Goal: Contribute content: Add original content to the website for others to see

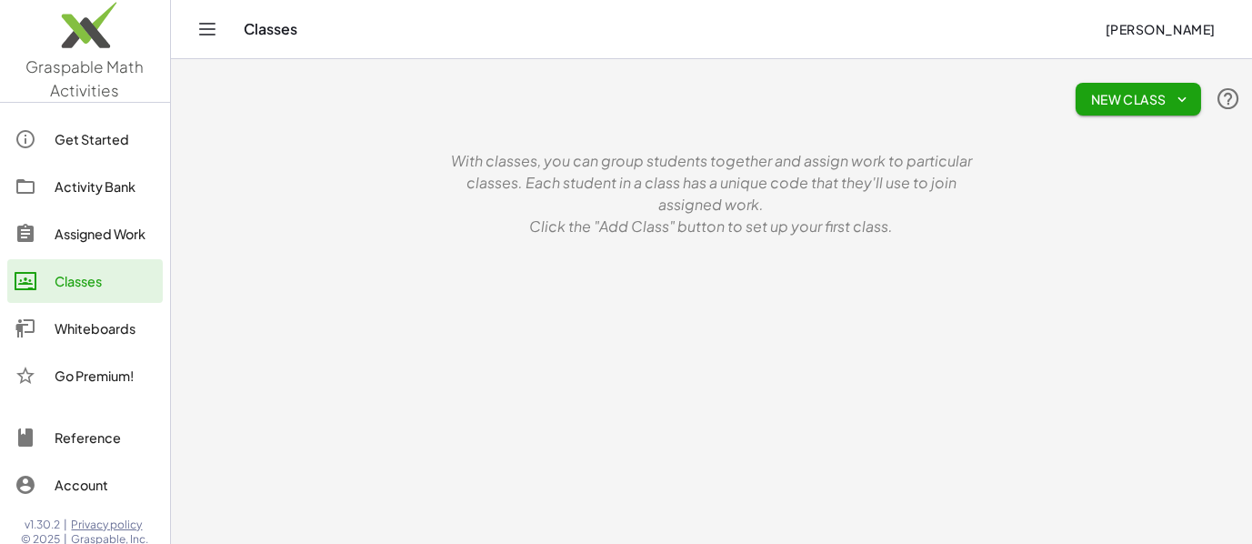
click at [1090, 31] on button "[PERSON_NAME]" at bounding box center [1160, 29] width 140 height 33
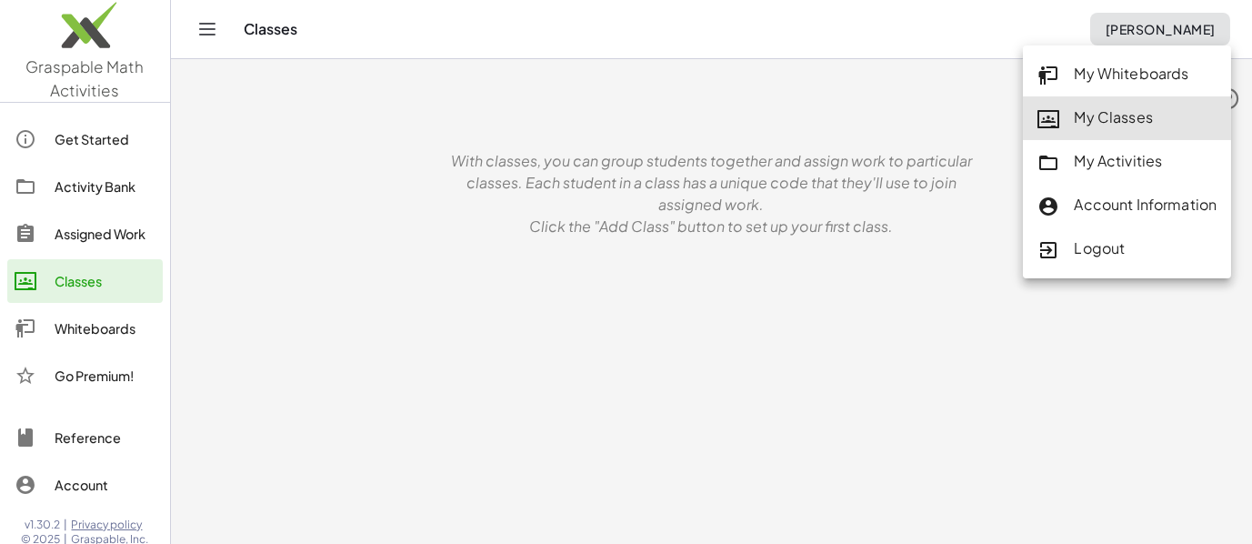
click at [1105, 76] on div "My Whiteboards" at bounding box center [1127, 75] width 179 height 24
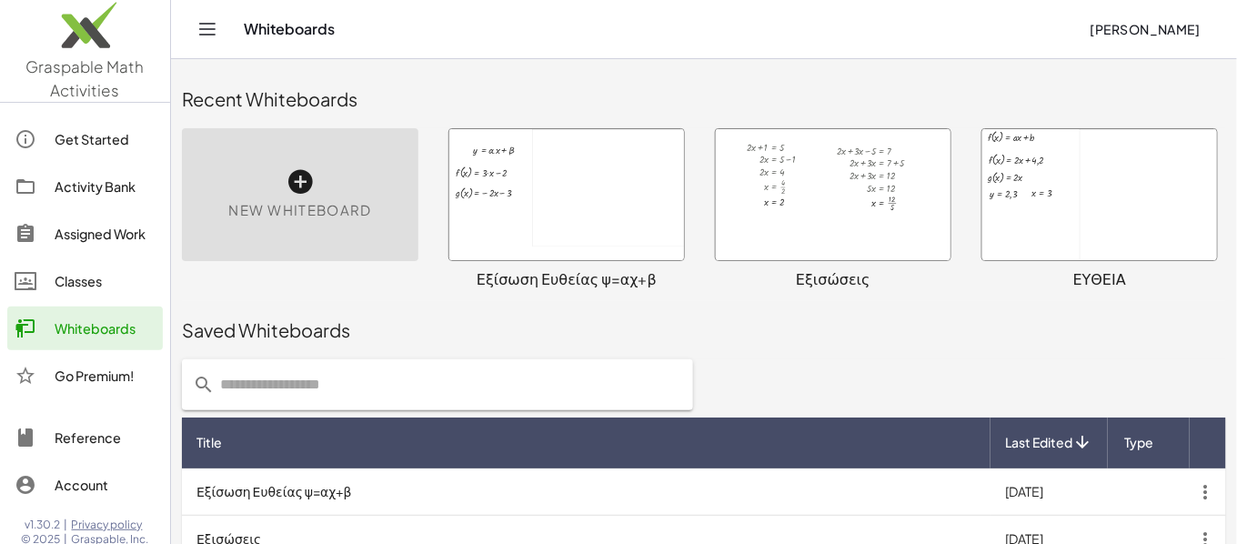
click at [289, 185] on icon at bounding box center [300, 181] width 29 height 29
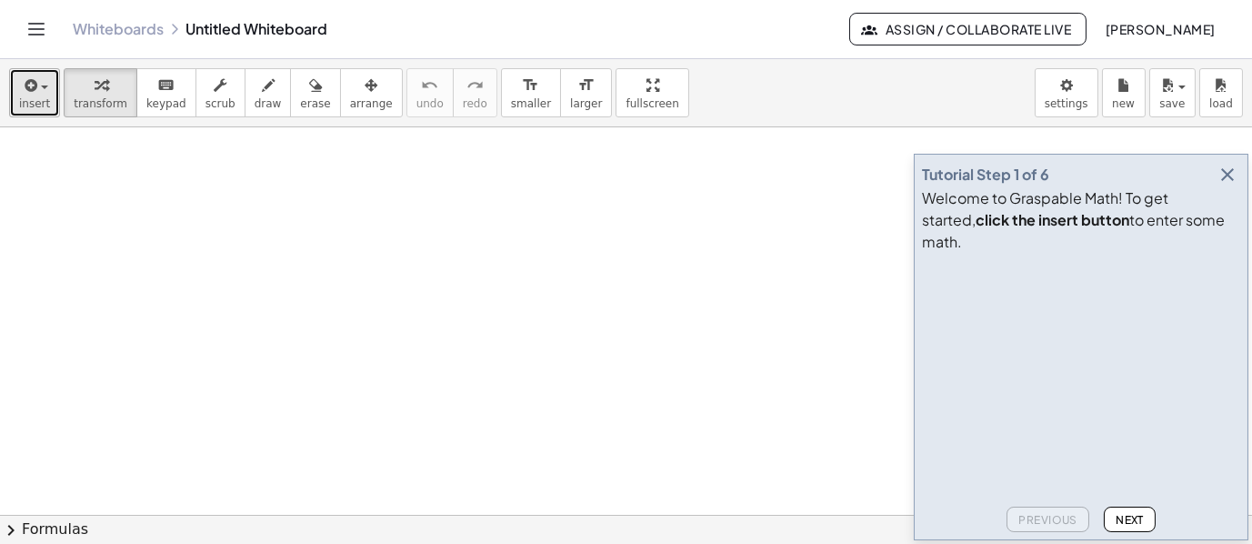
click at [35, 97] on span "insert" at bounding box center [34, 103] width 31 height 13
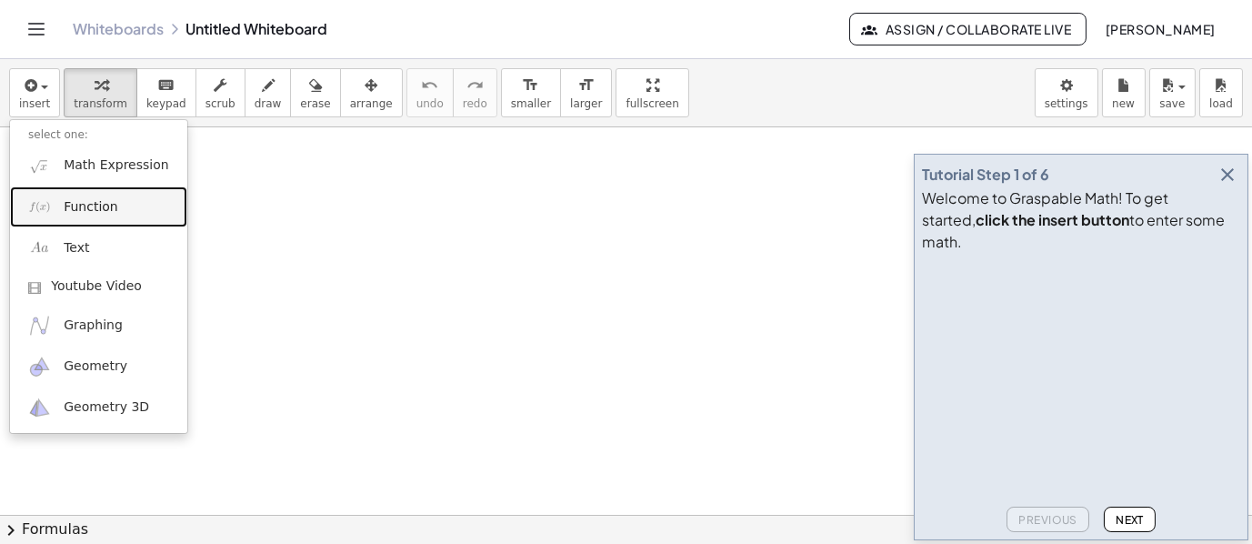
click at [81, 208] on span "Function" at bounding box center [91, 207] width 55 height 18
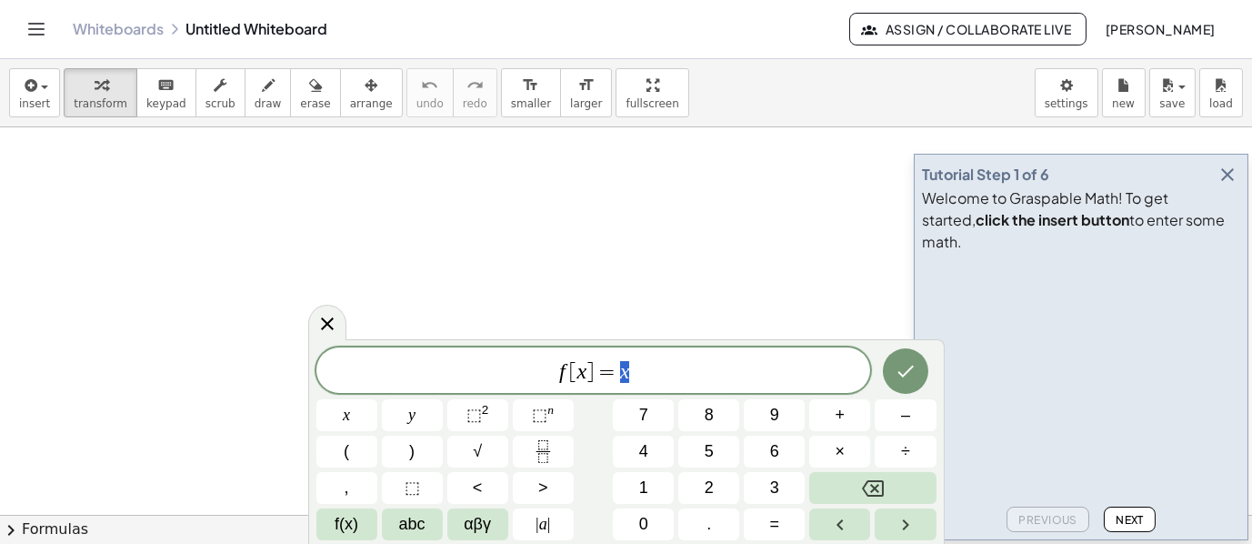
click at [634, 372] on span "f [ x ] = x" at bounding box center [593, 371] width 555 height 25
click at [543, 413] on span "⬚" at bounding box center [539, 415] width 15 height 18
click at [711, 486] on span "2" at bounding box center [709, 488] width 9 height 25
click at [659, 375] on span "f [ x ] = x 2 ​" at bounding box center [593, 368] width 555 height 33
click at [831, 409] on button "+" at bounding box center [839, 415] width 61 height 32
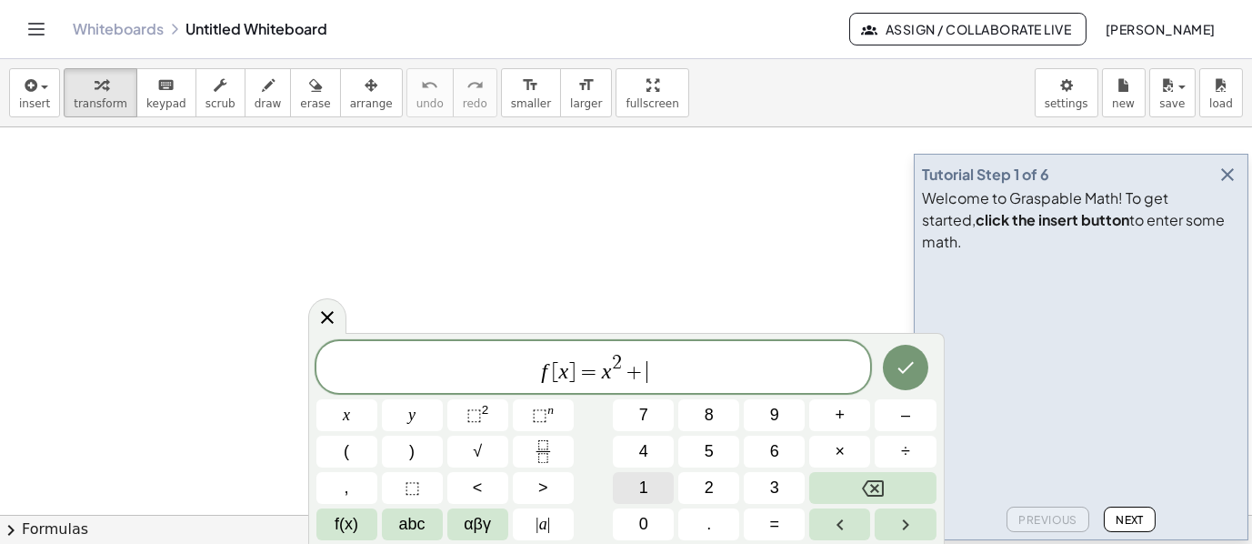
click at [651, 480] on button "1" at bounding box center [643, 488] width 61 height 32
click at [898, 376] on icon "Done" at bounding box center [906, 367] width 22 height 22
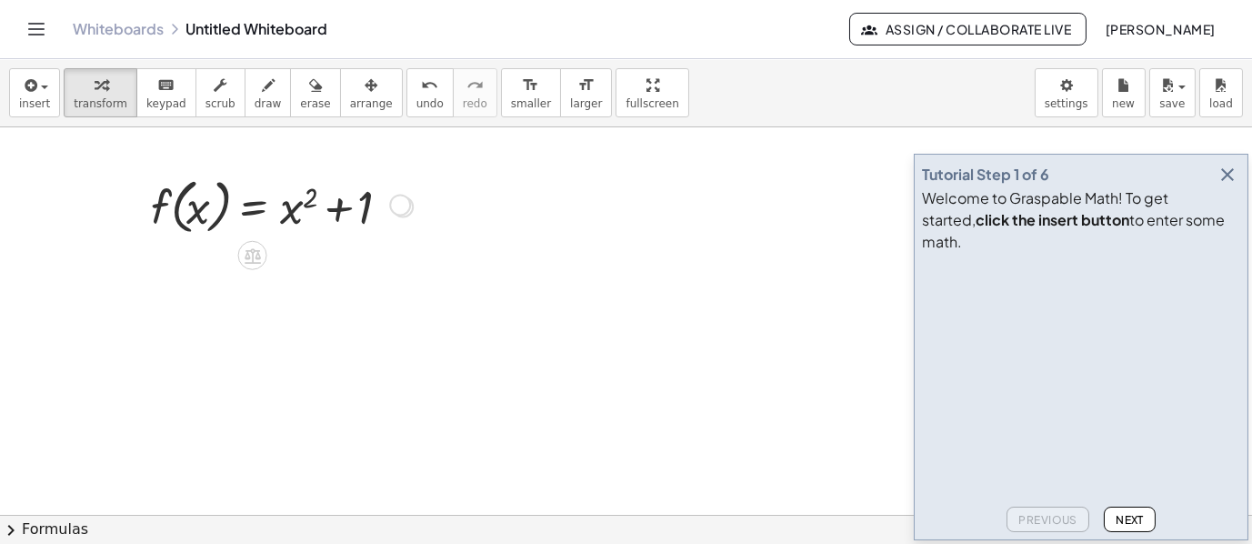
click at [393, 207] on div at bounding box center [403, 206] width 20 height 20
click at [365, 90] on icon "button" at bounding box center [371, 86] width 13 height 22
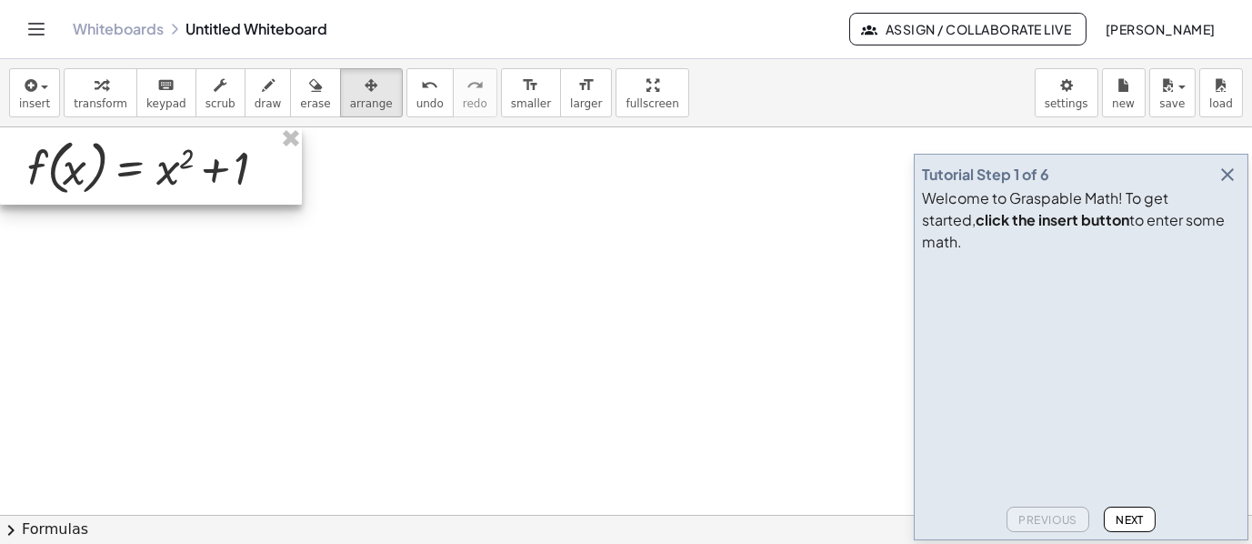
drag, startPoint x: 251, startPoint y: 189, endPoint x: 77, endPoint y: 142, distance: 180.0
click at [77, 142] on div at bounding box center [151, 166] width 302 height 78
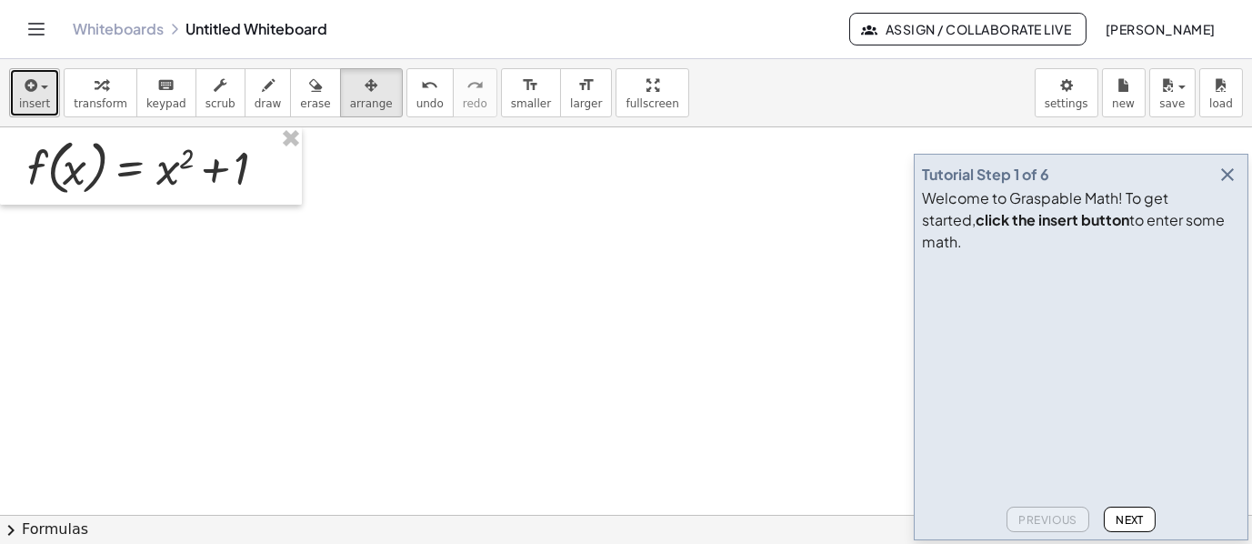
click at [39, 97] on span "insert" at bounding box center [34, 103] width 31 height 13
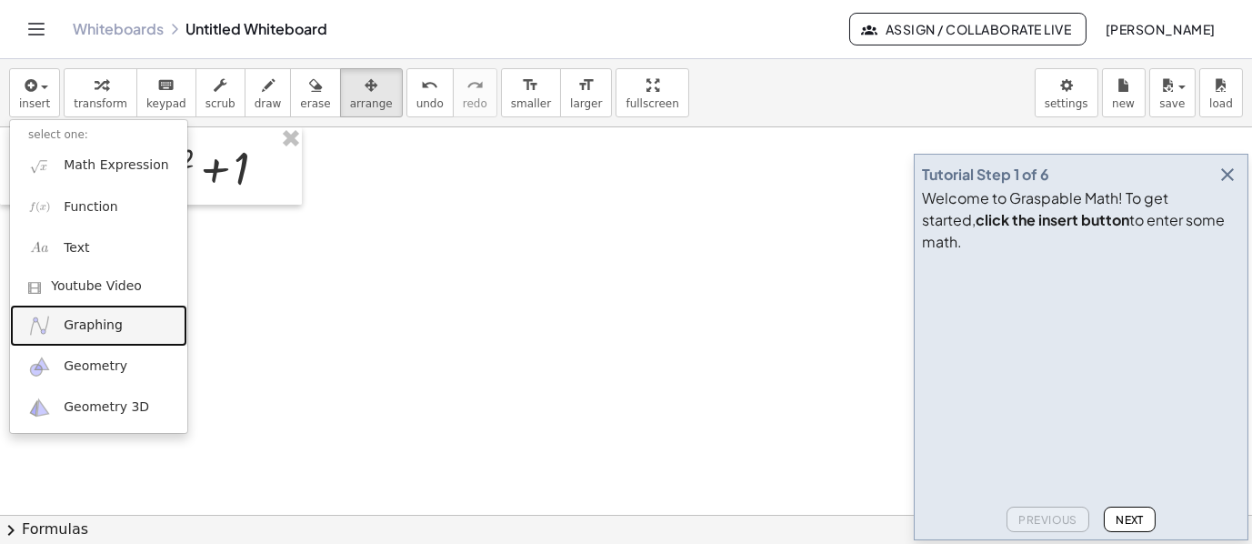
click at [83, 324] on span "Graphing" at bounding box center [93, 325] width 59 height 18
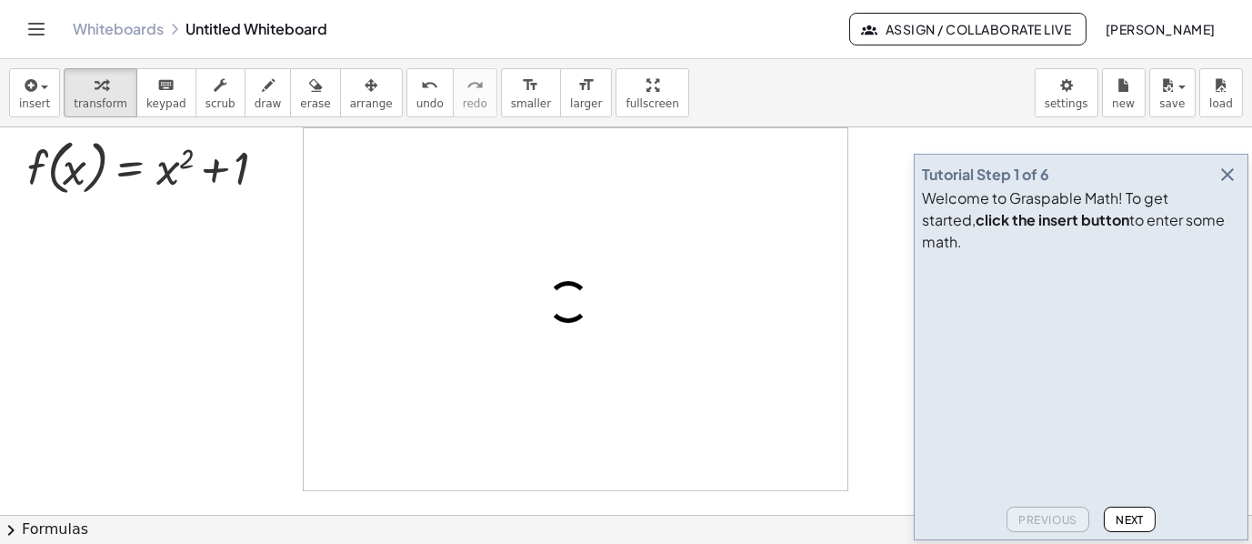
click at [1229, 186] on icon "button" at bounding box center [1228, 175] width 22 height 22
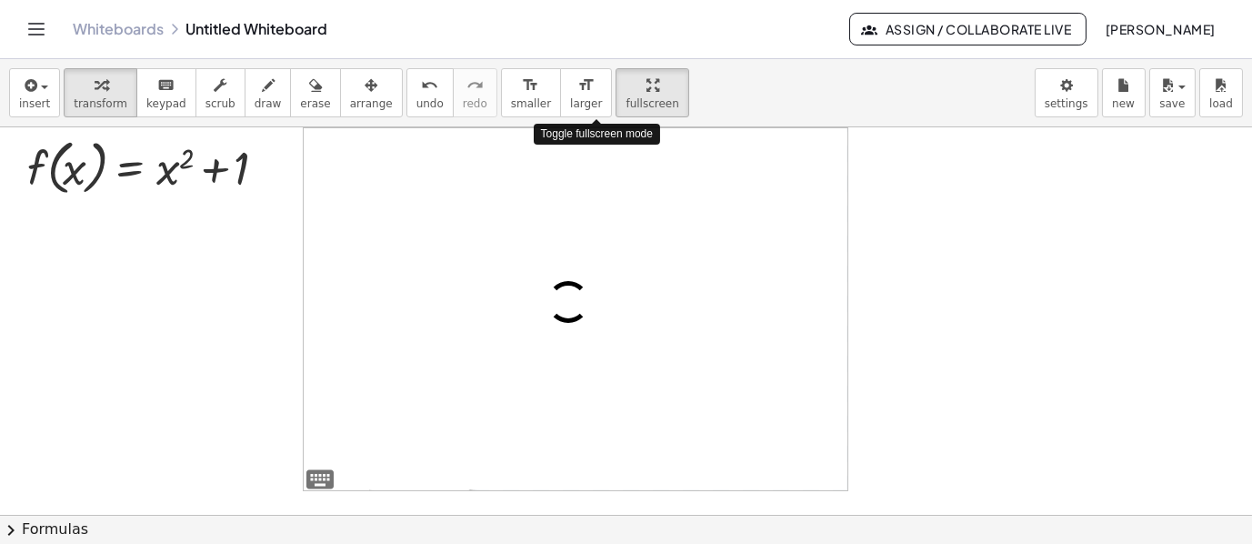
drag, startPoint x: 595, startPoint y: 93, endPoint x: 595, endPoint y: 216, distance: 122.8
click at [595, 216] on div "insert select one: Math Expression Function Text Youtube Video Graphing Geometr…" at bounding box center [626, 301] width 1252 height 485
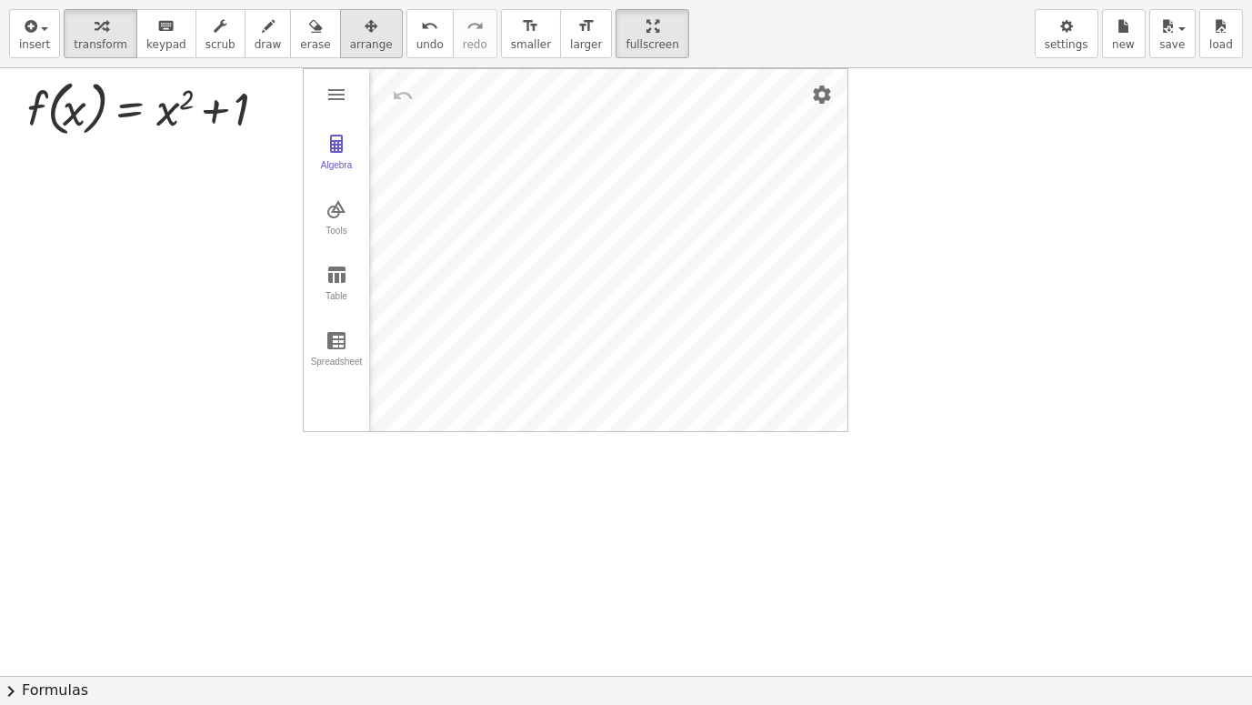
click at [365, 34] on icon "button" at bounding box center [371, 26] width 13 height 22
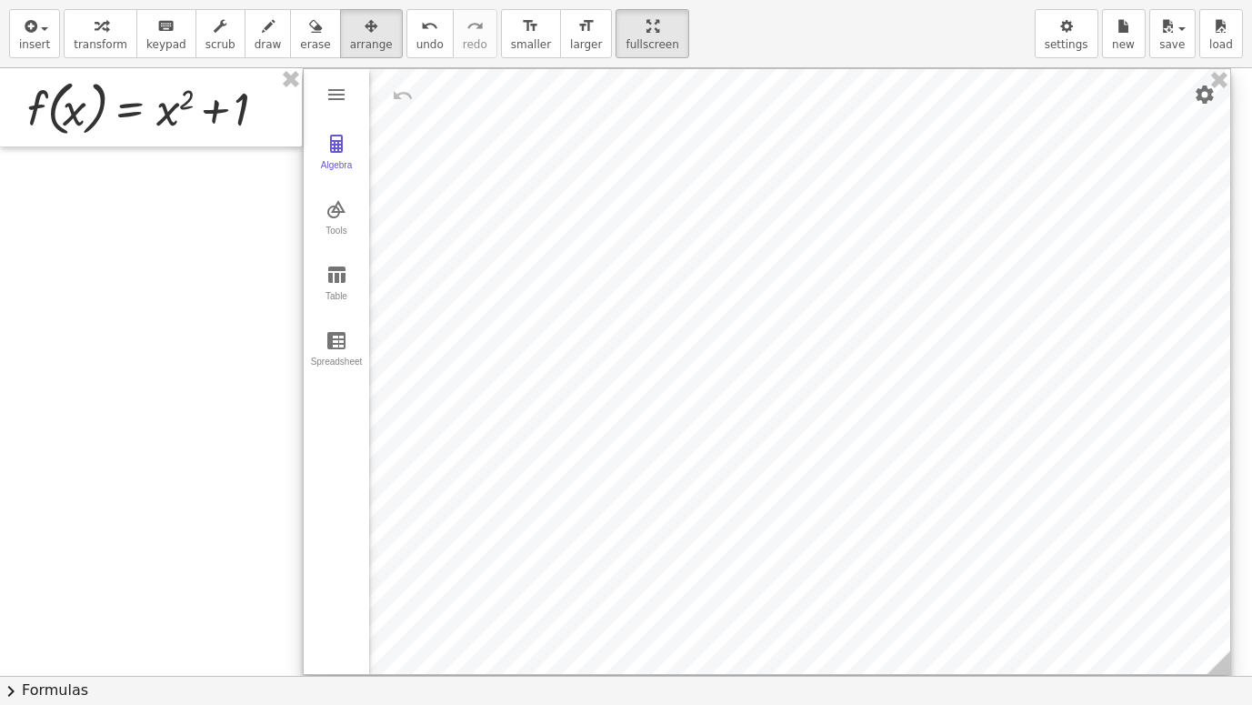
drag, startPoint x: 845, startPoint y: 428, endPoint x: 1228, endPoint y: 671, distance: 453.3
click at [1228, 543] on icon at bounding box center [1219, 662] width 23 height 23
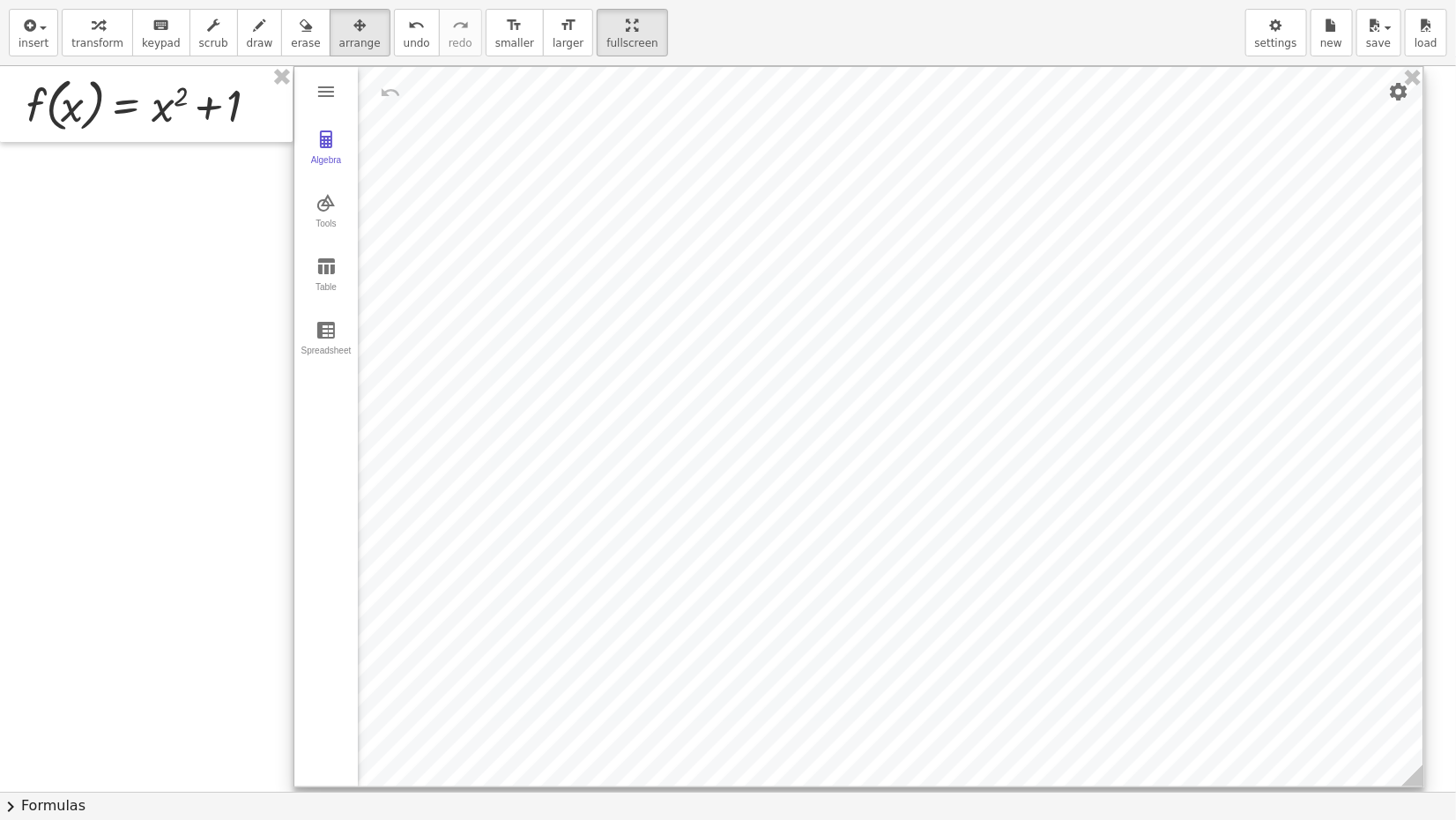
drag, startPoint x: 1186, startPoint y: 647, endPoint x: 1416, endPoint y: 779, distance: 265.2
click at [1213, 526] on icon at bounding box center [1412, 774] width 22 height 22
click at [200, 38] on span "scrub" at bounding box center [214, 43] width 29 height 13
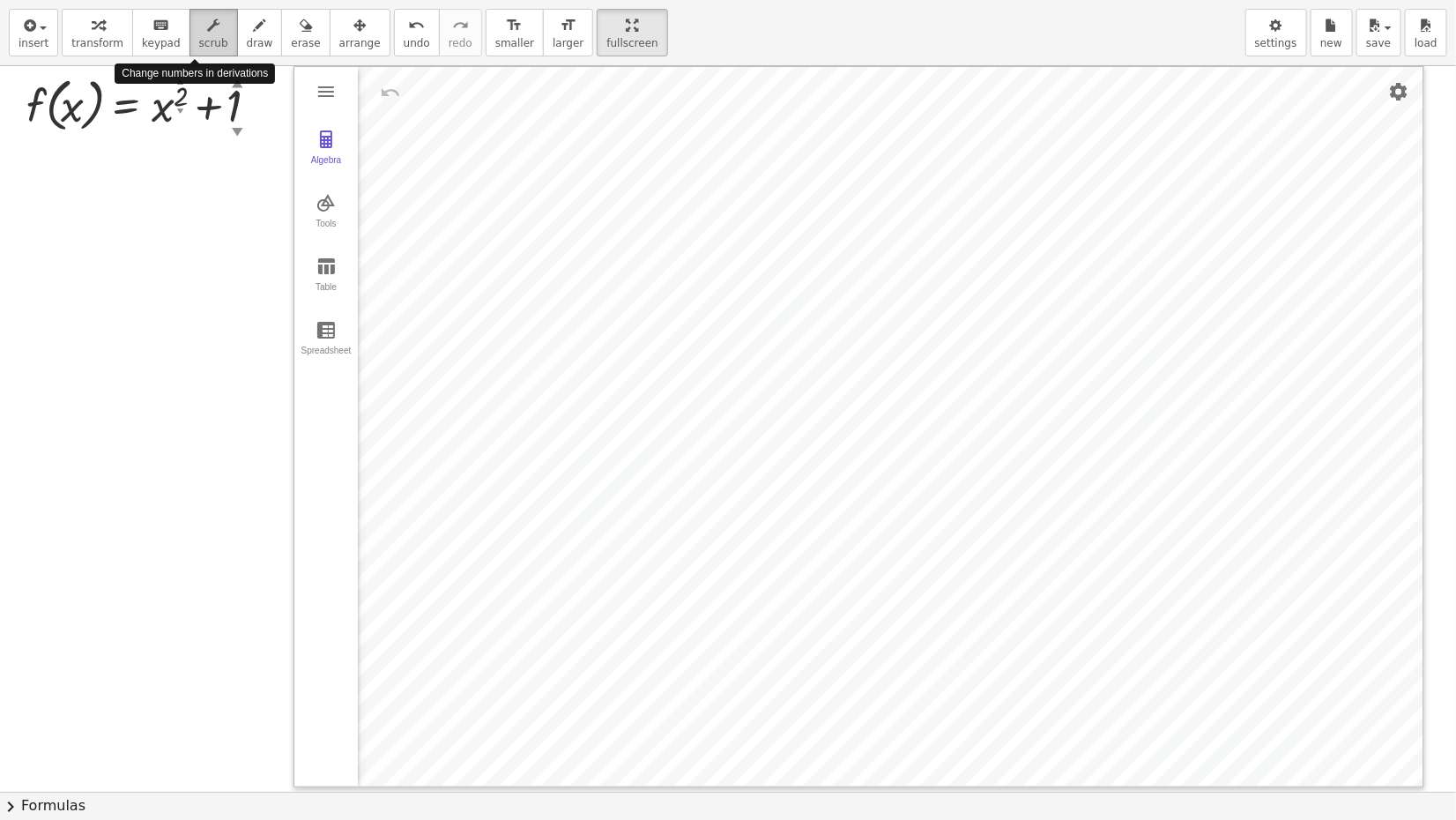
click at [200, 38] on span "scrub" at bounding box center [214, 43] width 29 height 13
click at [153, 39] on span "keypad" at bounding box center [161, 43] width 39 height 13
click at [72, 45] on span "transform" at bounding box center [98, 43] width 52 height 13
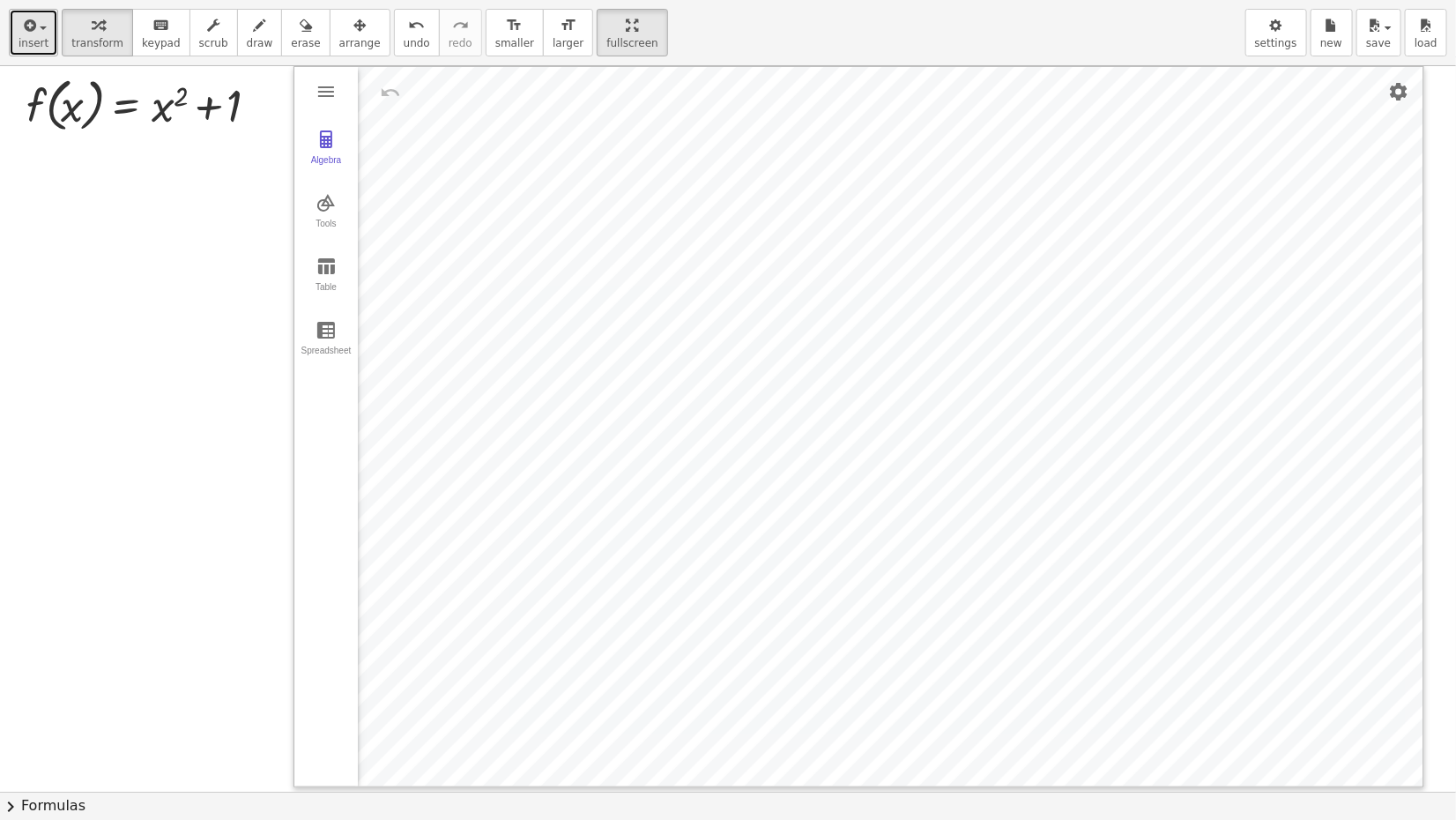
click at [41, 45] on span "insert" at bounding box center [33, 43] width 30 height 13
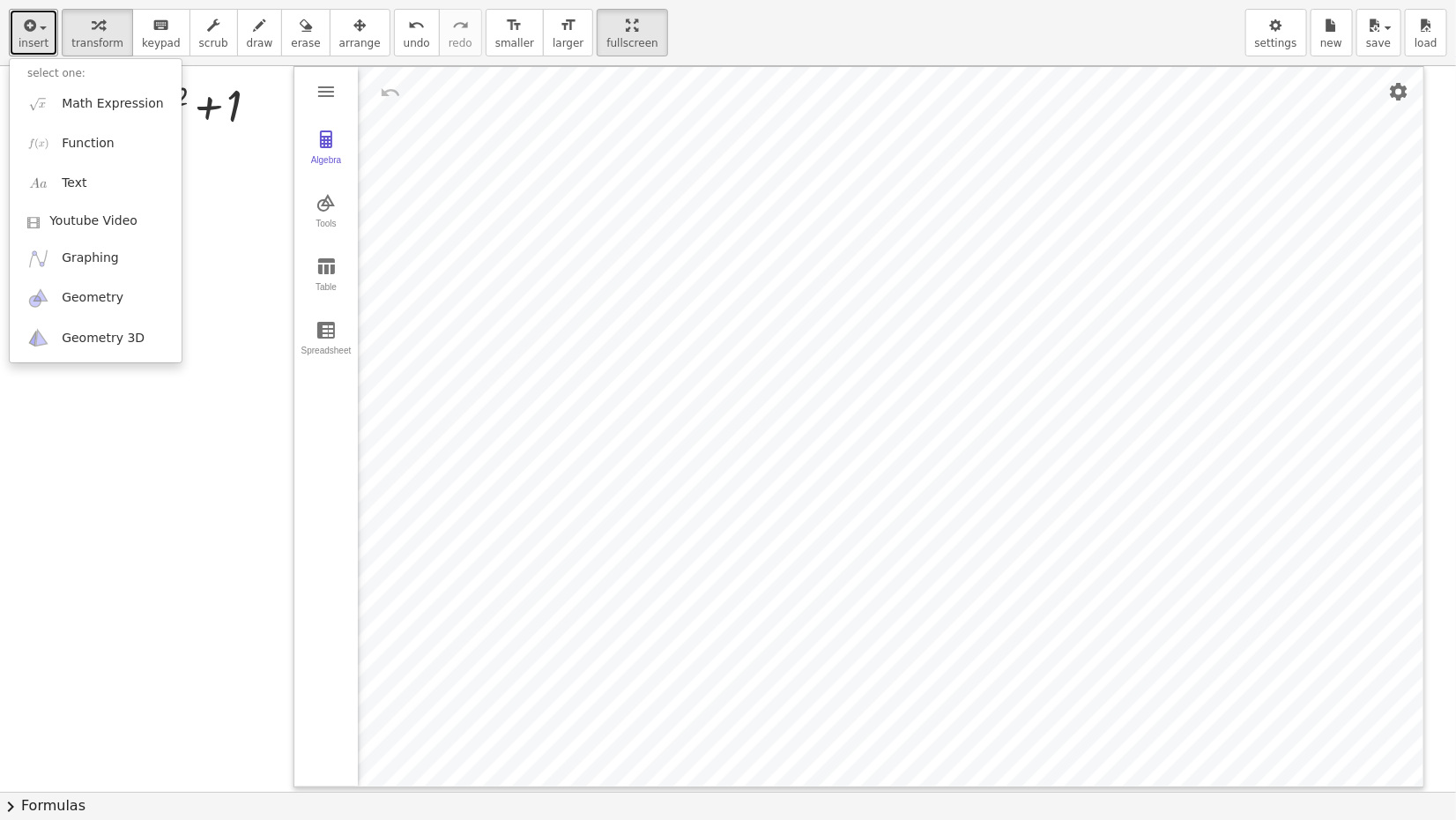
click at [222, 173] on div at bounding box center [728, 791] width 1456 height 1451
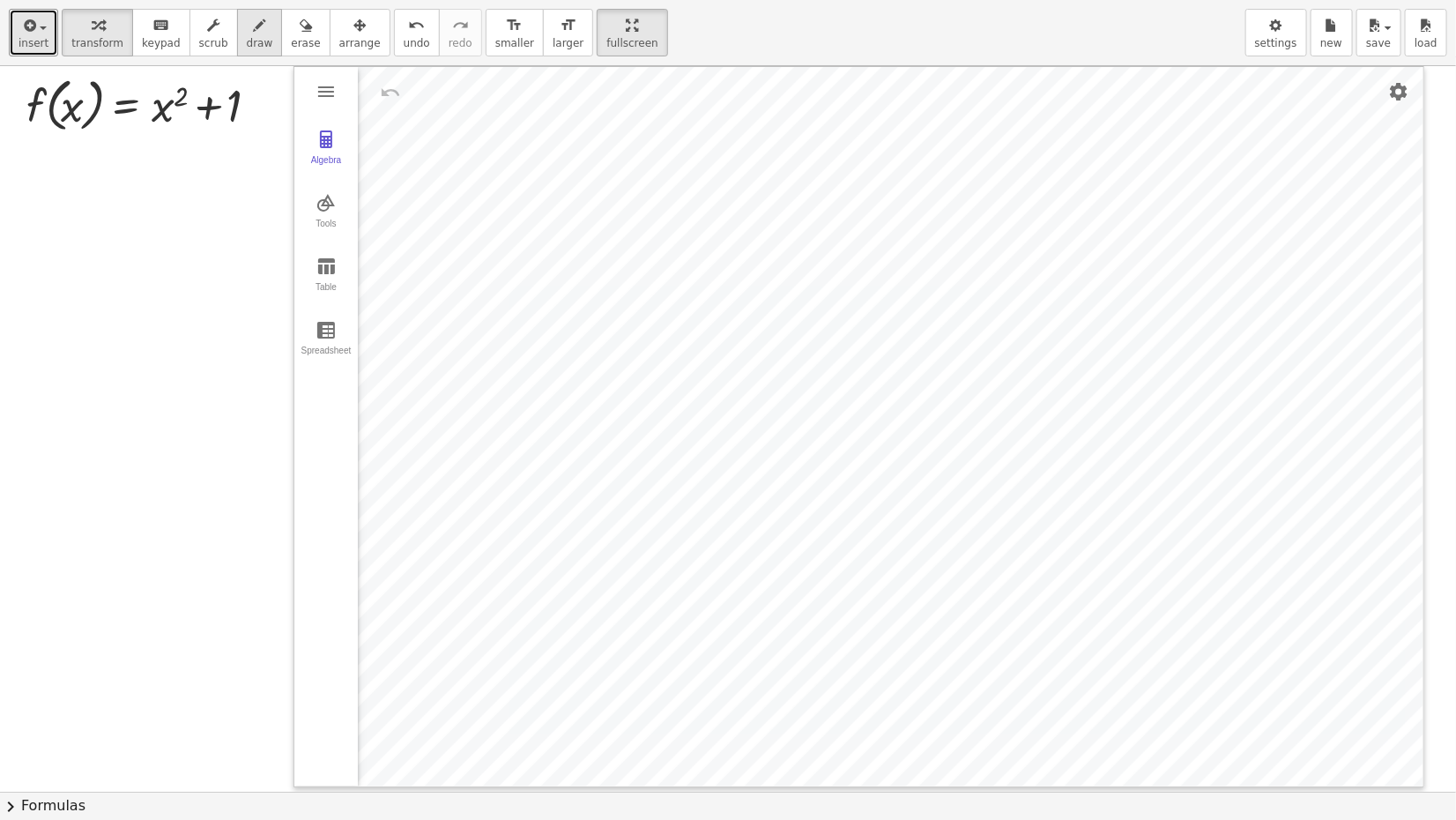
click at [254, 28] on icon "button" at bounding box center [260, 25] width 13 height 21
click at [291, 44] on span "erase" at bounding box center [305, 43] width 29 height 13
click at [339, 44] on span "arrange" at bounding box center [360, 43] width 42 height 13
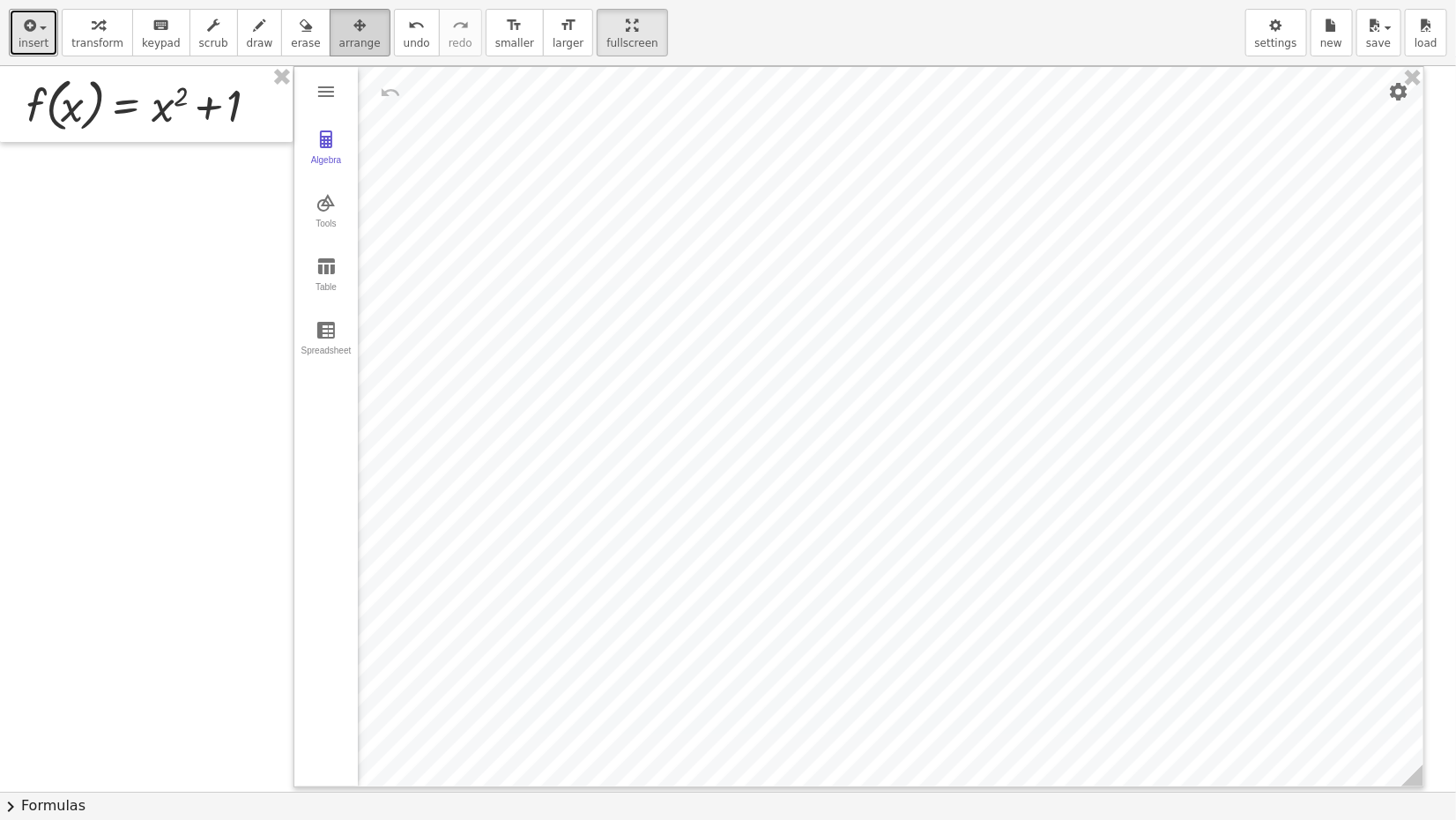
click at [354, 35] on icon "button" at bounding box center [360, 25] width 13 height 21
click at [151, 34] on button "keyboard keypad" at bounding box center [161, 32] width 58 height 47
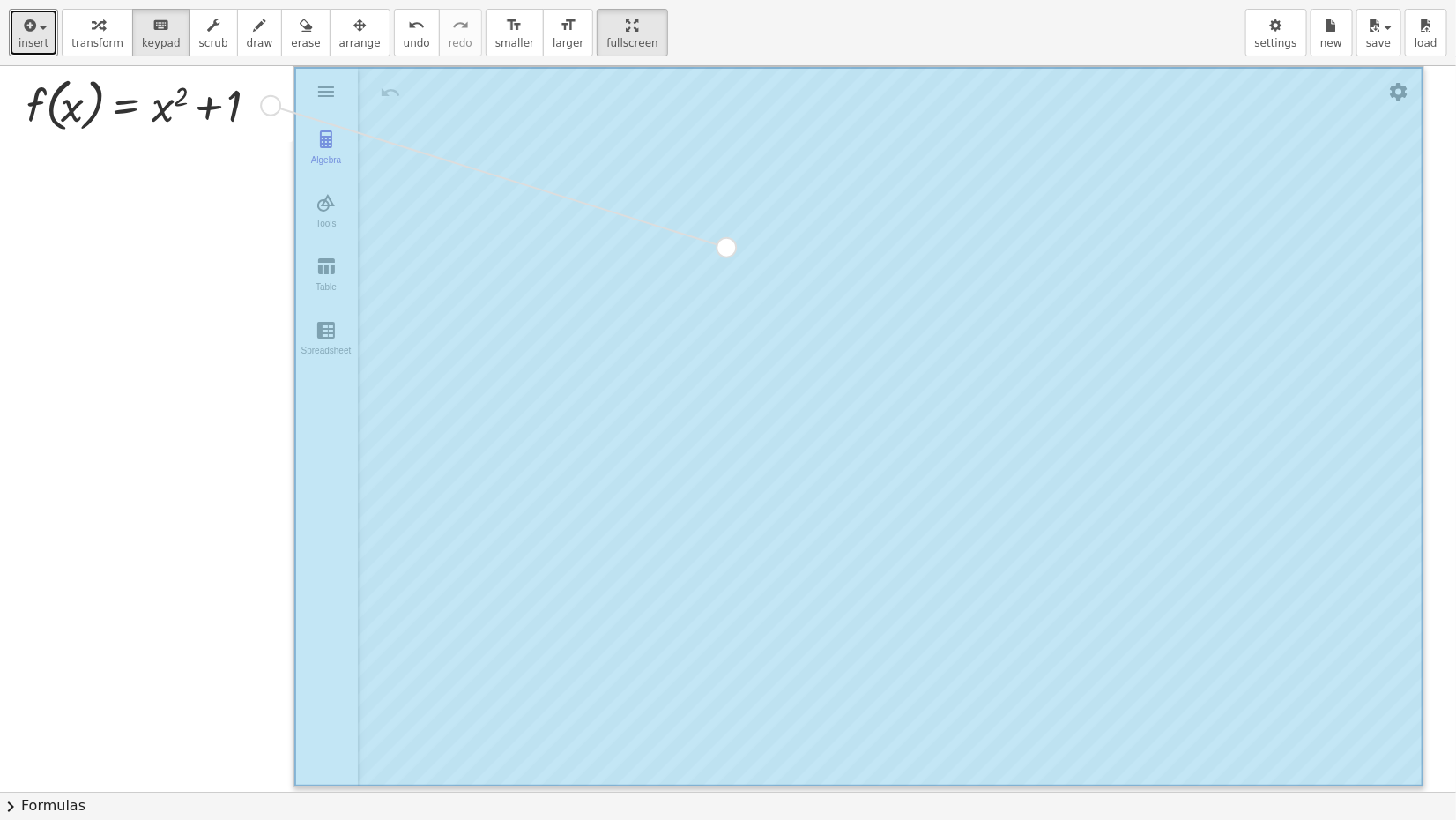
drag, startPoint x: 267, startPoint y: 105, endPoint x: 727, endPoint y: 251, distance: 482.6
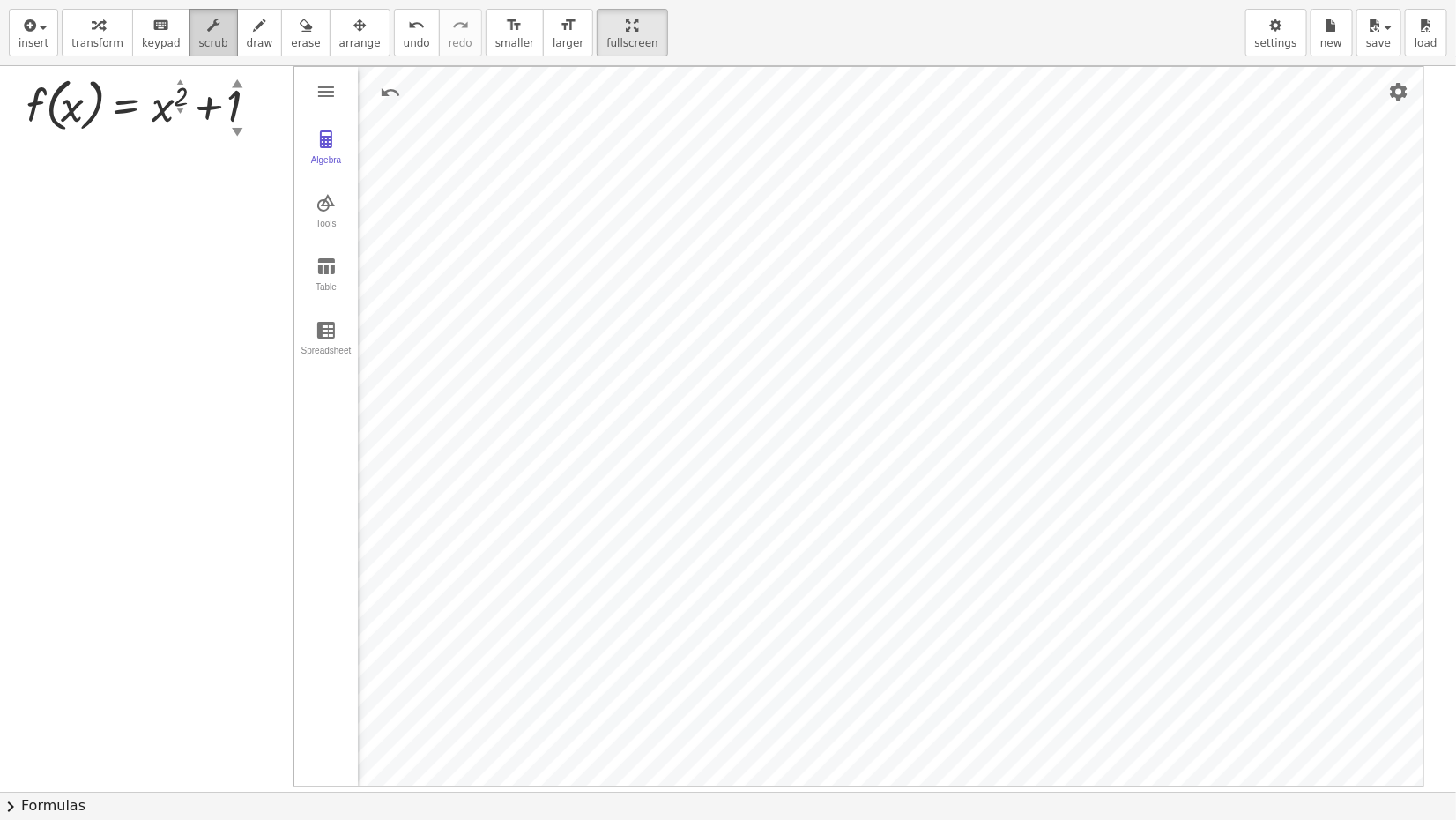
click at [200, 42] on span "scrub" at bounding box center [214, 43] width 29 height 13
click at [185, 92] on div at bounding box center [152, 104] width 270 height 67
click at [180, 98] on div at bounding box center [152, 104] width 270 height 67
click at [180, 82] on div "▲" at bounding box center [180, 82] width 7 height 10
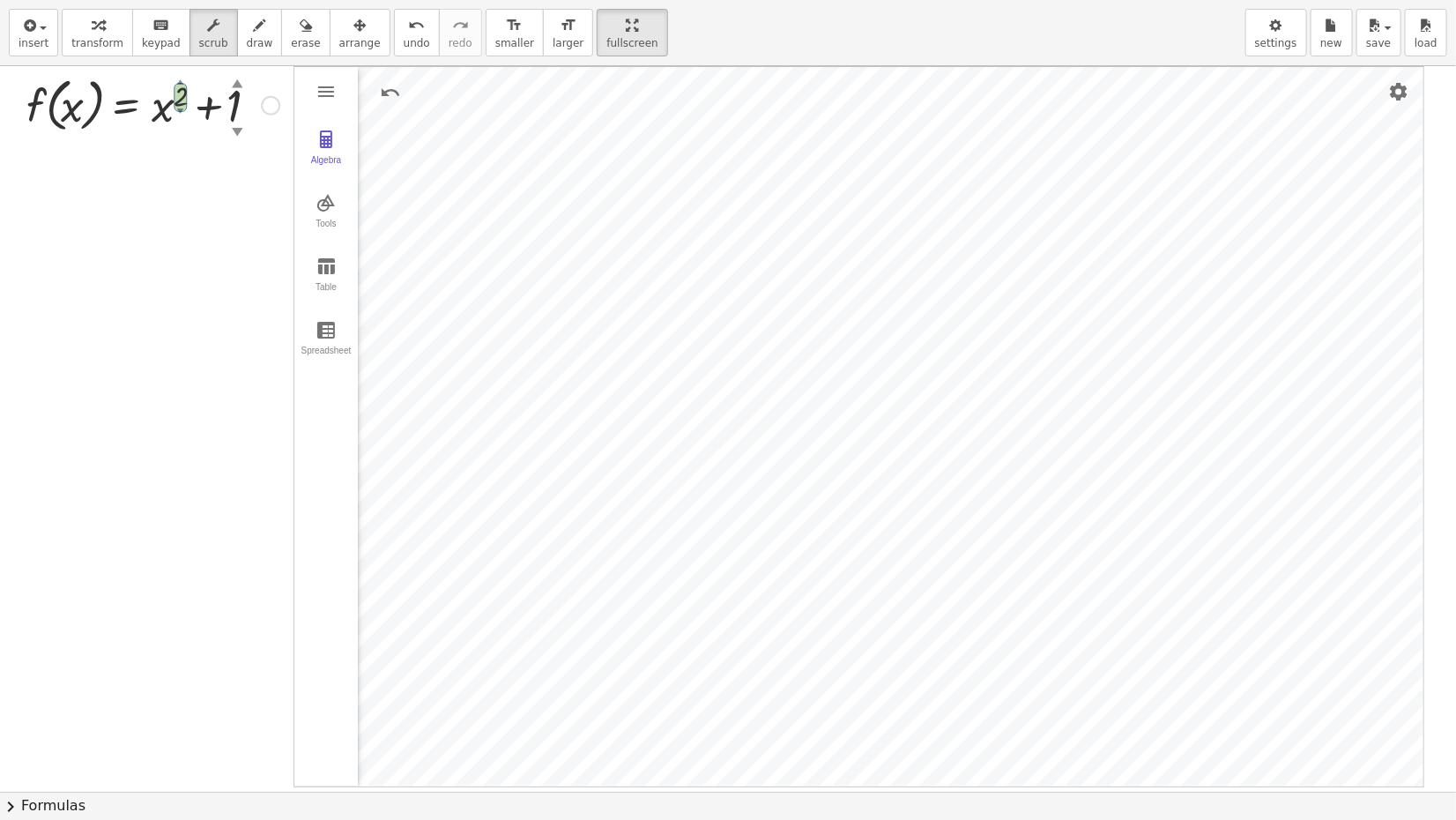
click at [180, 81] on div "▲" at bounding box center [180, 82] width 7 height 10
click at [125, 106] on div "f ( , x ) = + x 2 ▲ ▼ + 1 ▲ ▼" at bounding box center [125, 106] width 0 height 0
drag, startPoint x: 181, startPoint y: 110, endPoint x: 190, endPoint y: 46, distance: 64.6
drag, startPoint x: 179, startPoint y: 82, endPoint x: 184, endPoint y: 16, distance: 66.2
click at [34, 44] on span "insert" at bounding box center [33, 43] width 30 height 13
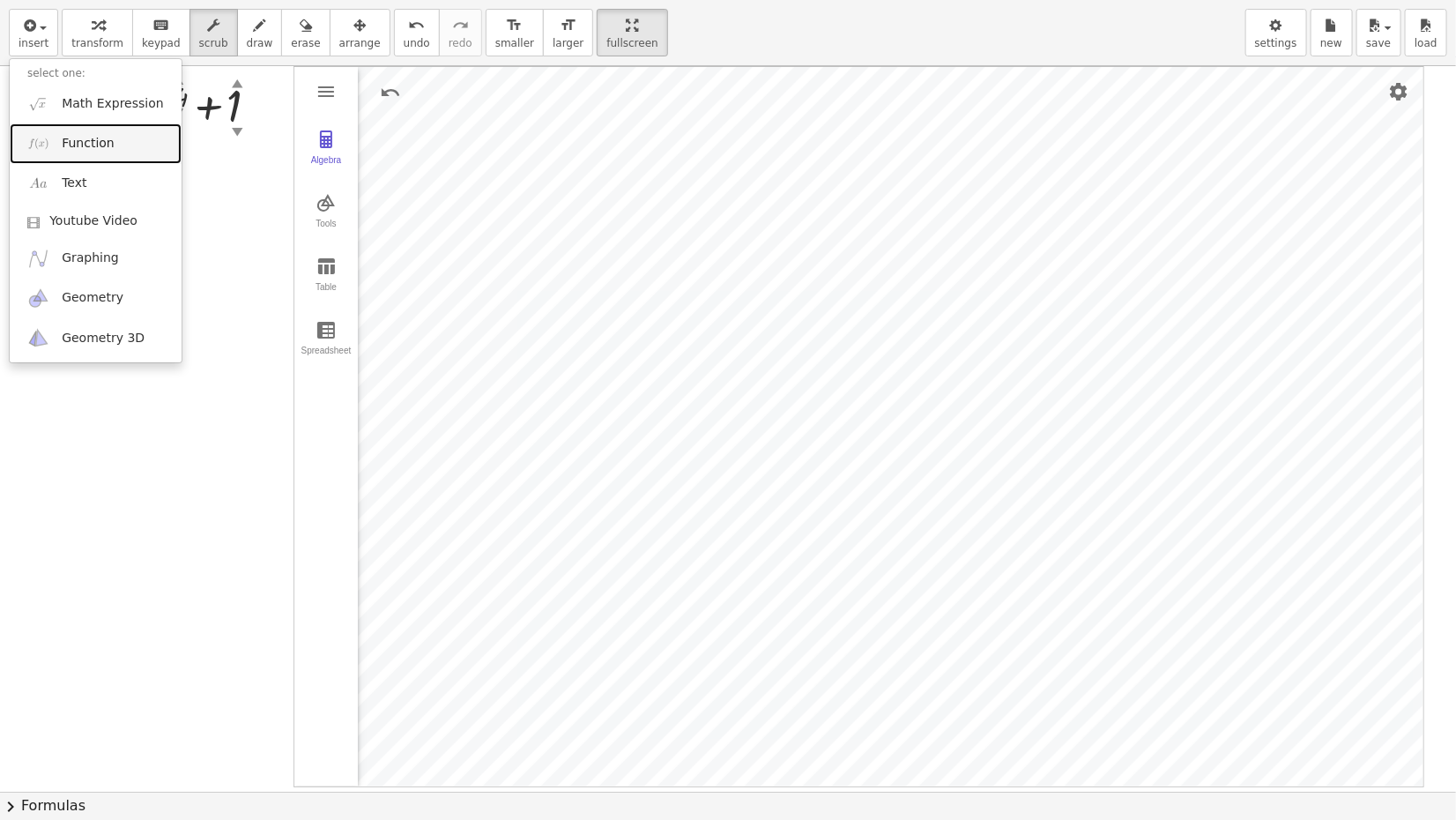
click at [76, 139] on span "Function" at bounding box center [88, 143] width 53 height 17
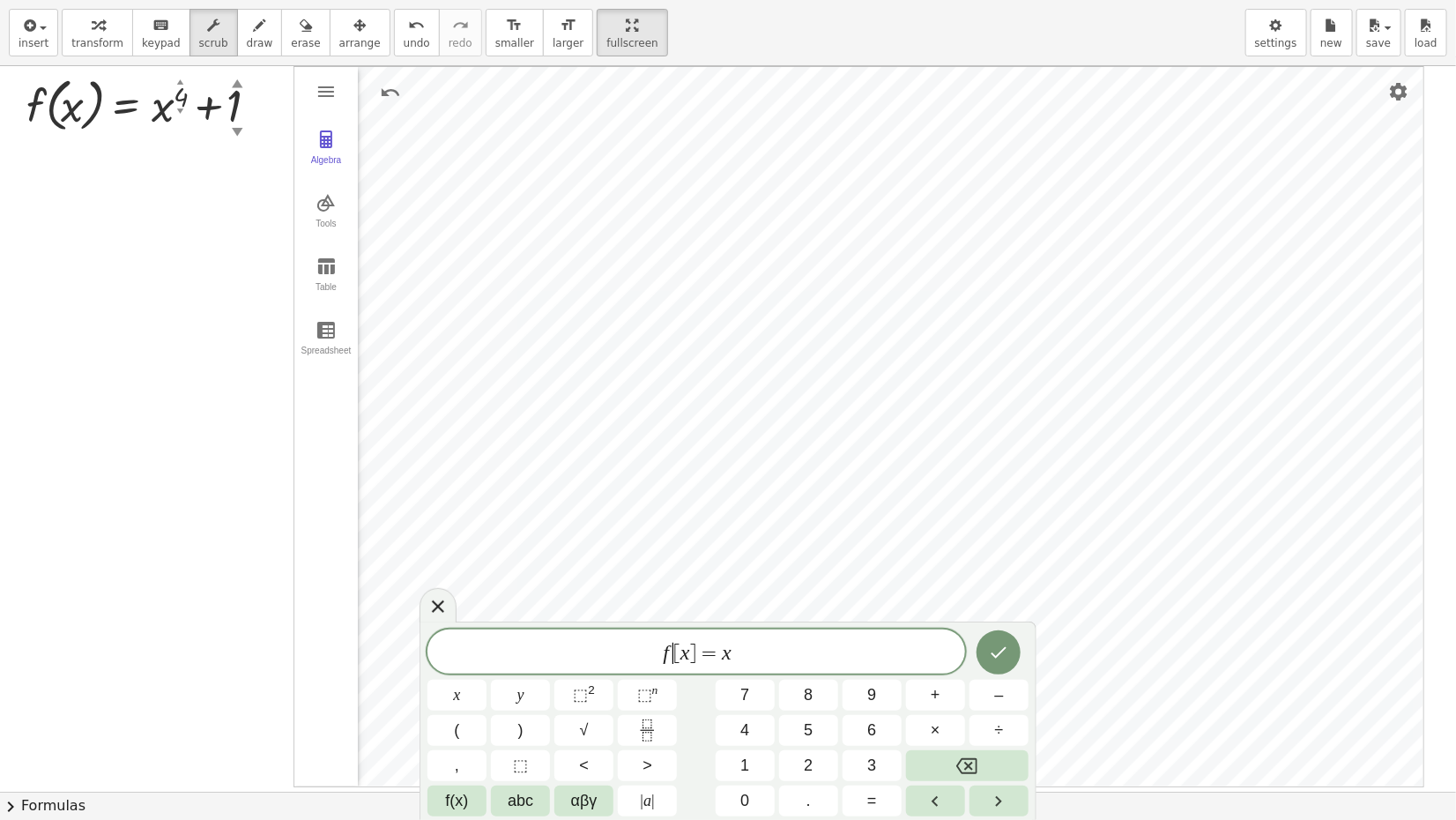
click at [672, 526] on span "f ​ [ x ] = x" at bounding box center [696, 652] width 538 height 24
click at [744, 526] on span "g ​ [ x ] = x" at bounding box center [696, 652] width 538 height 24
click at [661, 526] on button "⬚ n" at bounding box center [647, 695] width 59 height 31
click at [806, 526] on span "2" at bounding box center [807, 766] width 9 height 24
click at [754, 526] on span "g [ x ] = x 2 ​" at bounding box center [696, 649] width 538 height 32
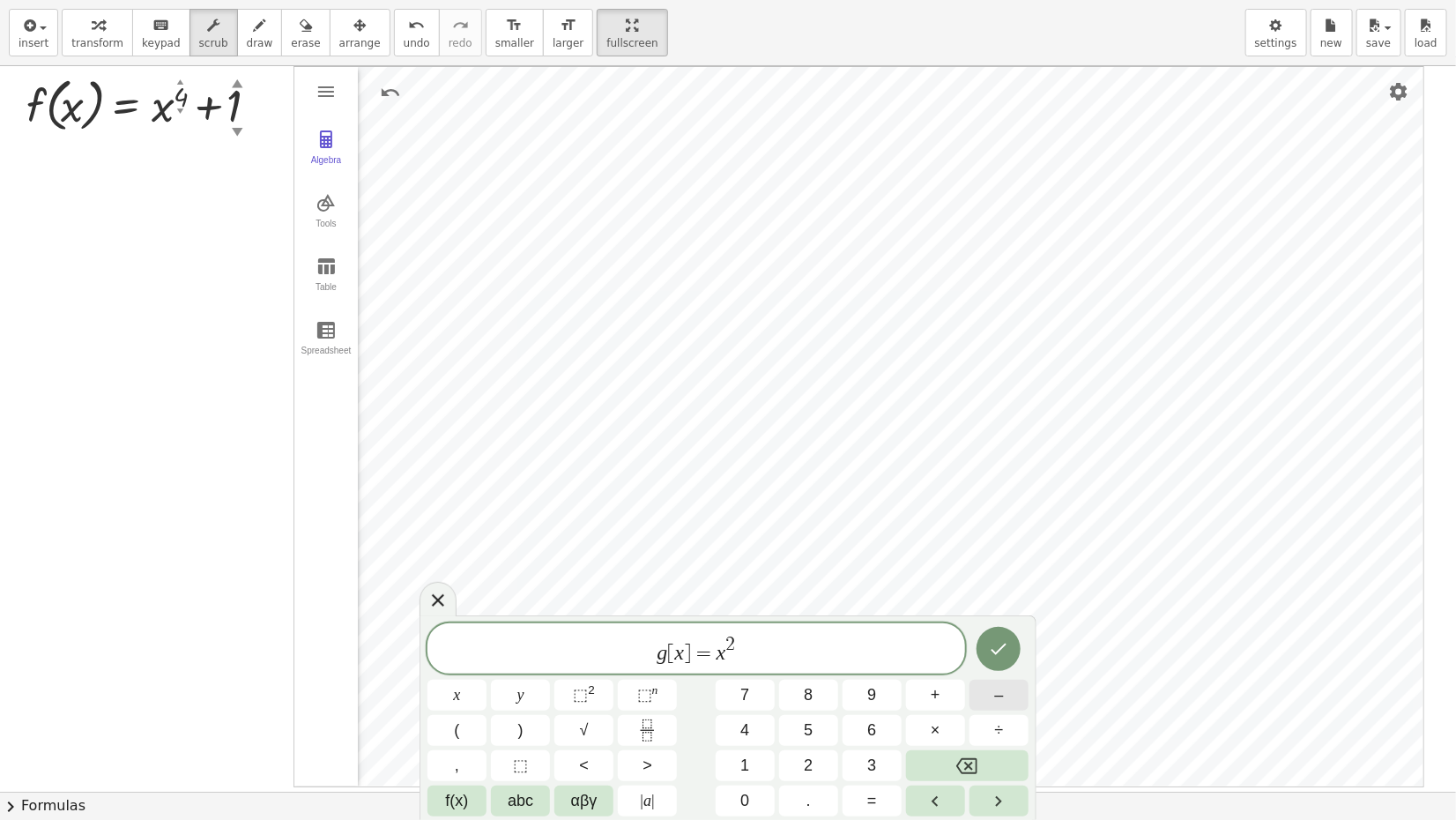
click at [987, 526] on button "–" at bounding box center [998, 695] width 59 height 31
click at [744, 526] on span "1" at bounding box center [744, 766] width 9 height 24
click at [999, 526] on icon "Done" at bounding box center [998, 648] width 21 height 21
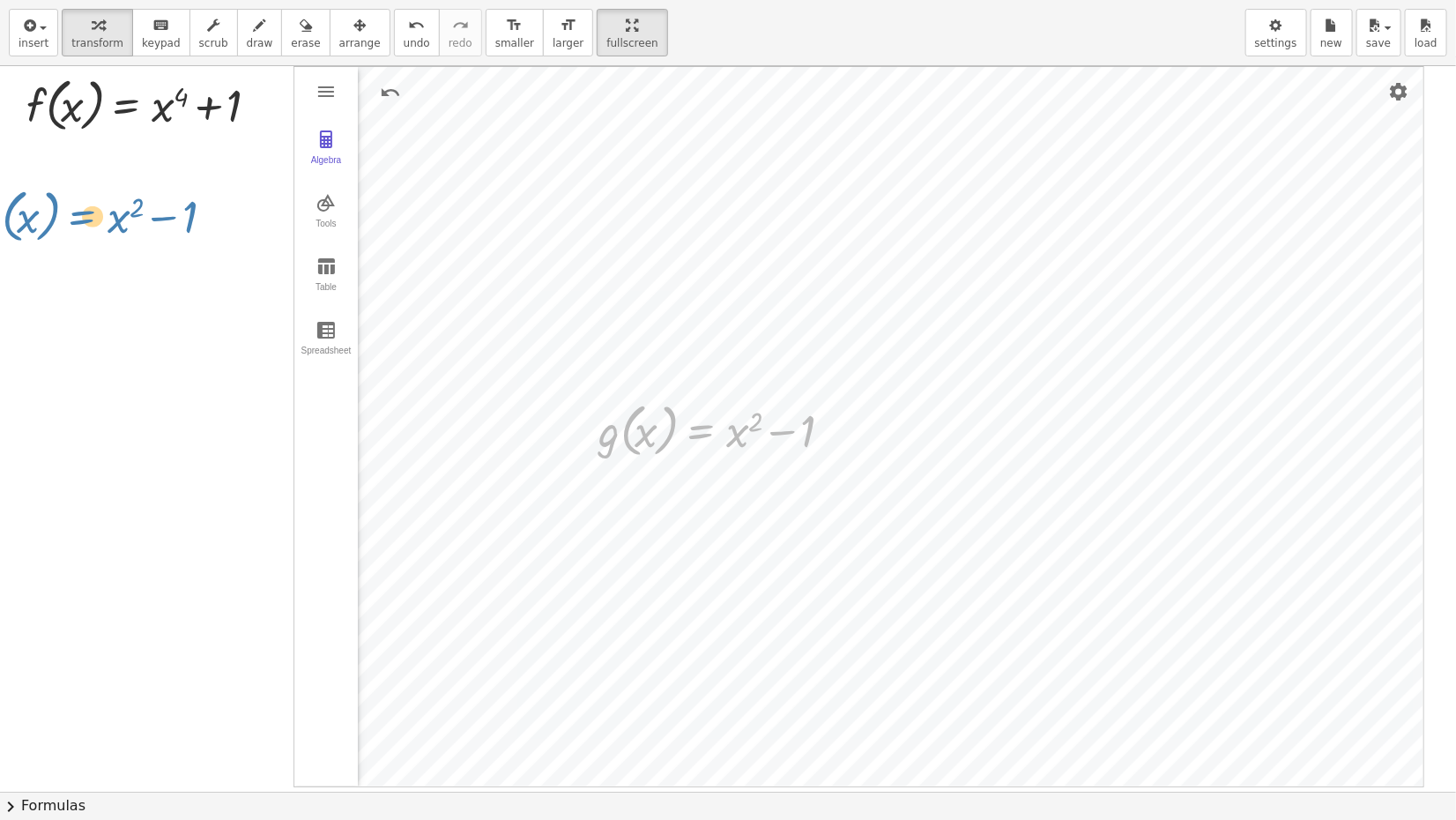
drag, startPoint x: 709, startPoint y: 438, endPoint x: 94, endPoint y: 213, distance: 654.9
click at [698, 474] on icon at bounding box center [699, 479] width 16 height 15
click at [632, 477] on span "+" at bounding box center [628, 479] width 11 height 25
click at [403, 37] on span "undo" at bounding box center [416, 43] width 26 height 13
click at [699, 474] on icon at bounding box center [699, 479] width 16 height 15
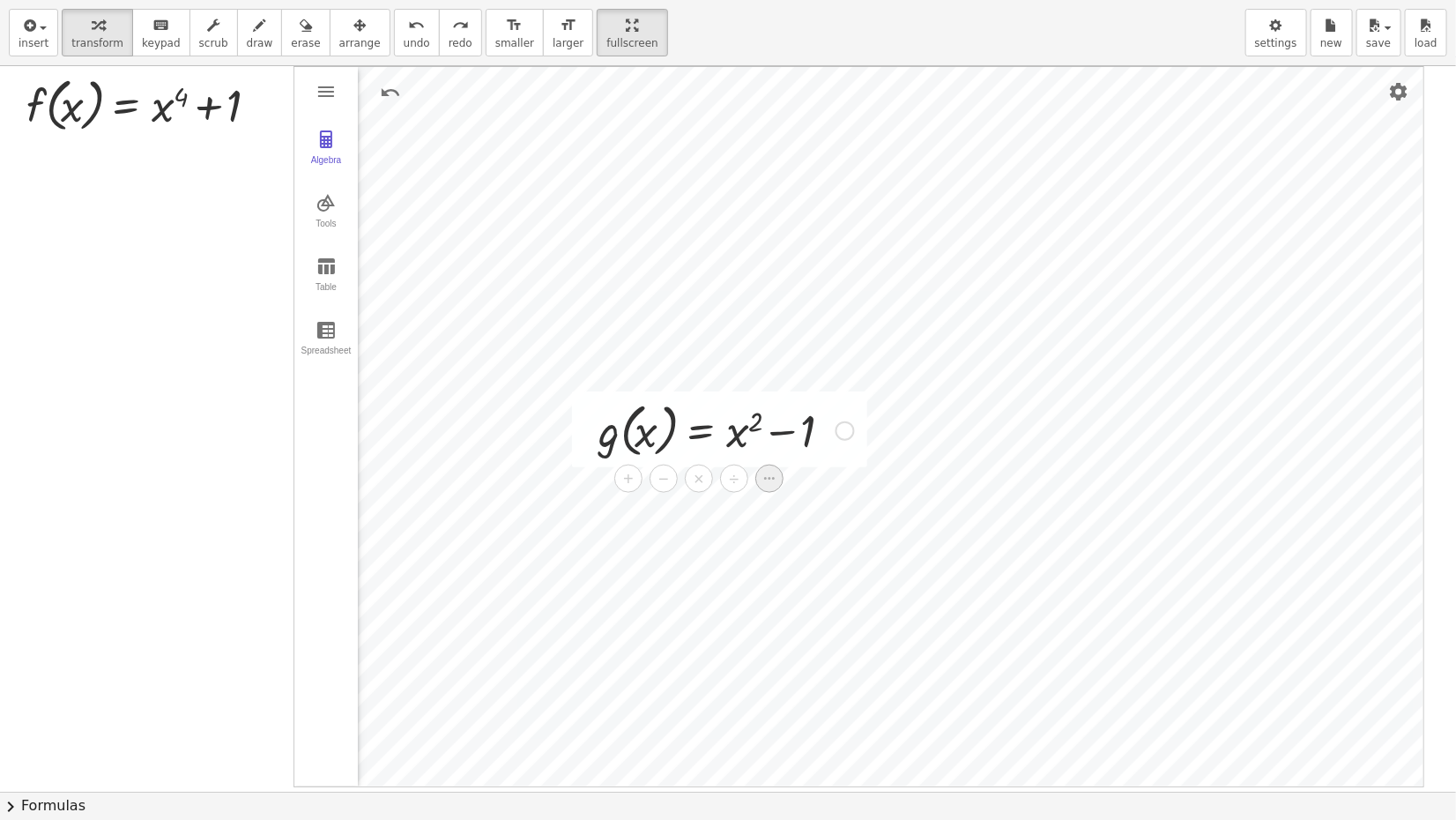
click at [774, 481] on icon at bounding box center [770, 479] width 16 height 16
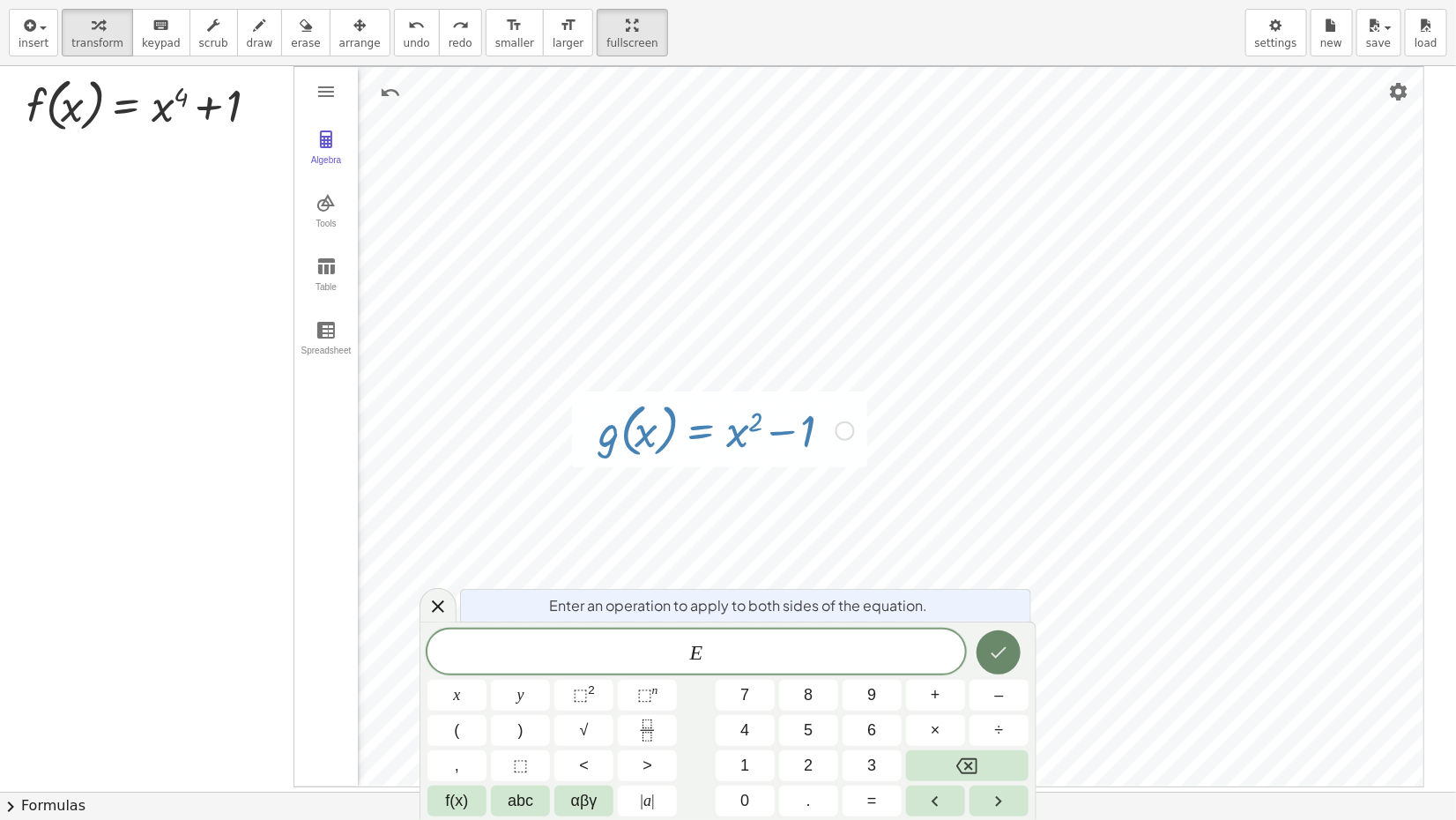
click at [1003, 526] on icon "Done" at bounding box center [998, 652] width 21 height 21
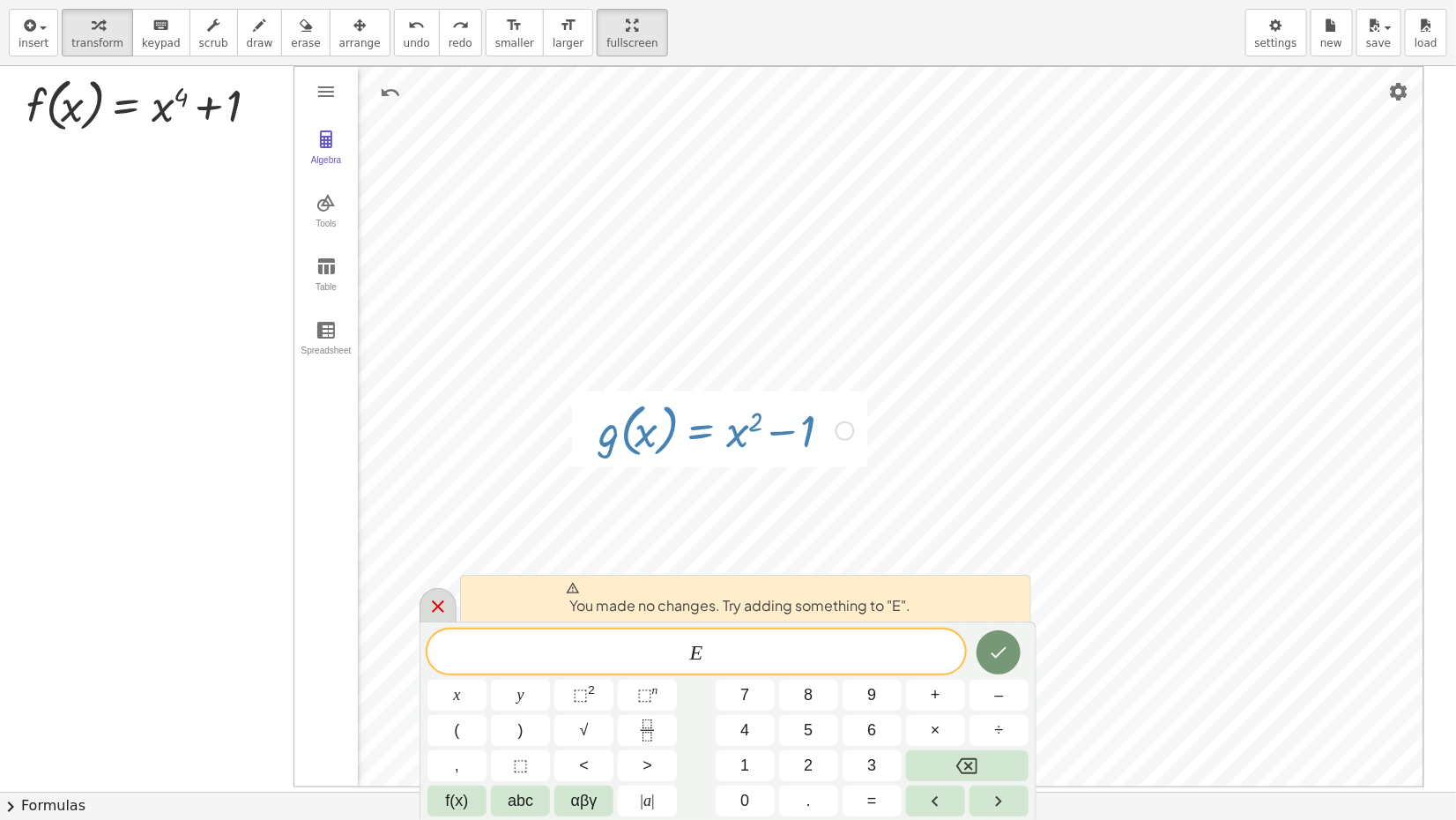
click at [438, 526] on icon at bounding box center [438, 607] width 21 height 21
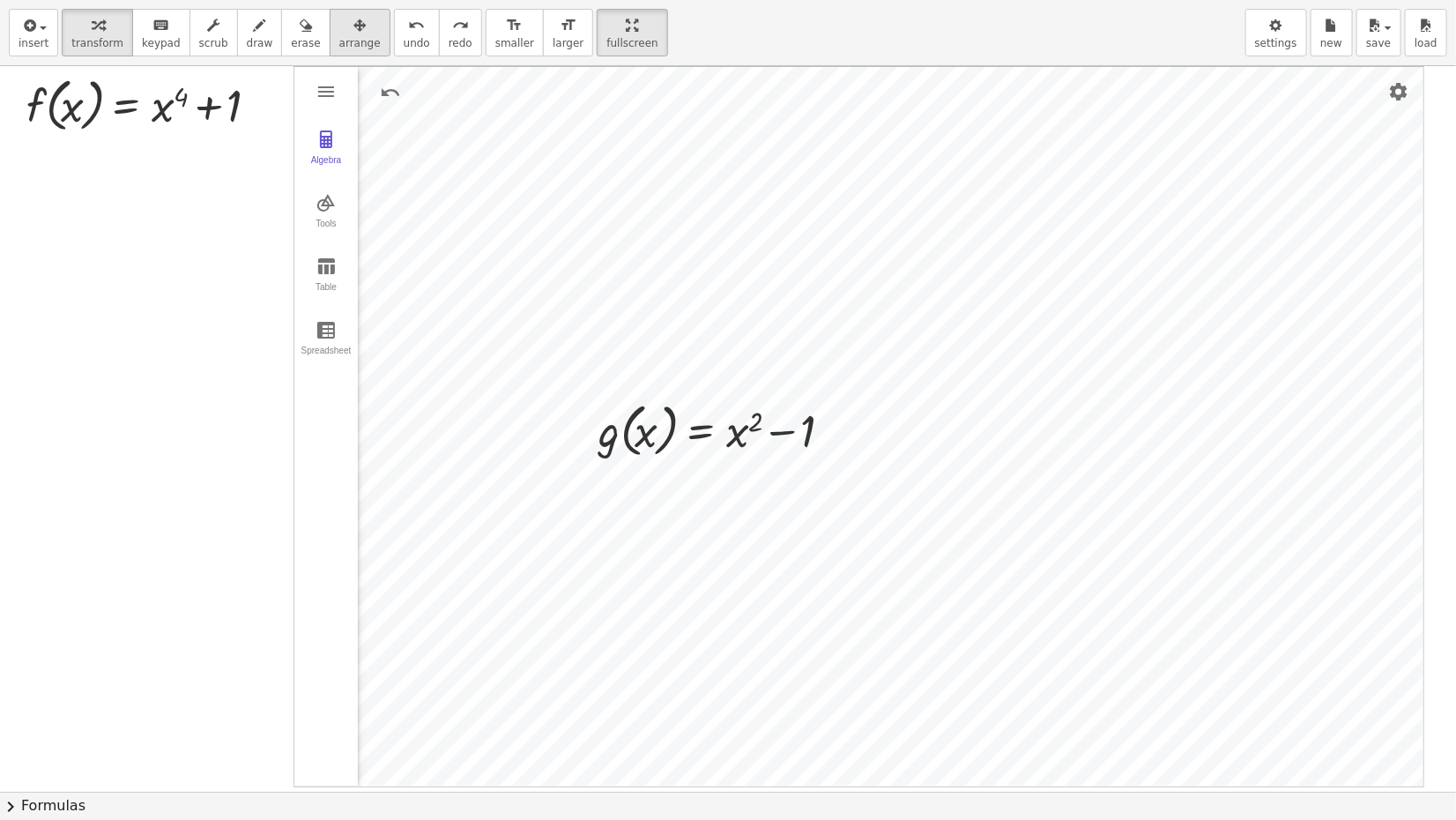
click at [339, 44] on span "arrange" at bounding box center [360, 43] width 42 height 13
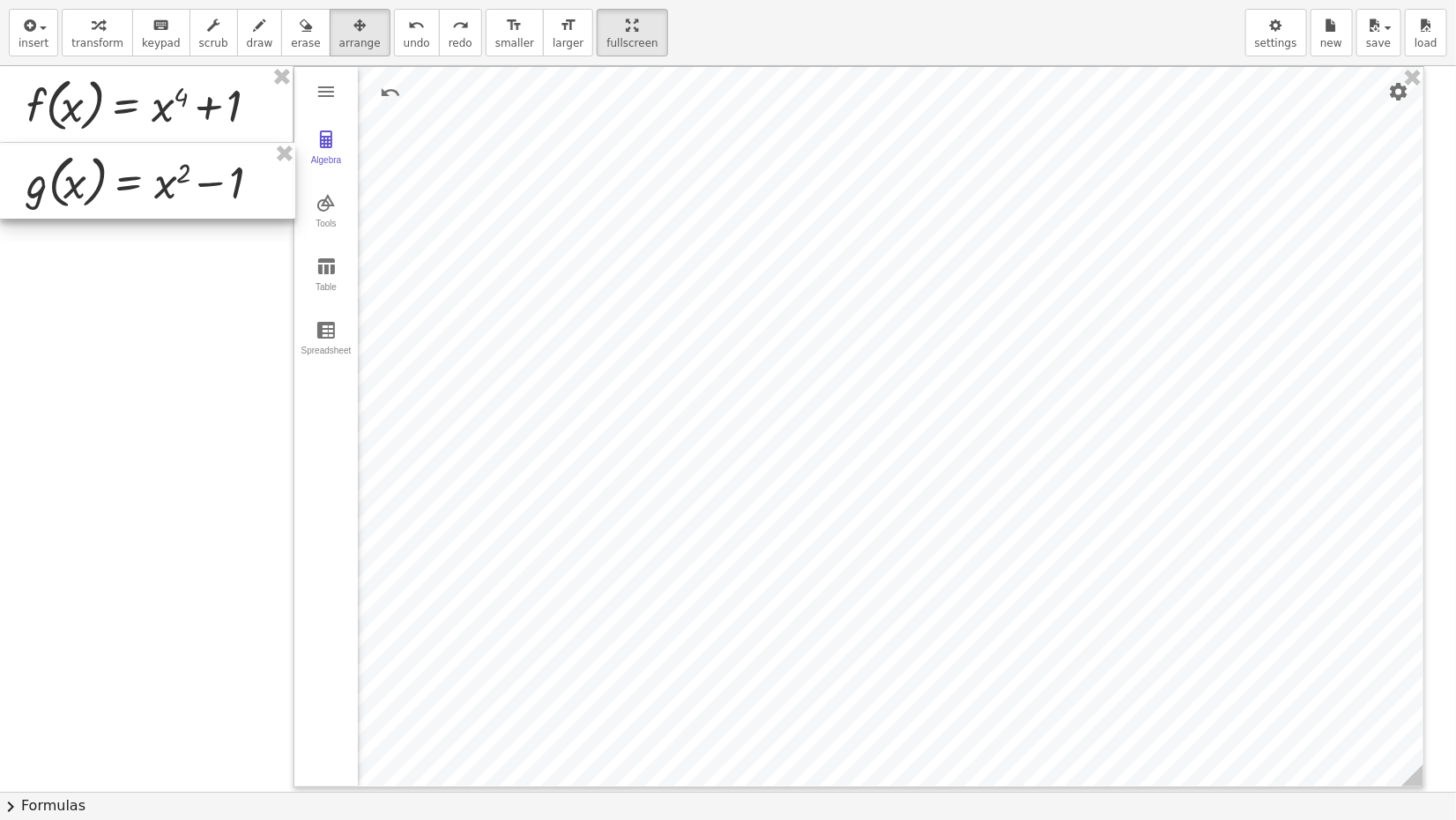
drag, startPoint x: 761, startPoint y: 441, endPoint x: 172, endPoint y: 193, distance: 639.1
click at [172, 193] on div at bounding box center [147, 180] width 296 height 76
click at [174, 344] on div at bounding box center [728, 791] width 1456 height 1451
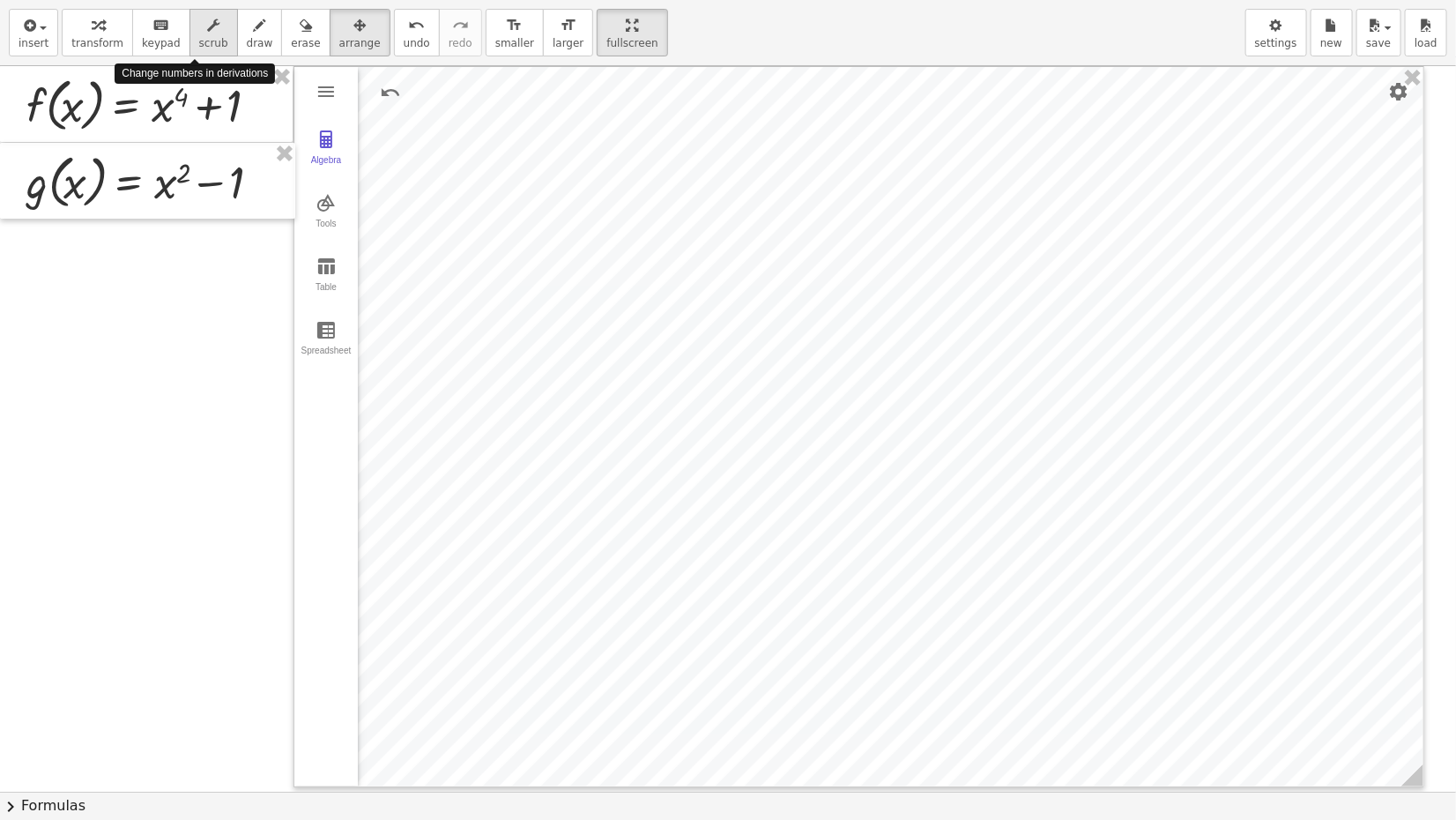
click at [200, 37] on span "scrub" at bounding box center [214, 43] width 29 height 13
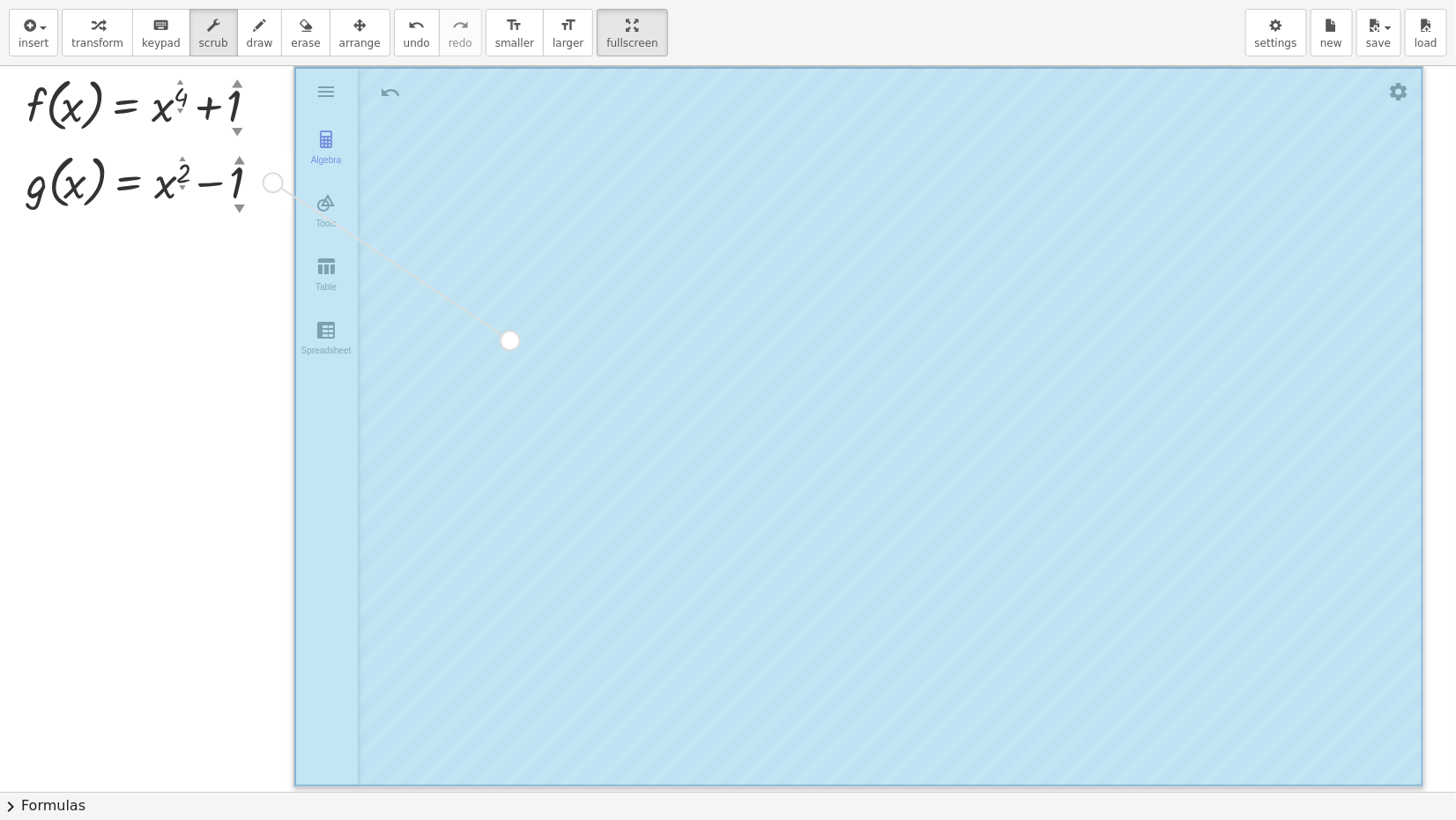
drag, startPoint x: 270, startPoint y: 179, endPoint x: 513, endPoint y: 342, distance: 292.6
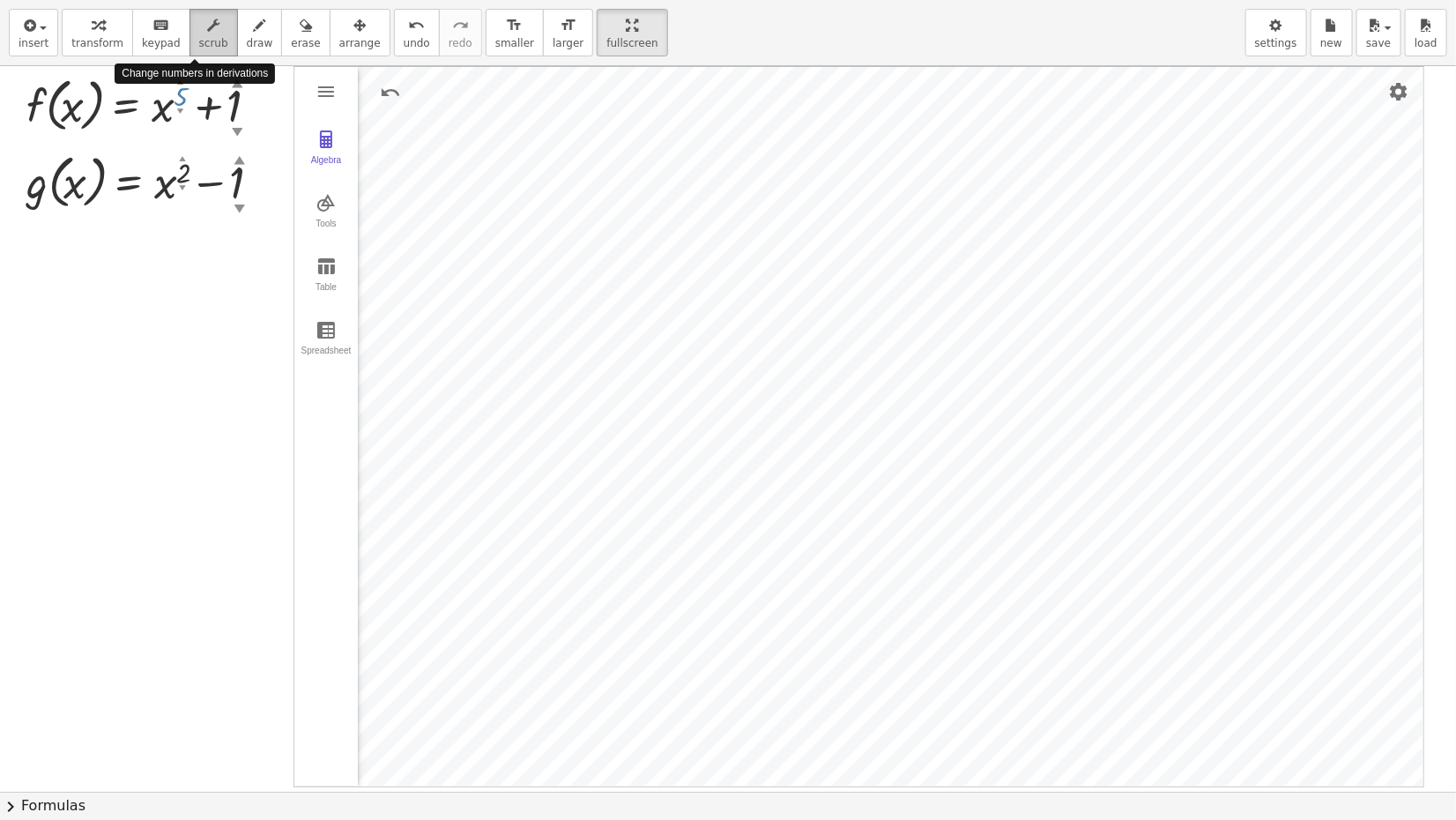
drag, startPoint x: 180, startPoint y: 86, endPoint x: 190, endPoint y: 20, distance: 66.8
click at [1213, 37] on span "settings" at bounding box center [1277, 43] width 43 height 13
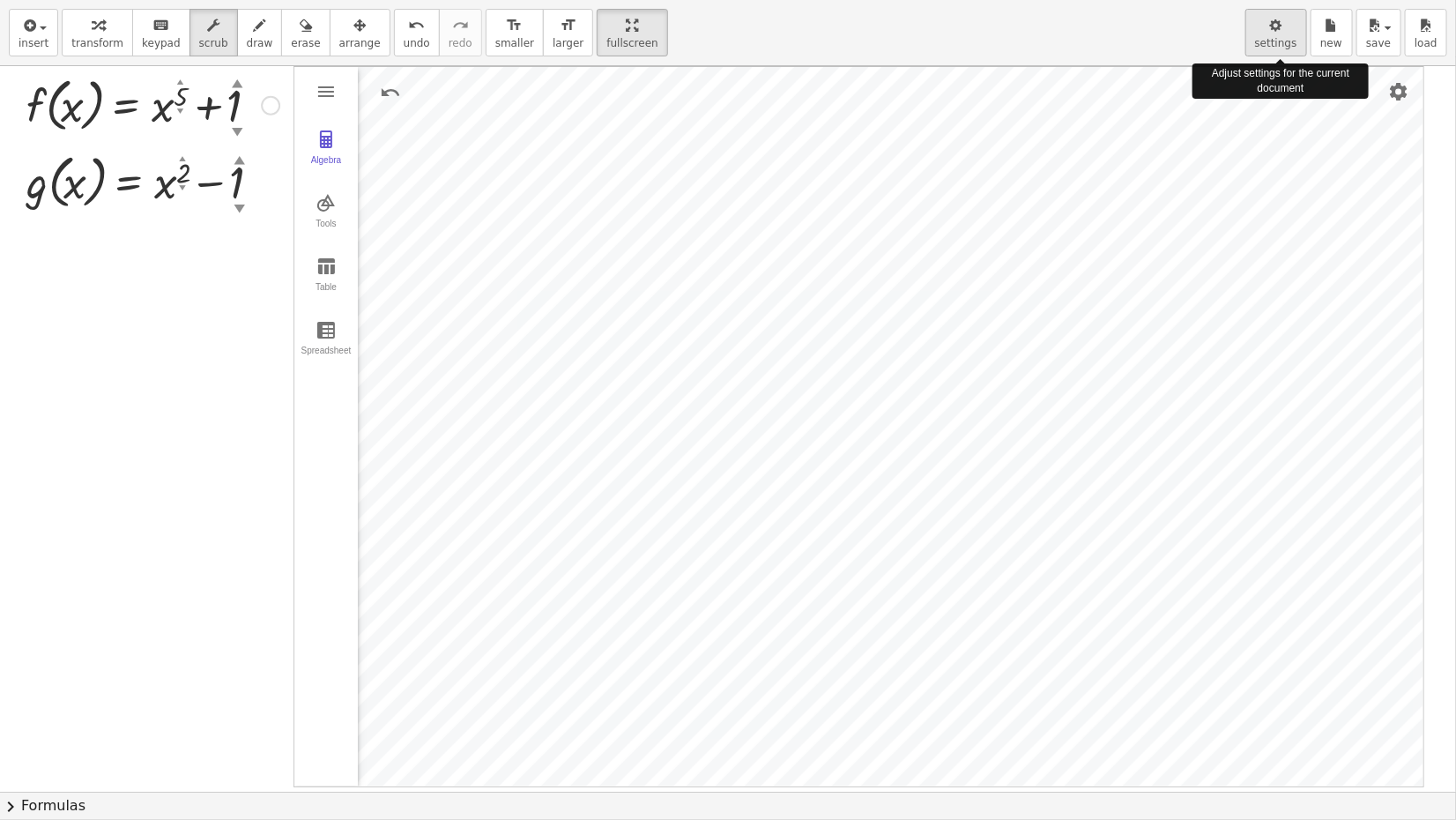
click at [1213, 32] on icon "button" at bounding box center [1276, 25] width 13 height 21
click at [1213, 28] on icon "button" at bounding box center [1276, 25] width 13 height 21
click at [1213, 53] on button "settings" at bounding box center [1277, 32] width 62 height 47
click at [1213, 31] on icon "button" at bounding box center [1276, 25] width 13 height 21
click at [1213, 24] on icon "button" at bounding box center [1276, 25] width 13 height 21
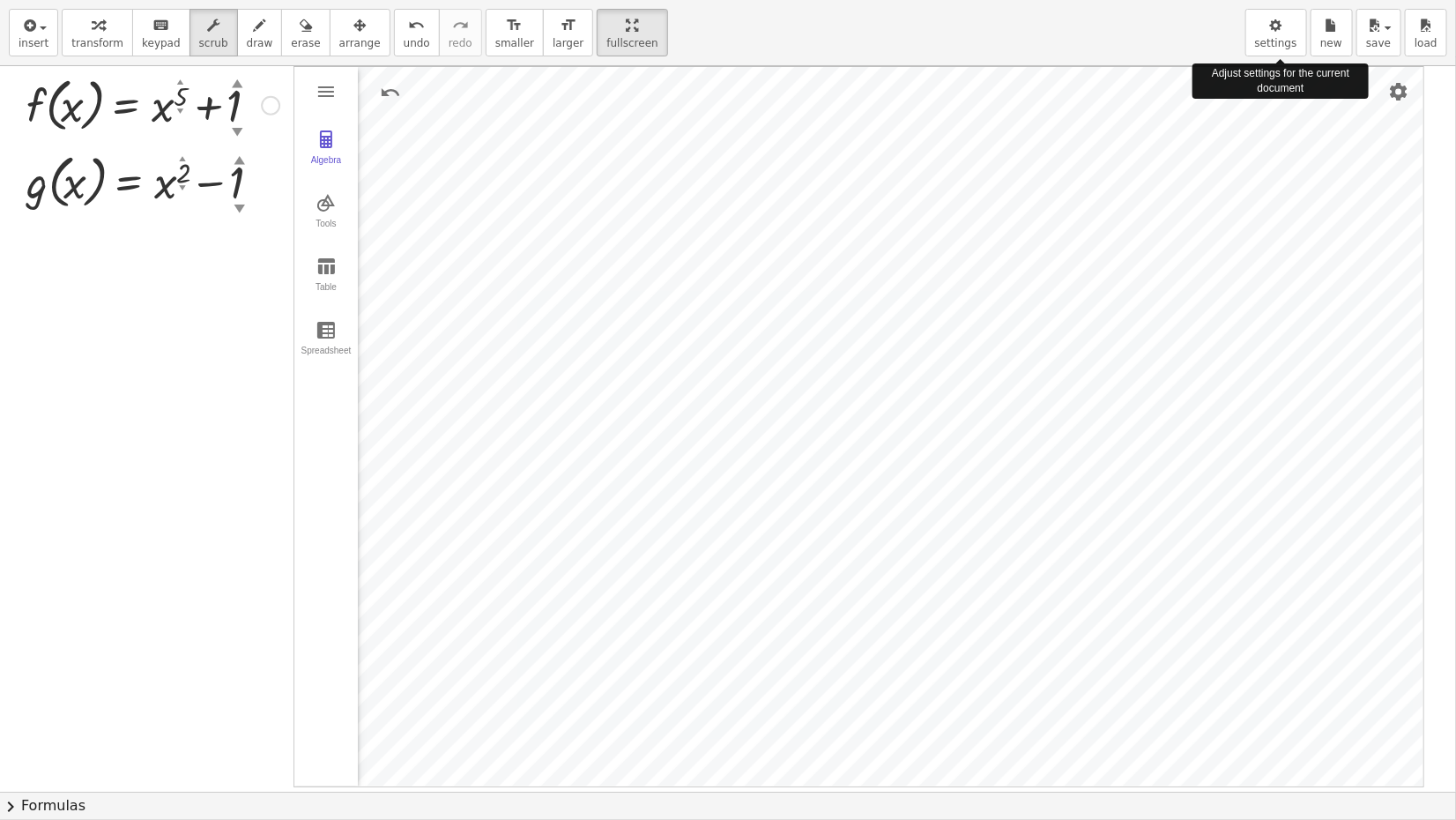
click at [1213, 20] on icon "button" at bounding box center [1276, 25] width 13 height 21
click at [1213, 34] on icon "button" at bounding box center [1276, 25] width 13 height 21
click at [1213, 88] on img "Settings" at bounding box center [1399, 92] width 21 height 21
click at [1213, 24] on div "button" at bounding box center [1277, 25] width 43 height 21
click at [1213, 30] on icon "button" at bounding box center [1276, 25] width 13 height 21
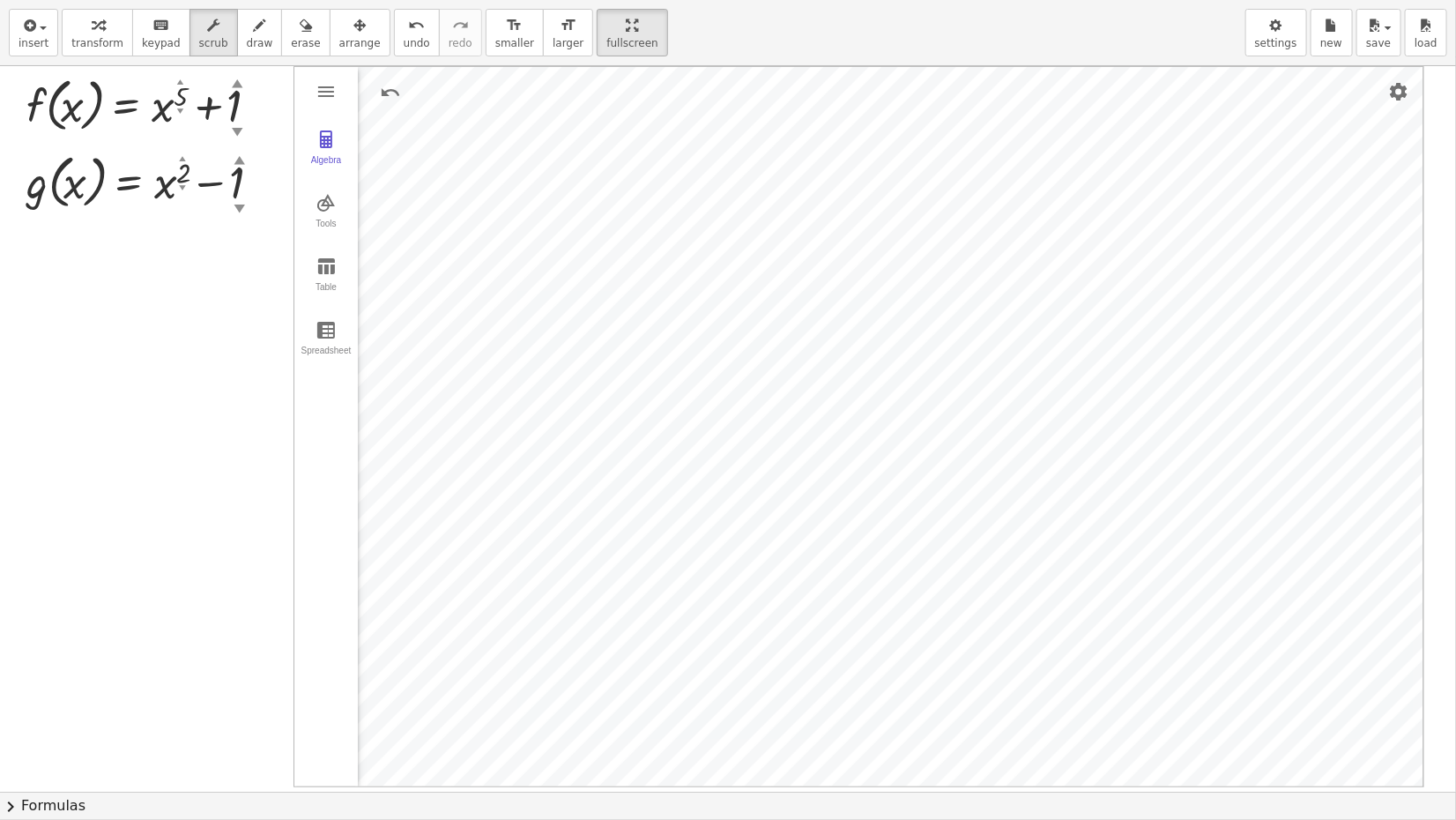
click at [1213, 26] on icon "button" at bounding box center [1276, 25] width 13 height 21
click at [1187, 32] on div "insert select one: Math Expression Function Text Youtube Video Graphing Geometr…" at bounding box center [728, 33] width 1456 height 66
click at [1213, 31] on div "button" at bounding box center [1277, 25] width 43 height 21
click at [1073, 39] on div "insert select one: Math Expression Function Text Youtube Video Graphing Geometr…" at bounding box center [728, 33] width 1456 height 66
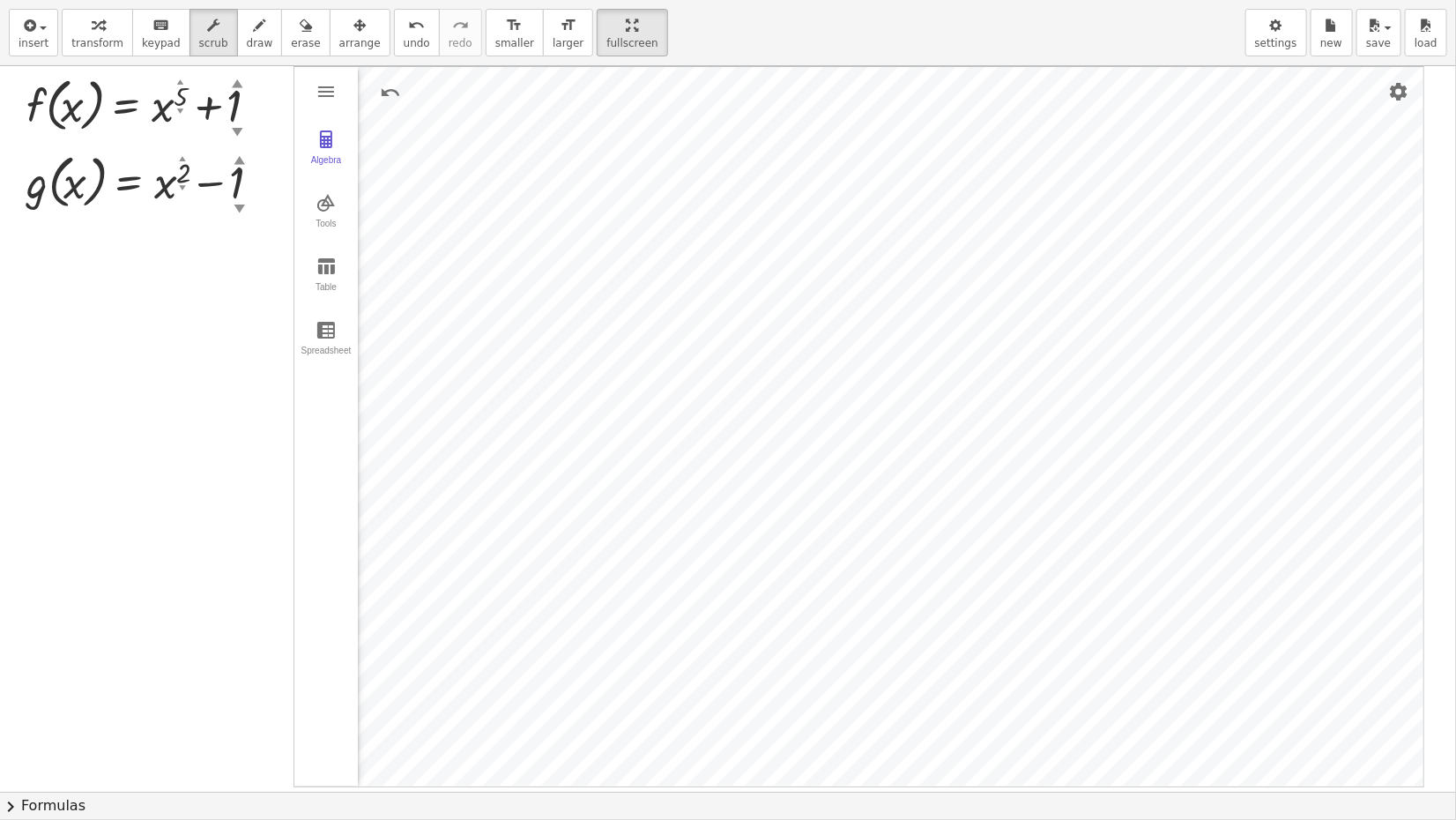
drag, startPoint x: 596, startPoint y: 44, endPoint x: 596, endPoint y: -99, distance: 143.0
click at [596, 0] on html "Graspable Math Activities Get Started Activity Bank Assigned Work Classes White…" at bounding box center [728, 410] width 1456 height 820
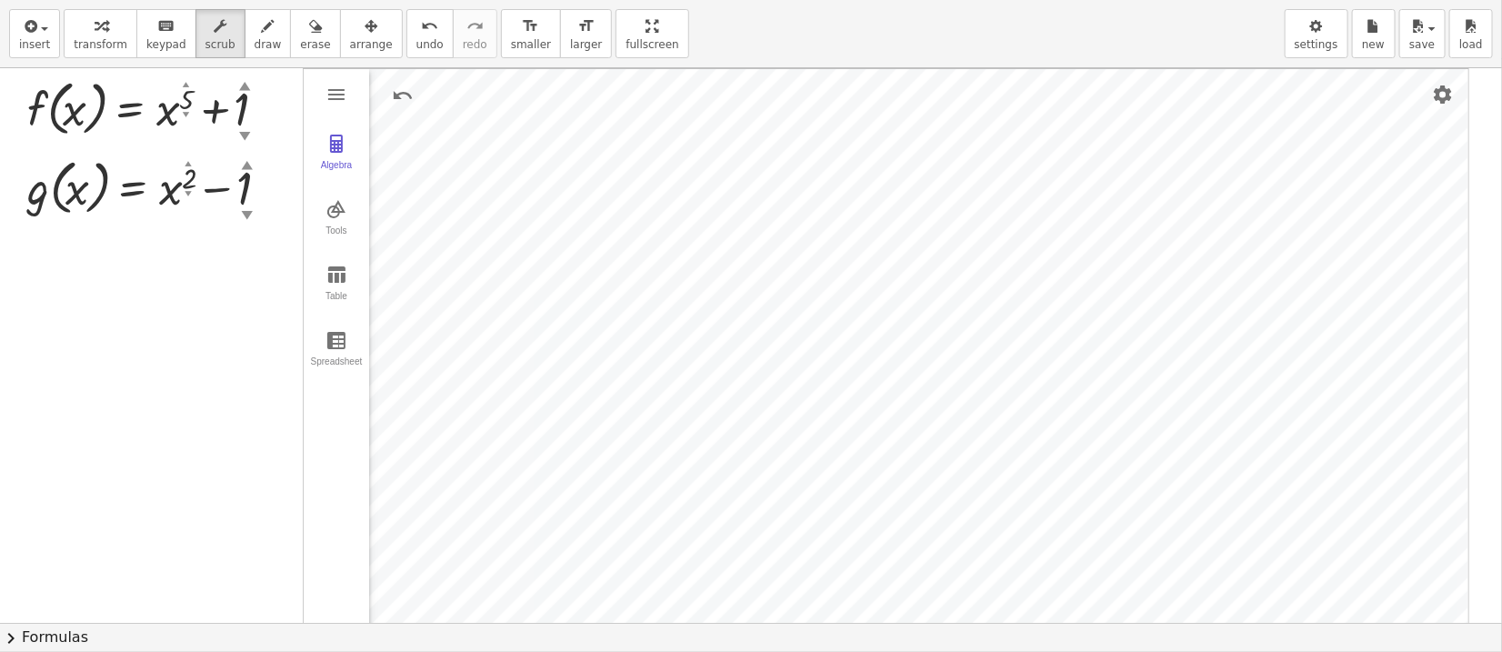
scroll to position [485, 0]
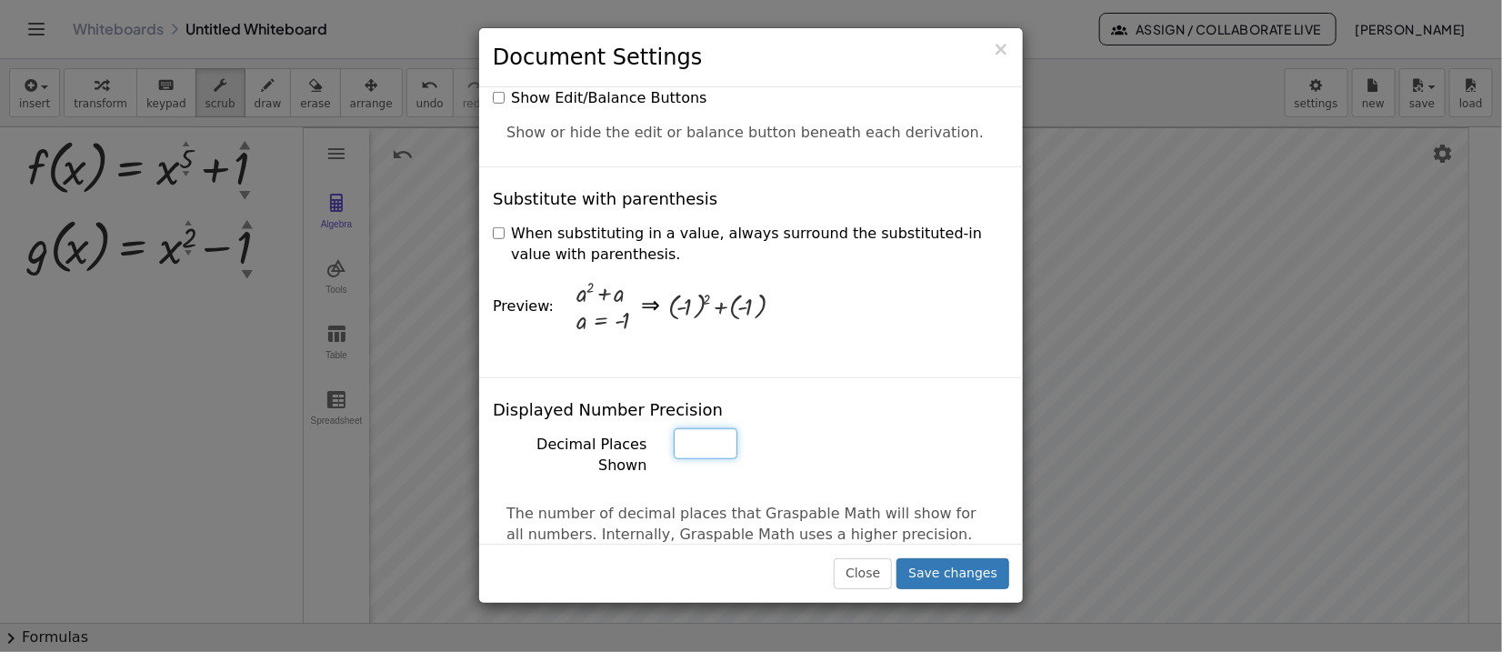
click at [716, 428] on input "*" at bounding box center [706, 443] width 64 height 31
type input "*"
click at [716, 428] on input "*" at bounding box center [706, 443] width 64 height 31
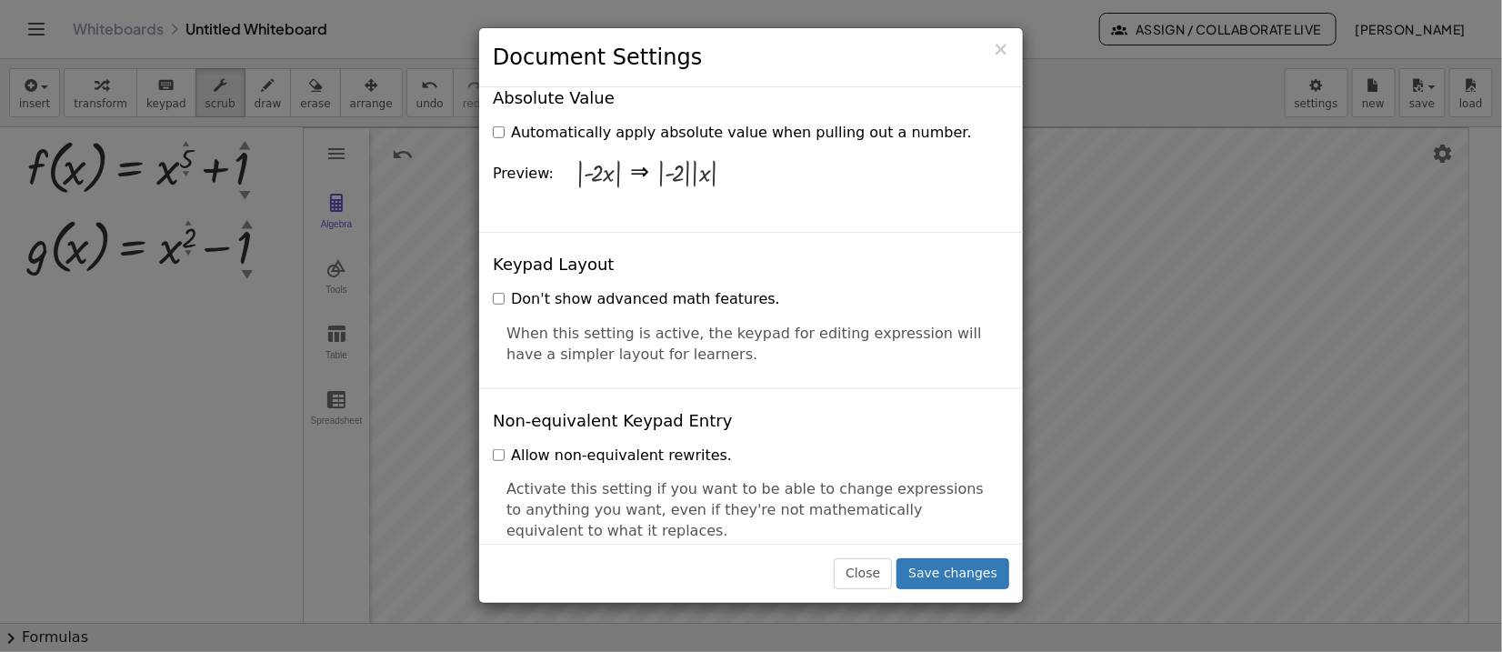
scroll to position [4405, 0]
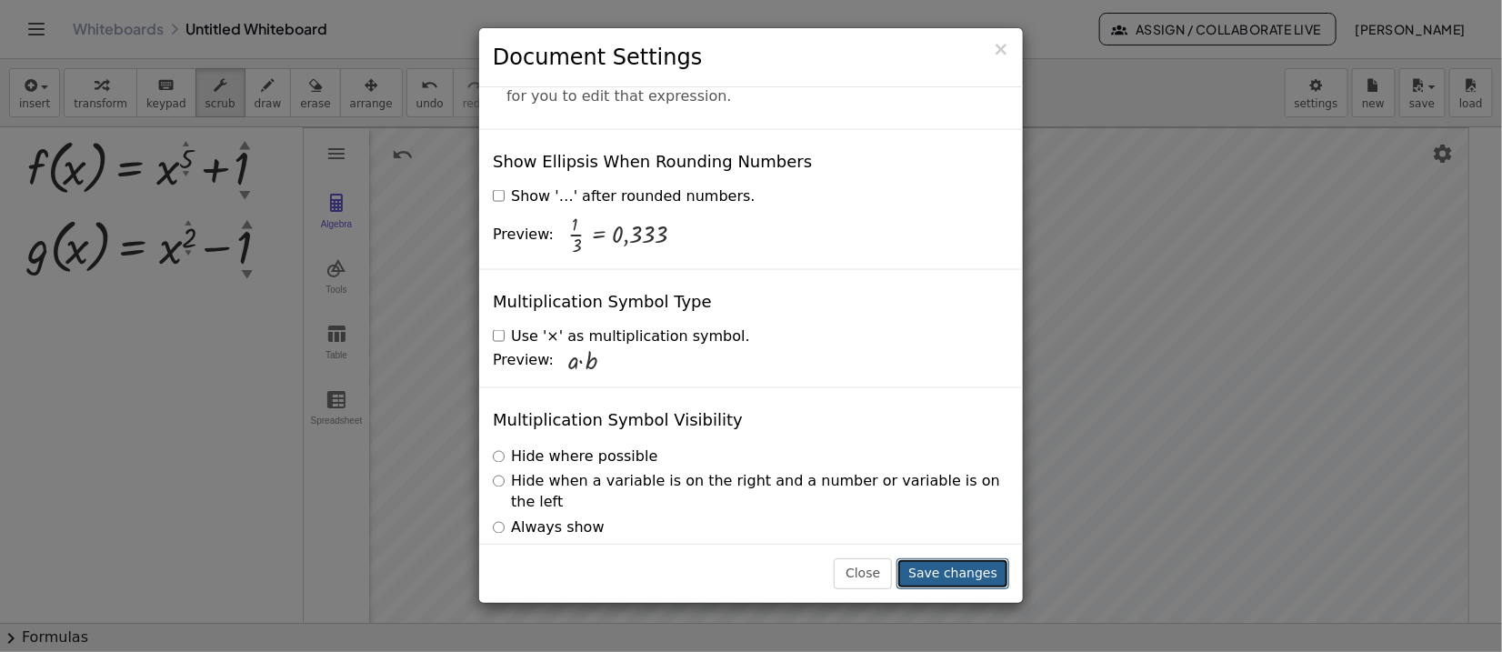
click at [947, 543] on button "Save changes" at bounding box center [953, 573] width 113 height 31
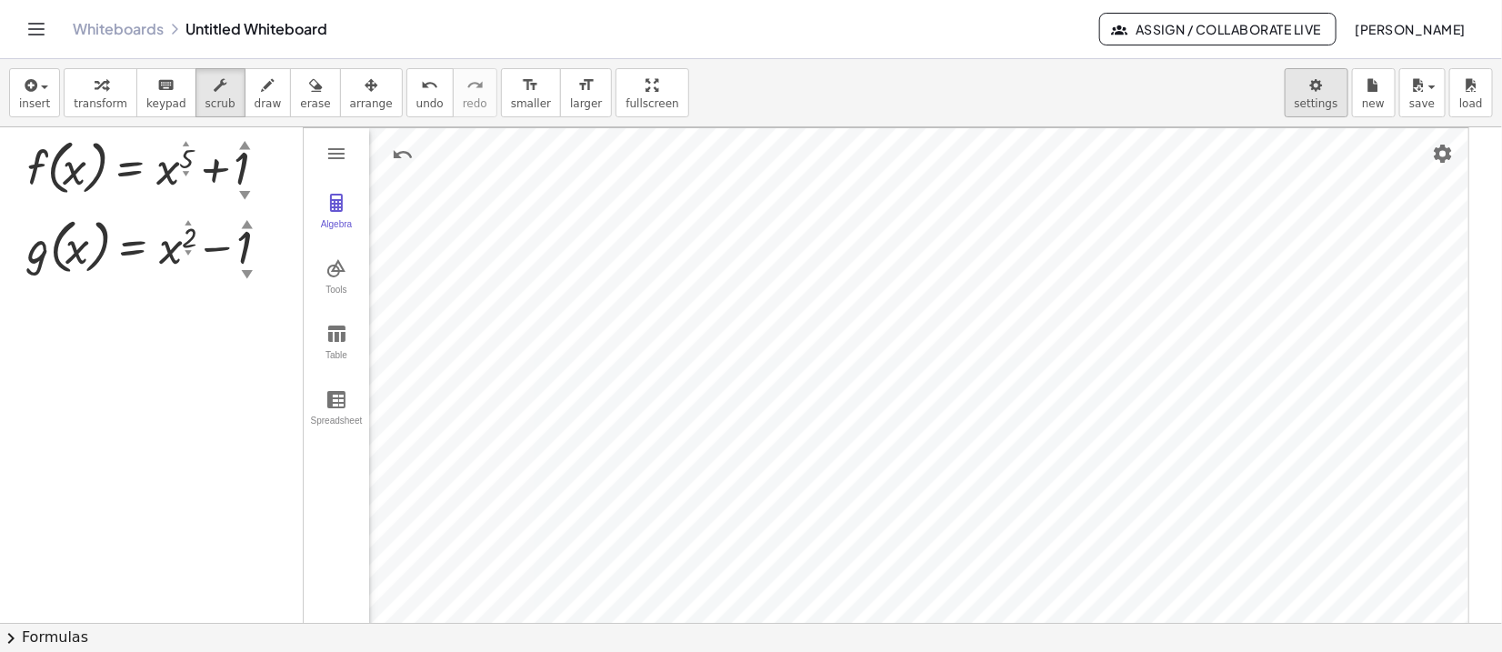
click at [1251, 111] on body "Graspable Math Activities Get Started Activity Bank Assigned Work Classes White…" at bounding box center [751, 326] width 1502 height 652
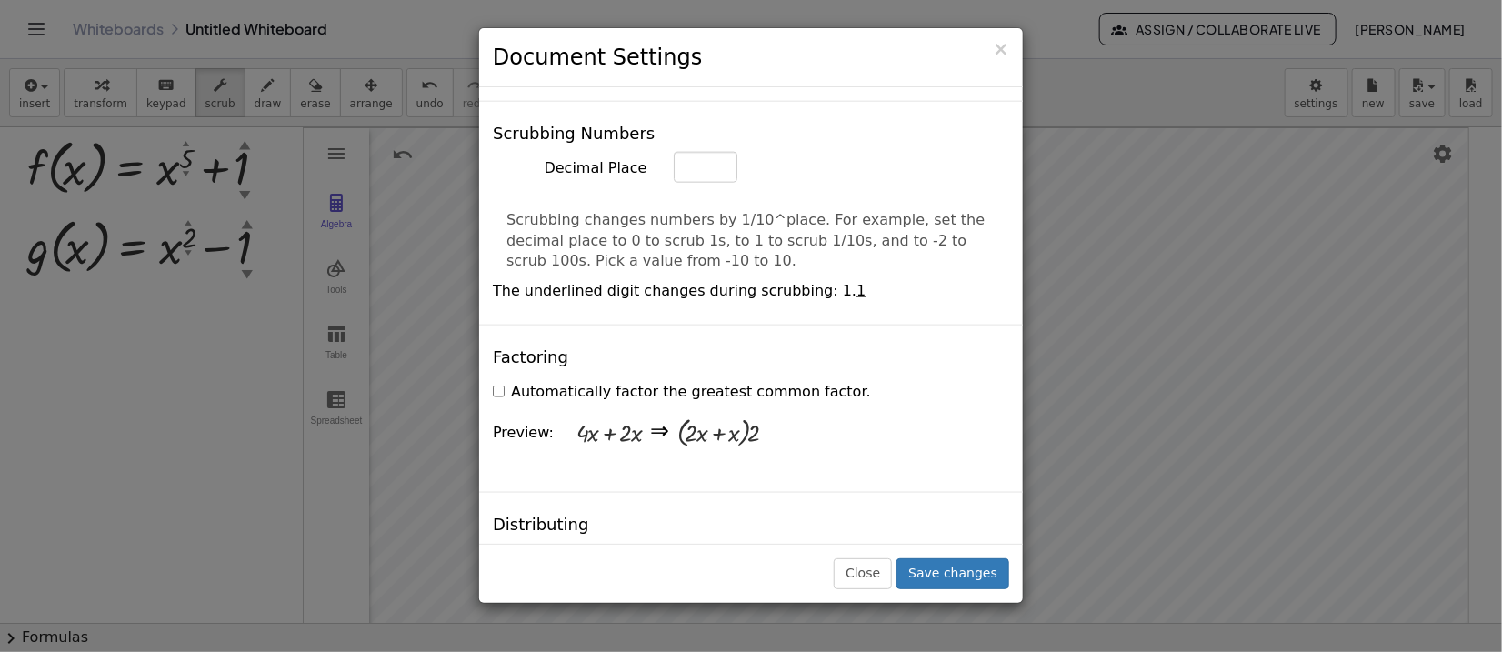
scroll to position [0, 0]
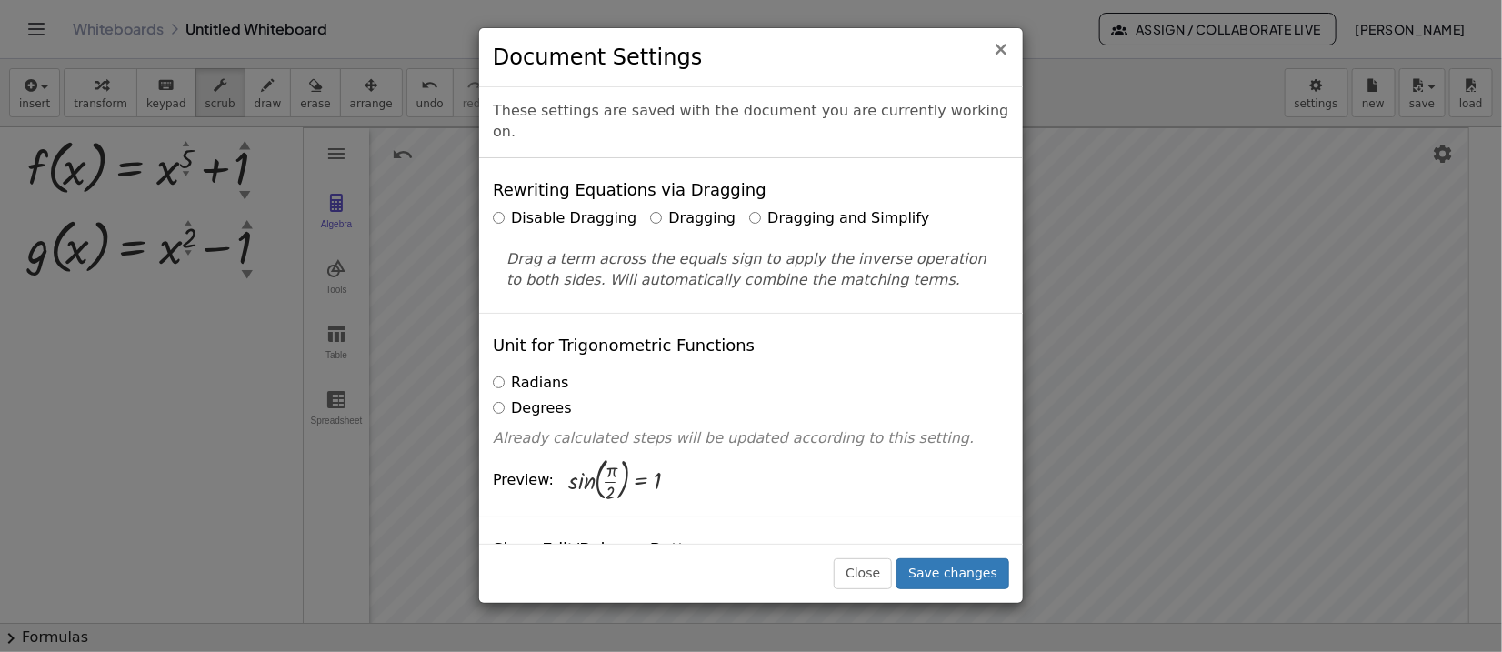
click at [998, 53] on span "×" at bounding box center [1001, 49] width 16 height 22
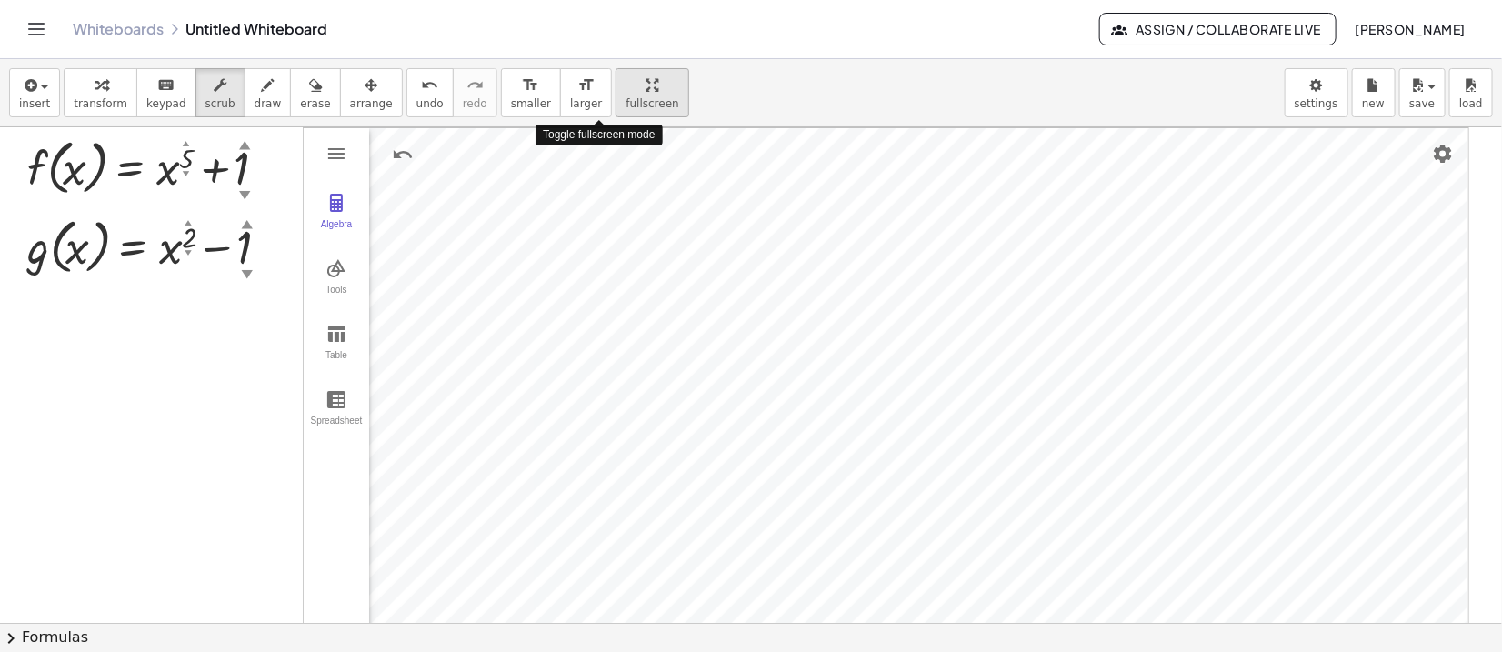
click at [597, 231] on div "insert select one: Math Expression Function Text Youtube Video Graphing Geometr…" at bounding box center [751, 355] width 1502 height 593
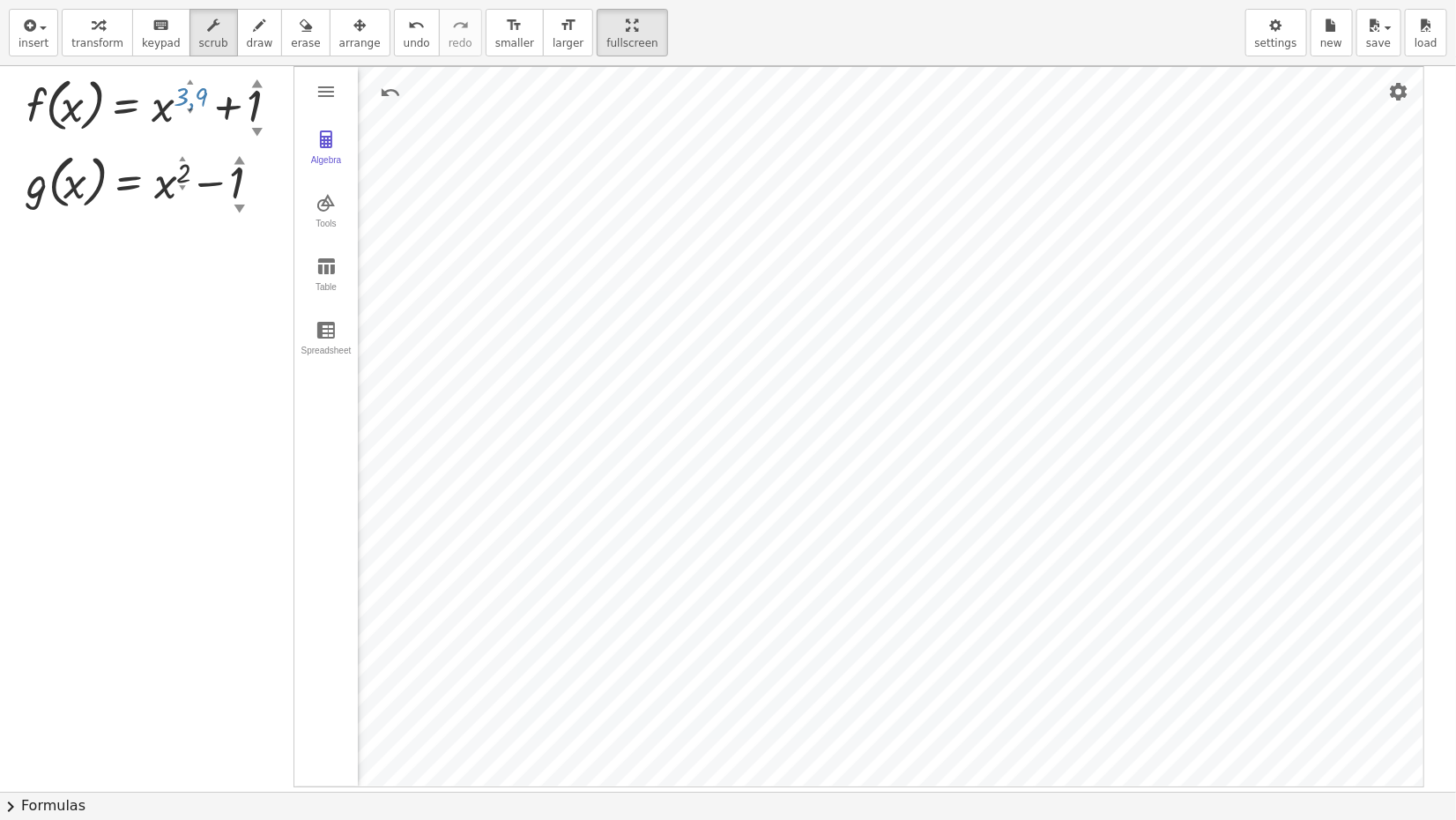
drag, startPoint x: 181, startPoint y: 81, endPoint x: 195, endPoint y: 141, distance: 61.6
click at [1213, 38] on span "settings" at bounding box center [1277, 43] width 43 height 13
drag, startPoint x: 586, startPoint y: 38, endPoint x: 586, endPoint y: -105, distance: 143.0
click at [586, 0] on html "Graspable Math Activities Get Started Activity Bank Assigned Work Classes White…" at bounding box center [728, 410] width 1456 height 820
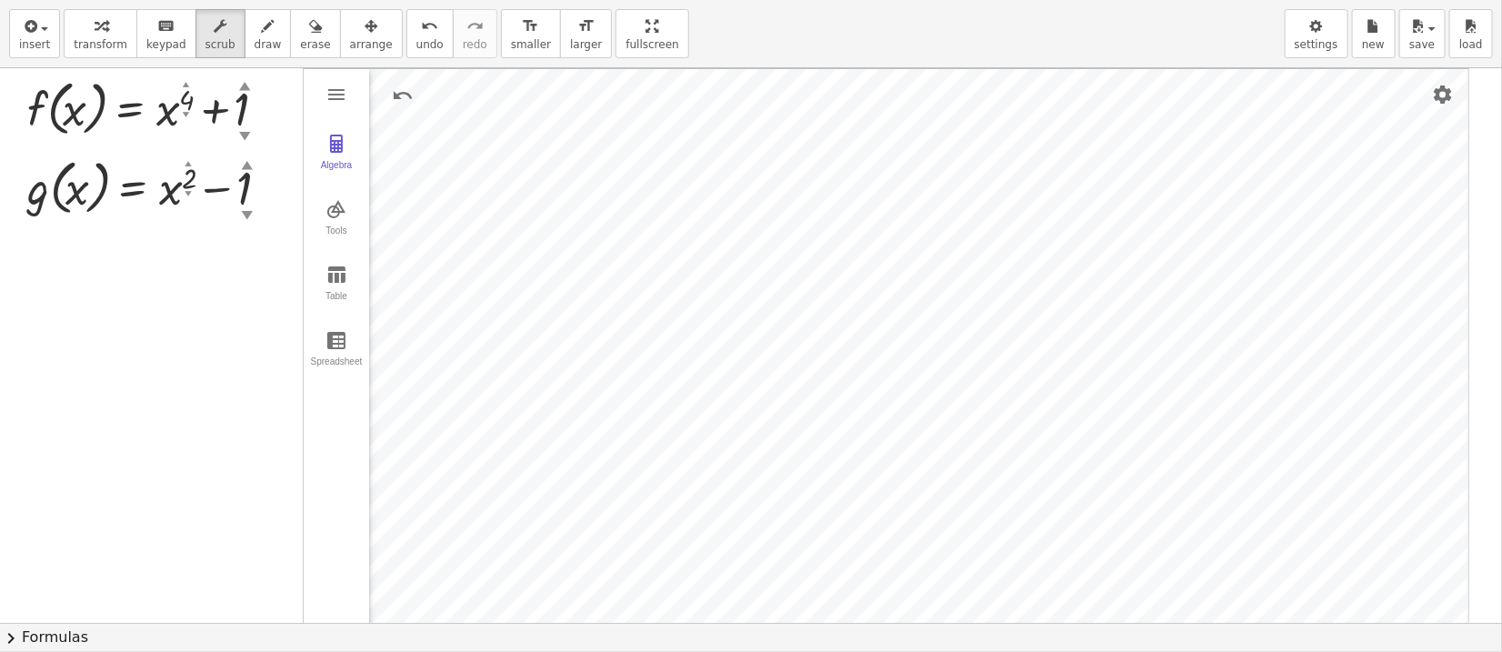
scroll to position [848, 0]
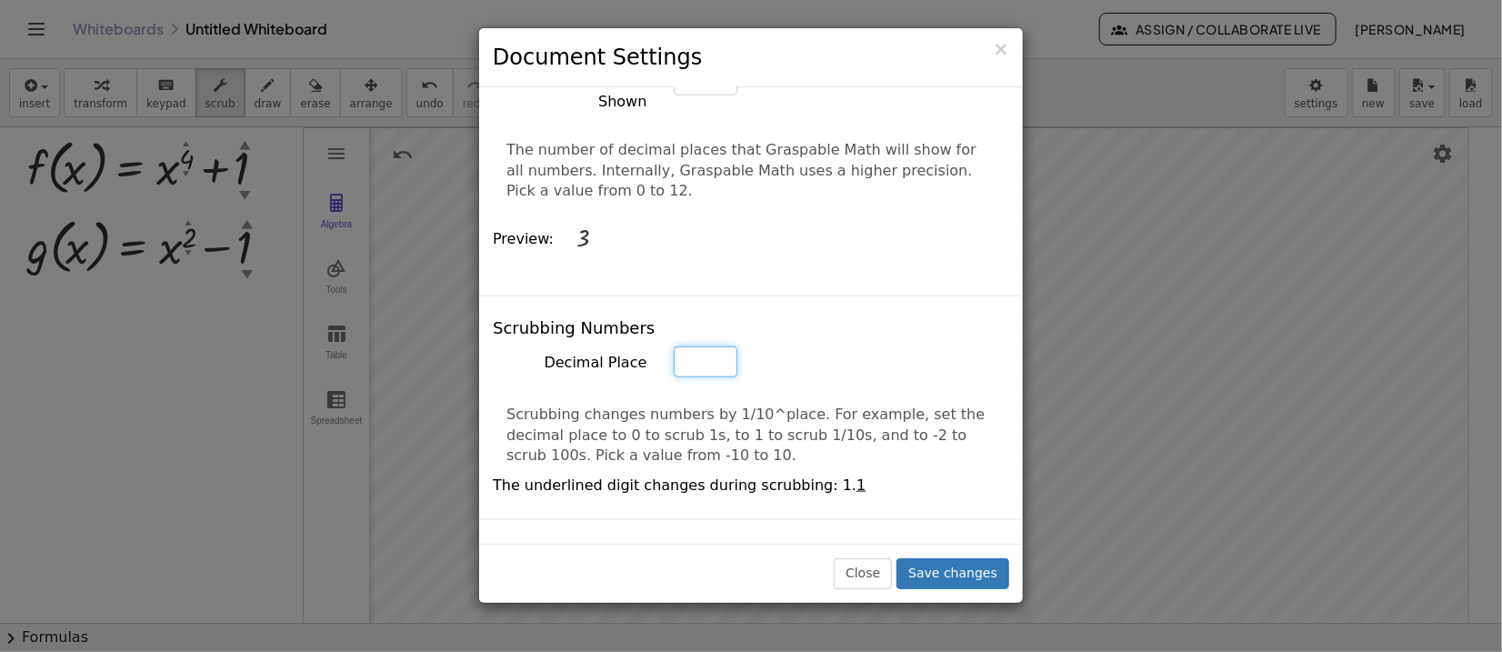
type input "*"
click at [717, 95] on input "*" at bounding box center [706, 80] width 64 height 31
click at [963, 543] on button "Save changes" at bounding box center [953, 573] width 113 height 31
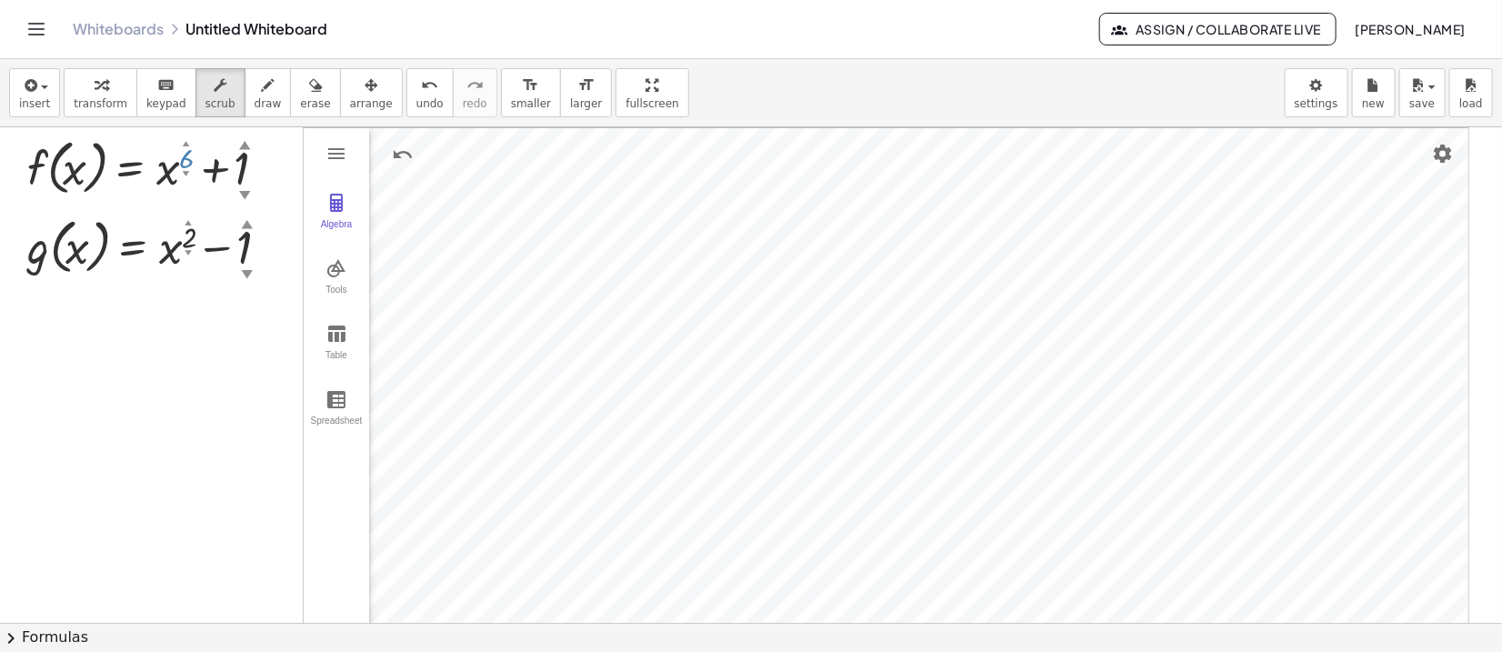
drag, startPoint x: 190, startPoint y: 146, endPoint x: 192, endPoint y: 121, distance: 25.5
click at [609, 230] on div "insert select one: Math Expression Function Text Youtube Video Graphing Geometr…" at bounding box center [751, 355] width 1502 height 593
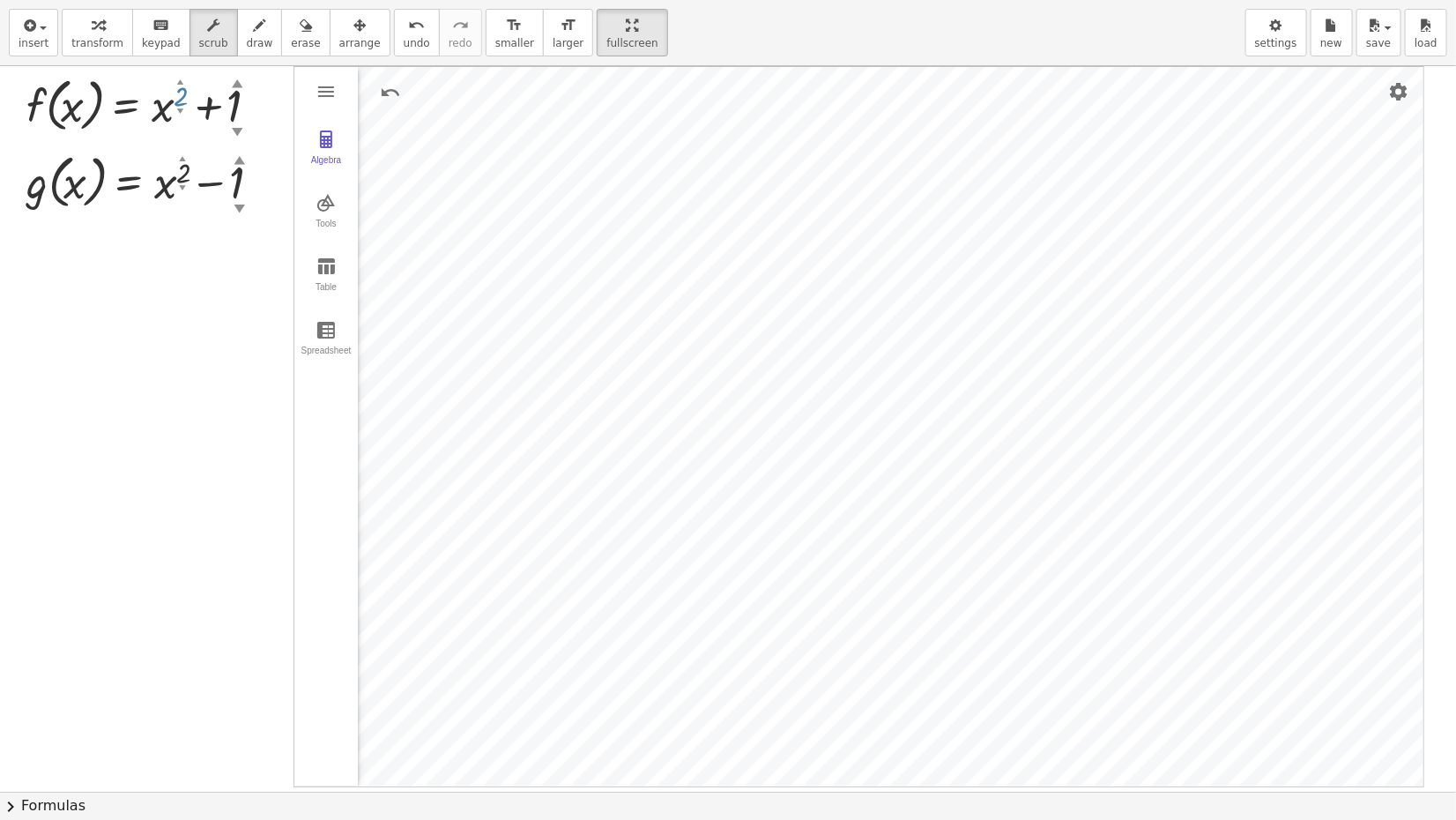
drag, startPoint x: 179, startPoint y: 106, endPoint x: 180, endPoint y: 145, distance: 39.0
drag, startPoint x: 179, startPoint y: 113, endPoint x: 190, endPoint y: 70, distance: 44.4
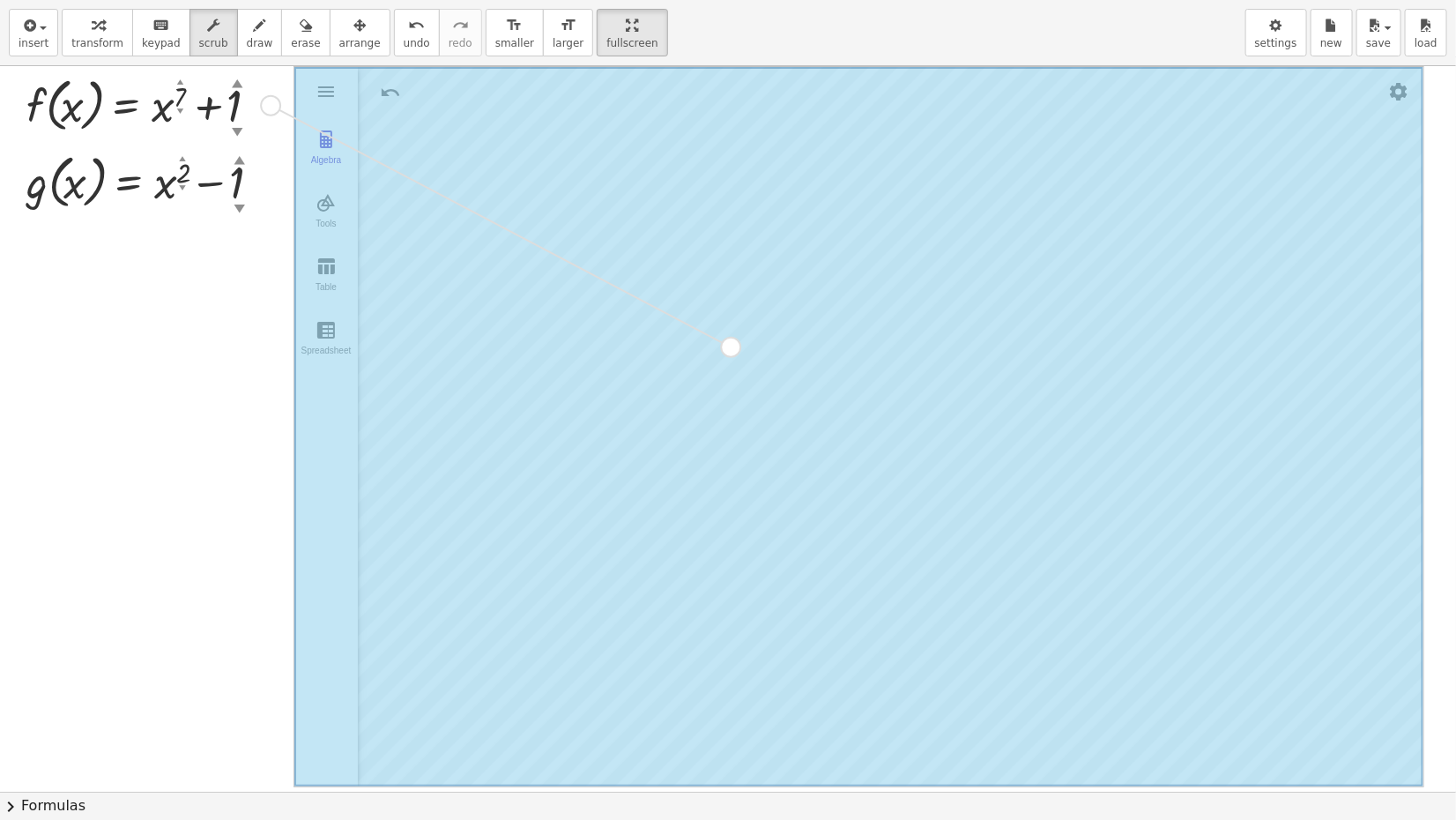
drag, startPoint x: 272, startPoint y: 105, endPoint x: 739, endPoint y: 351, distance: 527.8
drag, startPoint x: 269, startPoint y: 102, endPoint x: 818, endPoint y: 480, distance: 666.5
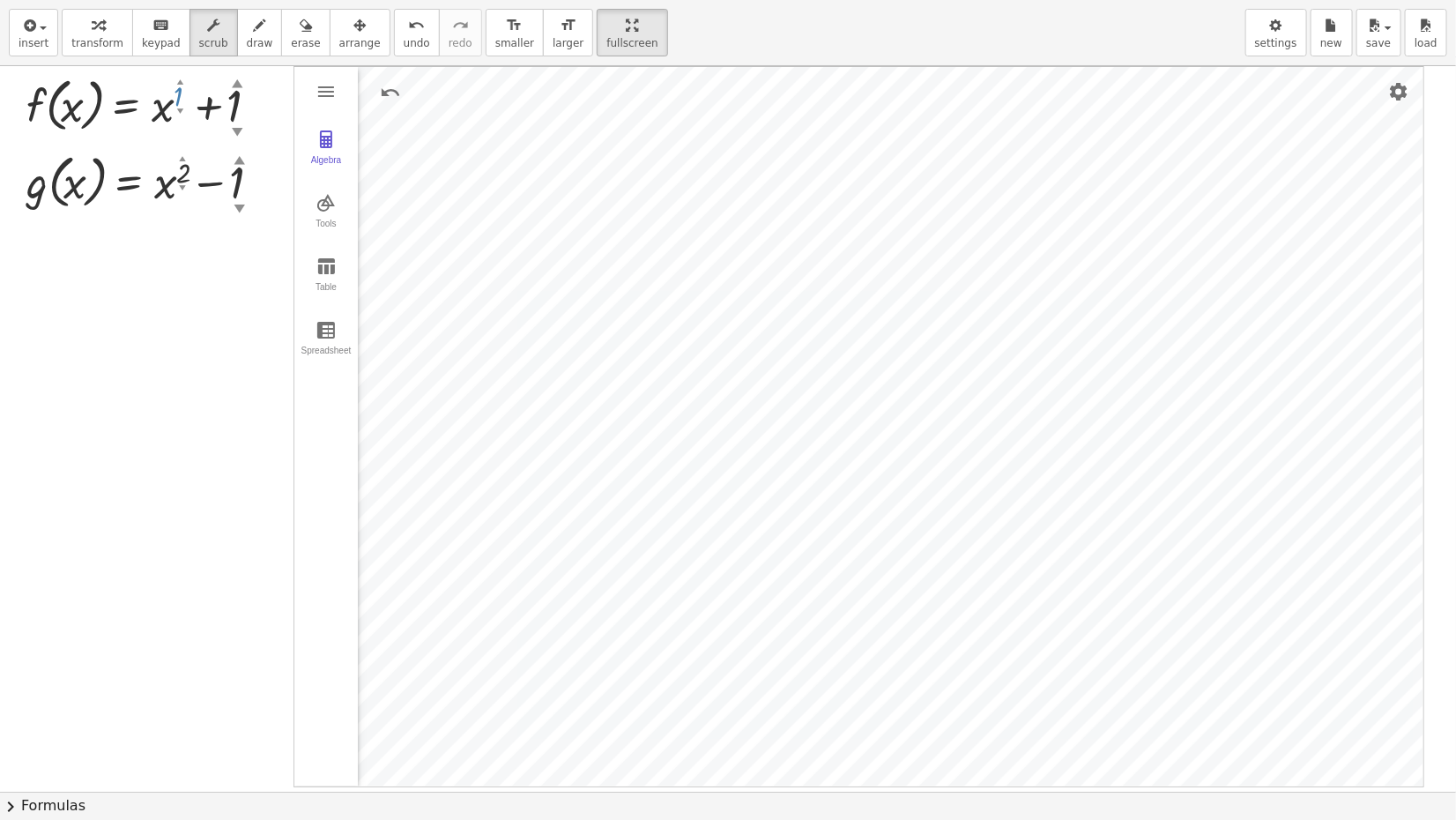
drag, startPoint x: 180, startPoint y: 108, endPoint x: 179, endPoint y: 155, distance: 47.0
drag, startPoint x: 180, startPoint y: 85, endPoint x: 184, endPoint y: 71, distance: 14.6
drag, startPoint x: 183, startPoint y: 187, endPoint x: 200, endPoint y: 107, distance: 81.8
drag, startPoint x: 179, startPoint y: 75, endPoint x: 210, endPoint y: 0, distance: 81.2
click at [210, 0] on div "insert select one: Math Expression Function Text Youtube Video Graphing Geometr…" at bounding box center [728, 410] width 1456 height 820
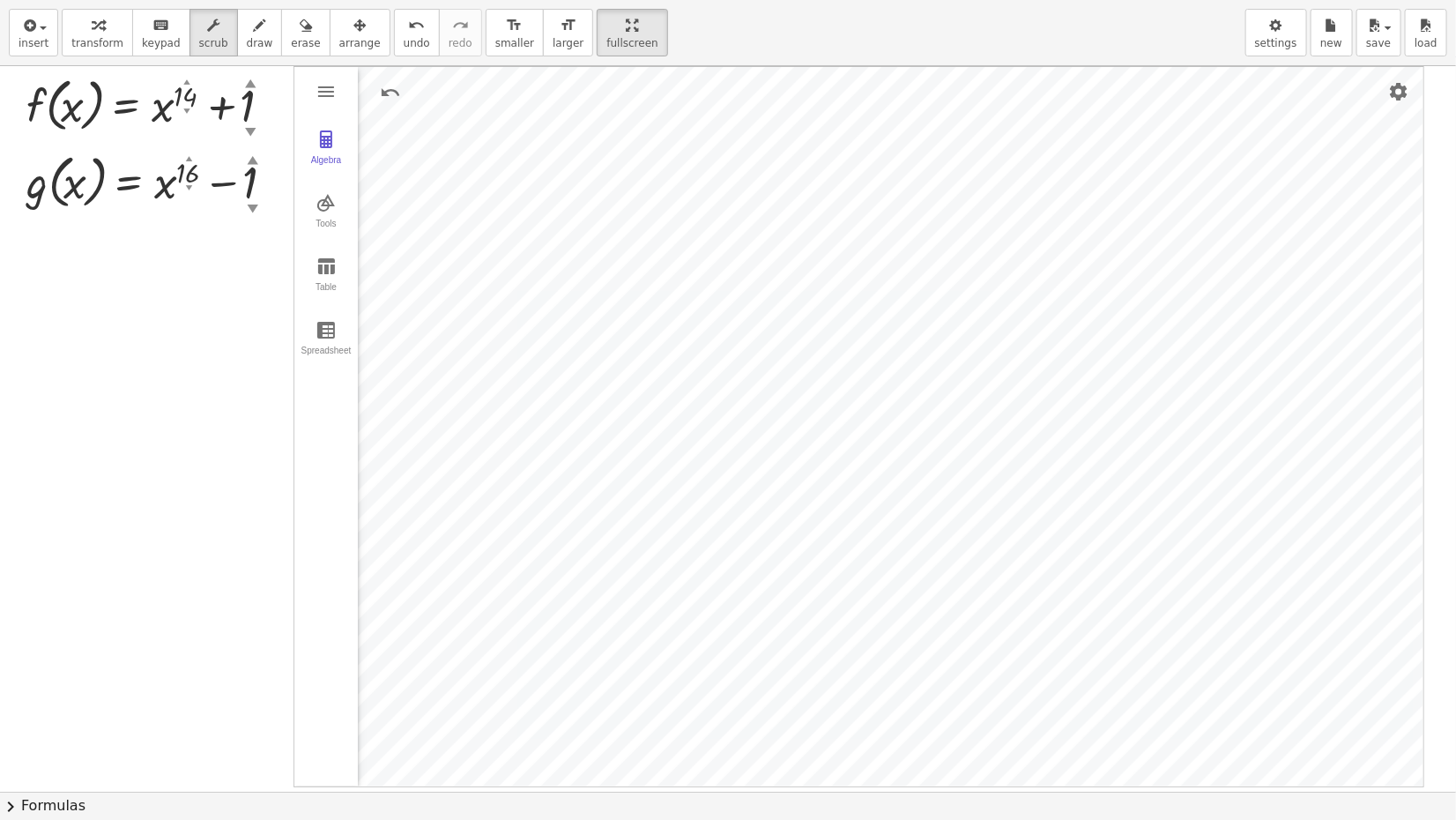
click at [584, 0] on html "Graspable Math Activities Get Started Activity Bank Assigned Work Classes White…" at bounding box center [728, 410] width 1456 height 820
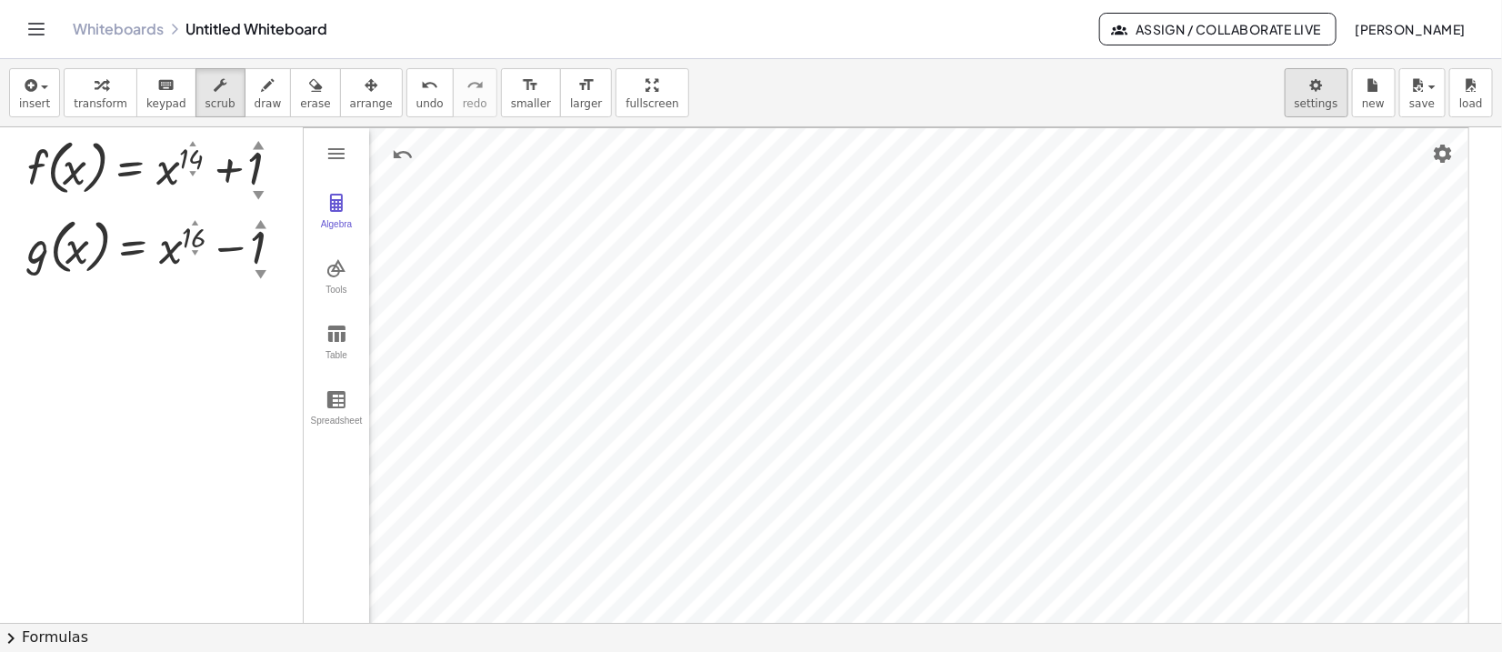
click at [1251, 99] on body "Graspable Math Activities Get Started Activity Bank Assigned Work Classes White…" at bounding box center [751, 326] width 1502 height 652
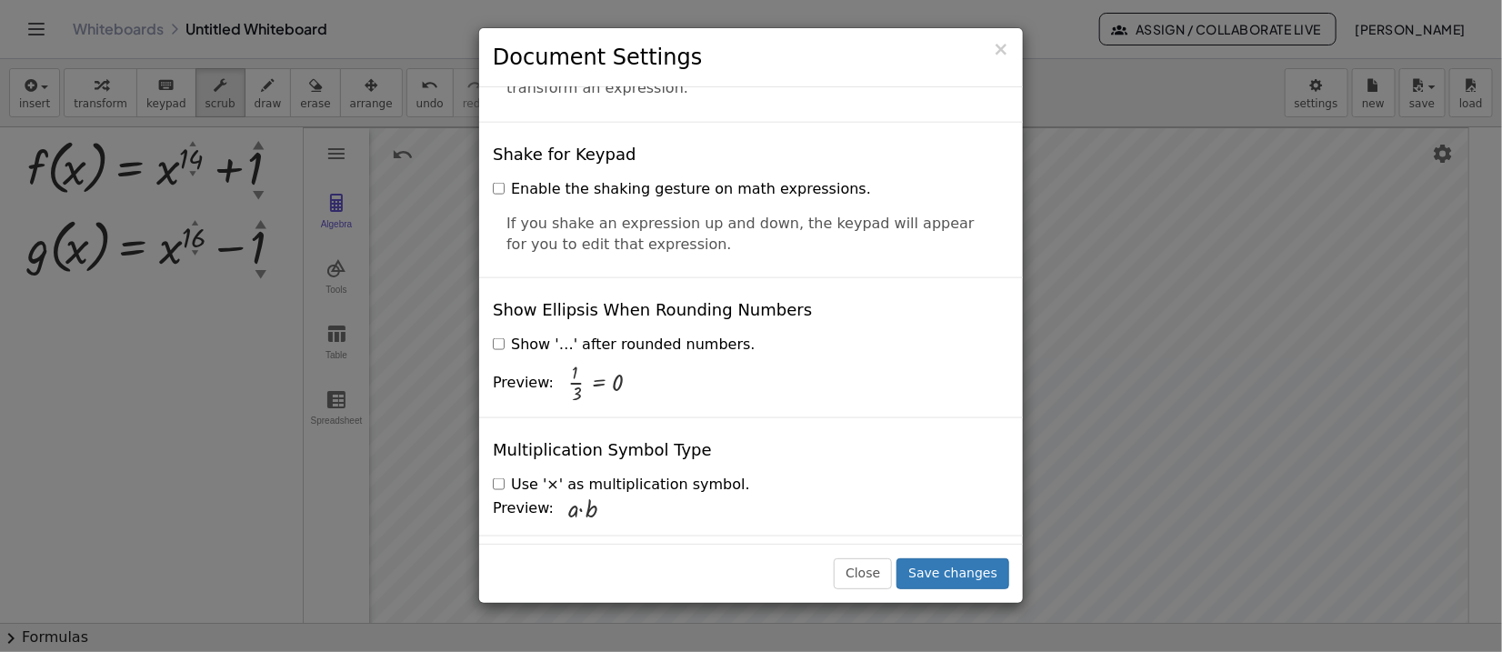
scroll to position [4406, 0]
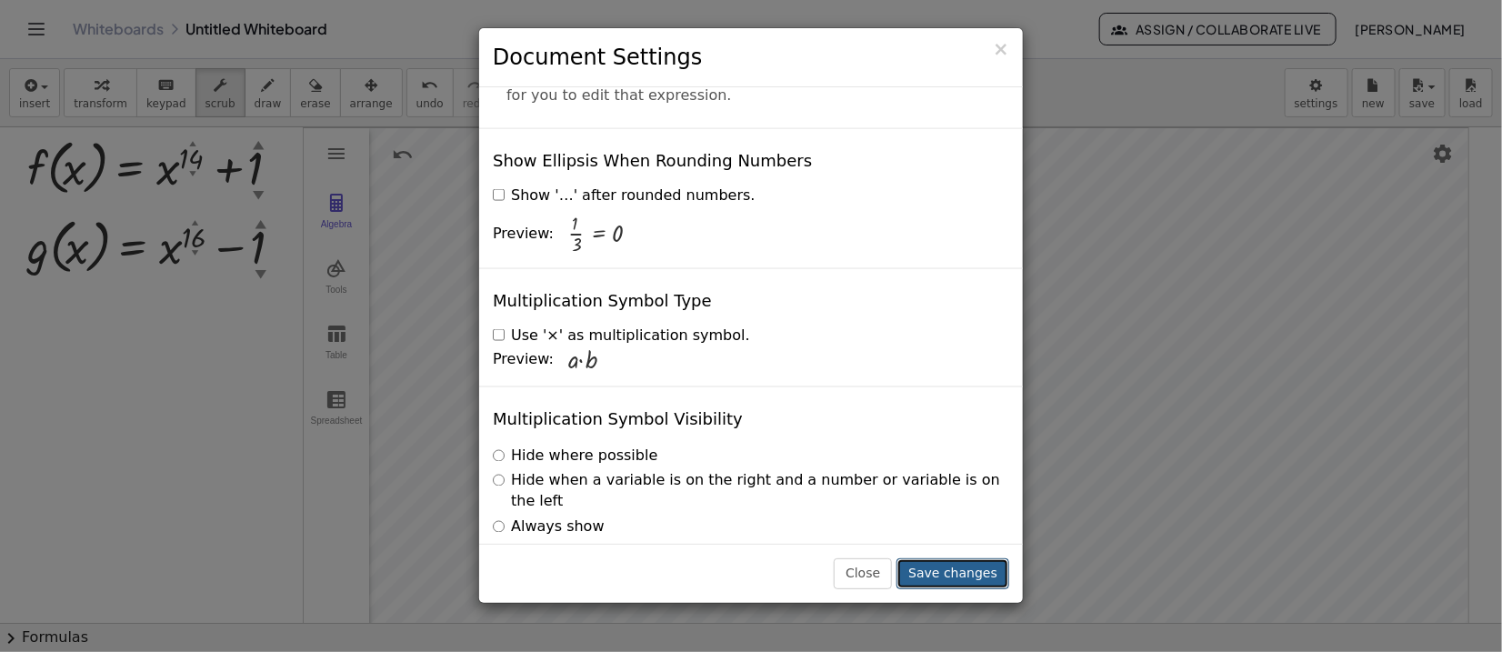
click at [975, 543] on button "Save changes" at bounding box center [953, 573] width 113 height 31
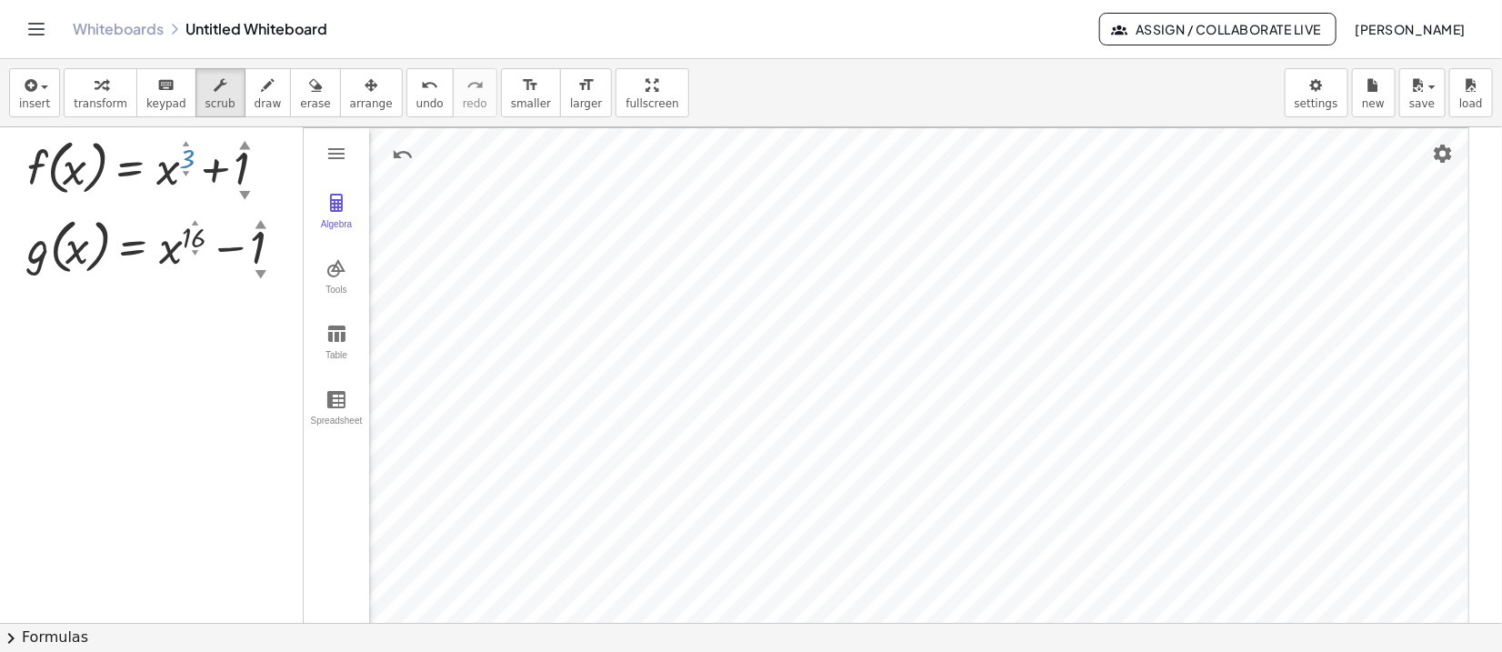
drag, startPoint x: 189, startPoint y: 171, endPoint x: 196, endPoint y: 243, distance: 72.1
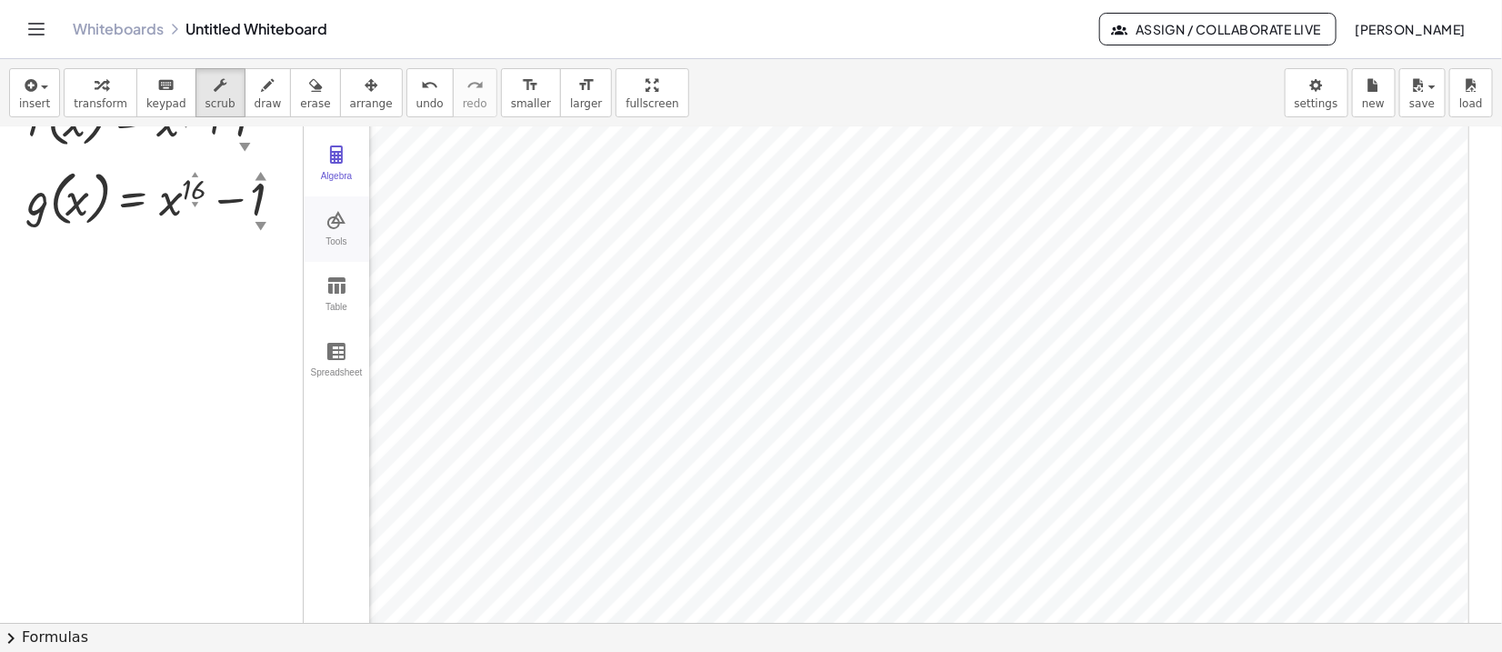
scroll to position [0, 0]
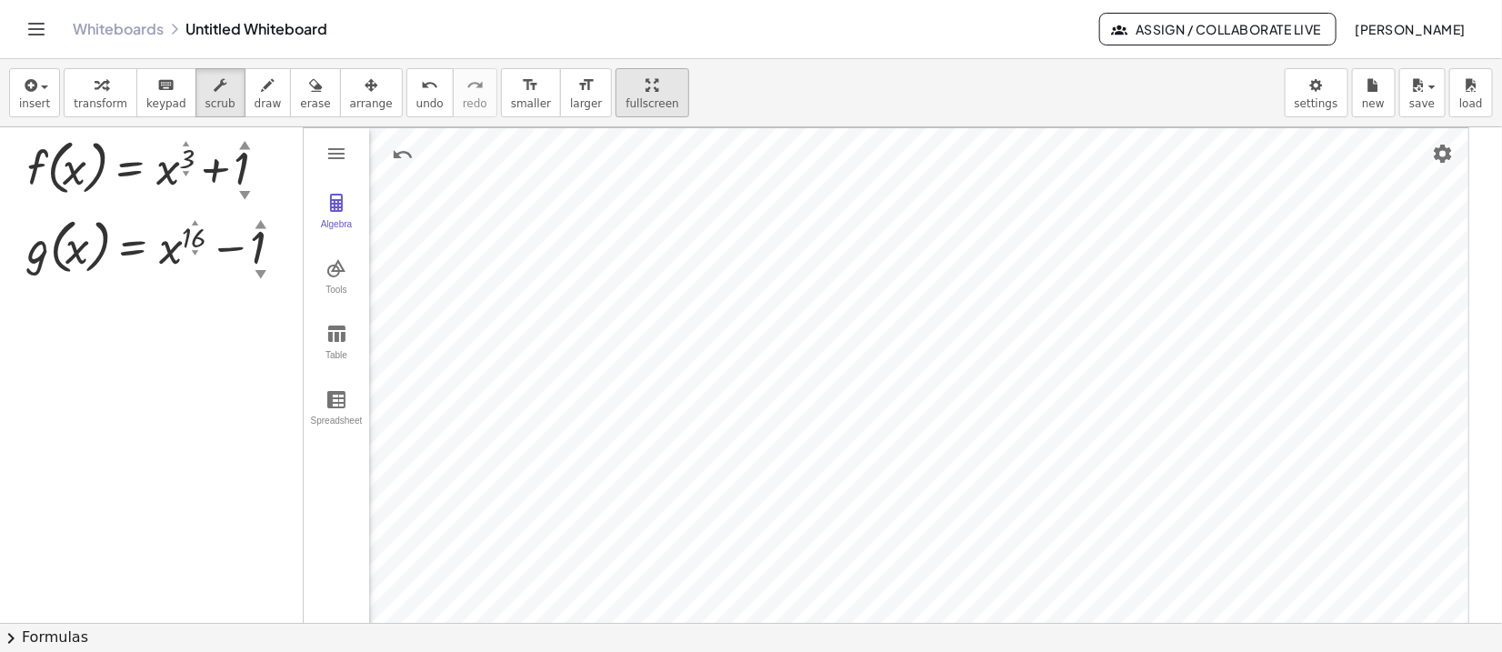
click at [598, 251] on div "insert select one: Math Expression Function Text Youtube Video Graphing Geometr…" at bounding box center [751, 355] width 1502 height 593
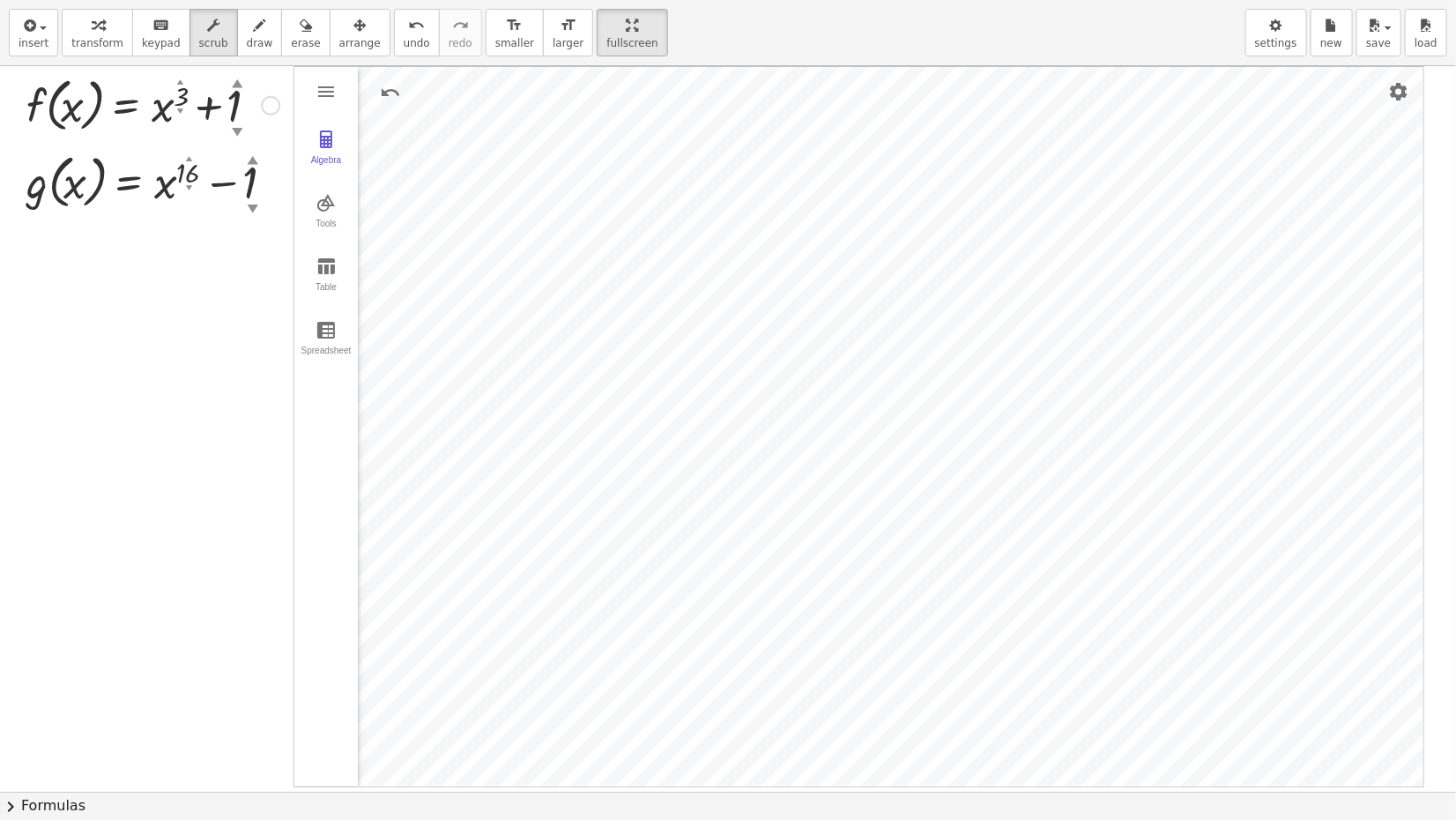
click at [135, 113] on div at bounding box center [152, 104] width 270 height 67
click at [339, 37] on span "arrange" at bounding box center [360, 43] width 42 height 13
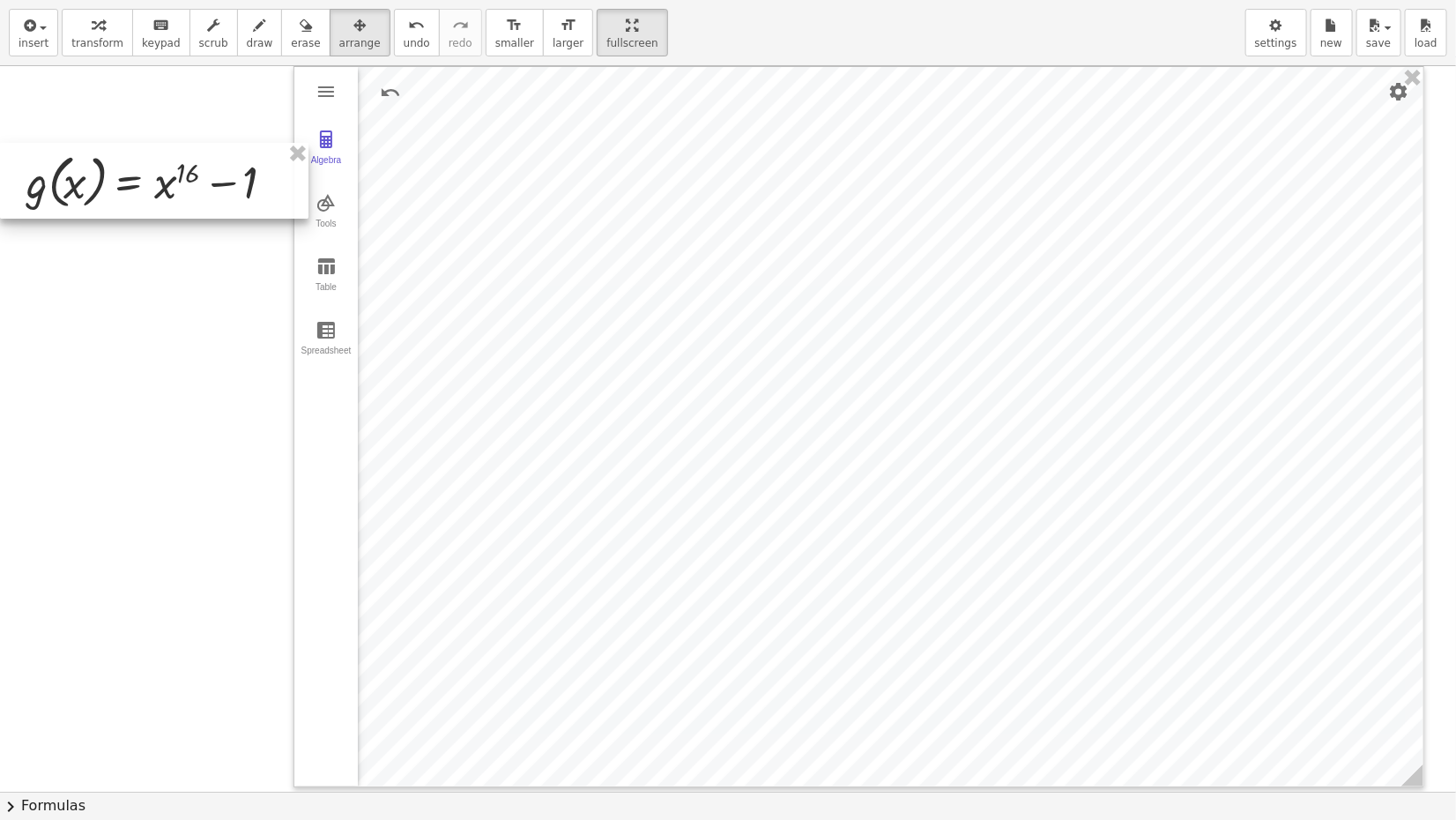
click at [223, 200] on div at bounding box center [154, 180] width 308 height 76
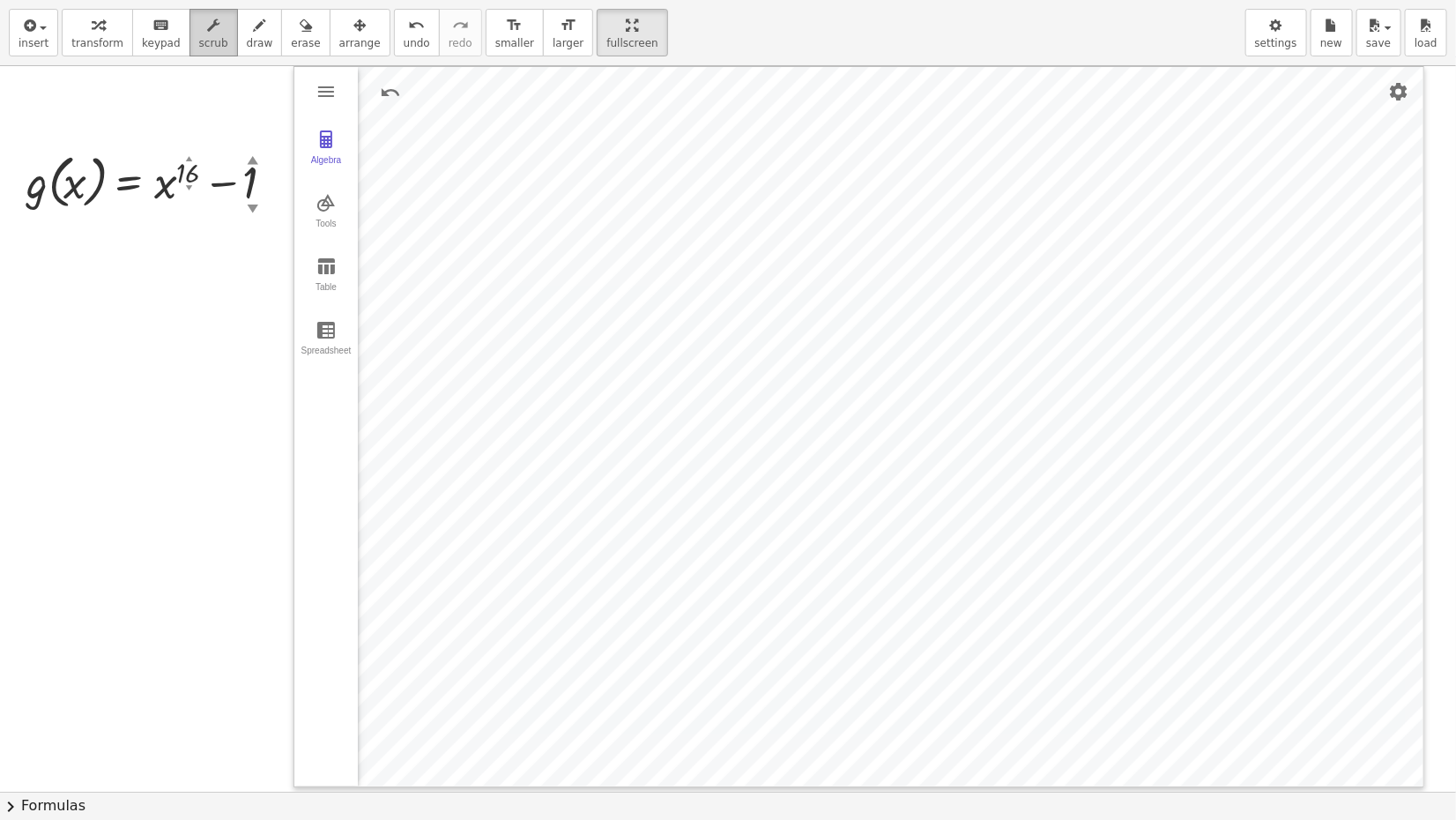
click at [200, 40] on span "scrub" at bounding box center [214, 43] width 29 height 13
drag, startPoint x: 252, startPoint y: 158, endPoint x: 268, endPoint y: 157, distance: 16.0
click at [1156, 255] on img "Delete" at bounding box center [1155, 258] width 21 height 21
drag, startPoint x: 188, startPoint y: 186, endPoint x: 244, endPoint y: 88, distance: 112.9
drag, startPoint x: 253, startPoint y: 157, endPoint x: 255, endPoint y: 132, distance: 25.1
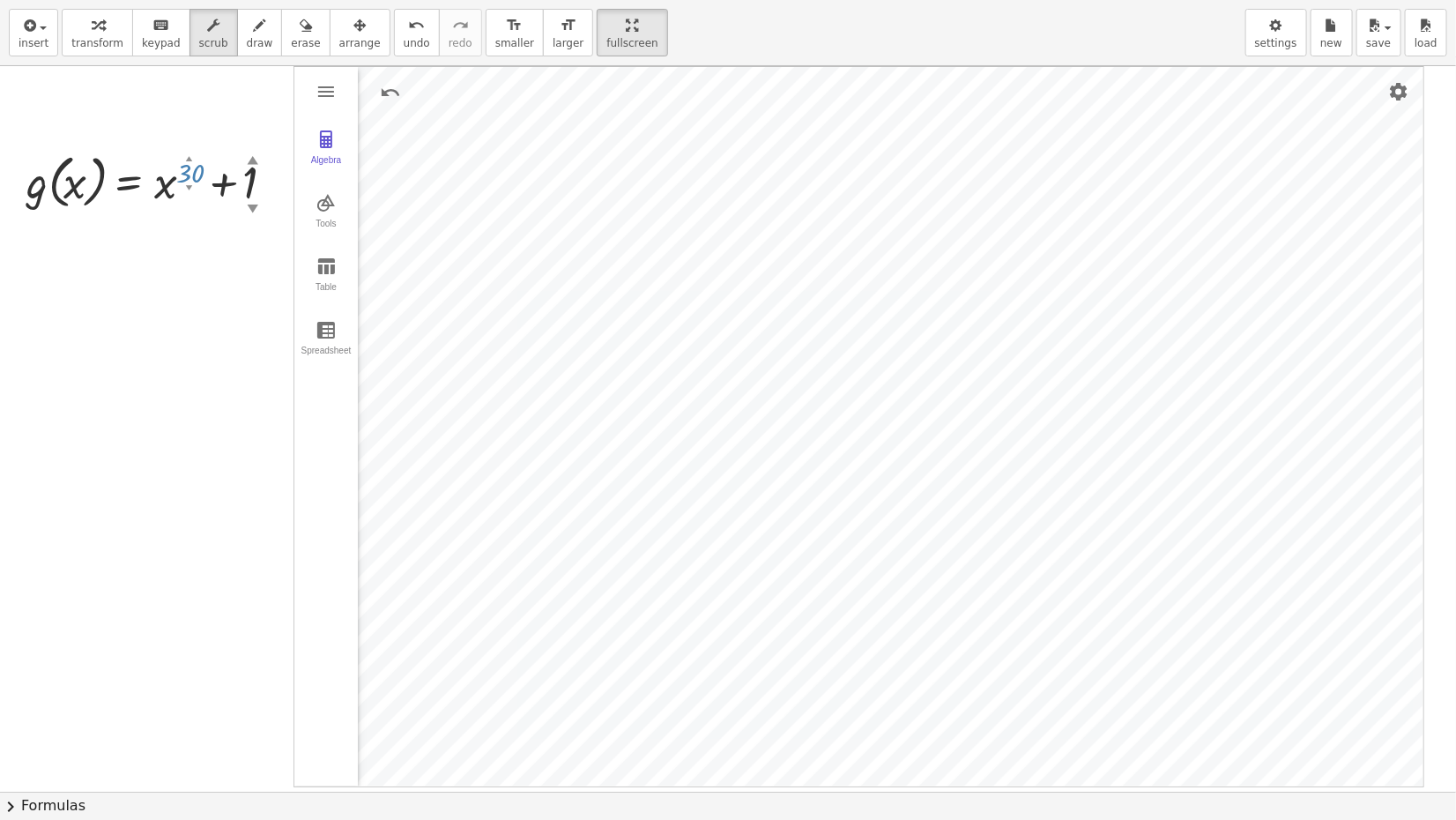
drag, startPoint x: 190, startPoint y: 190, endPoint x: 225, endPoint y: 238, distance: 59.4
click at [1213, 44] on span "save" at bounding box center [1378, 43] width 24 height 13
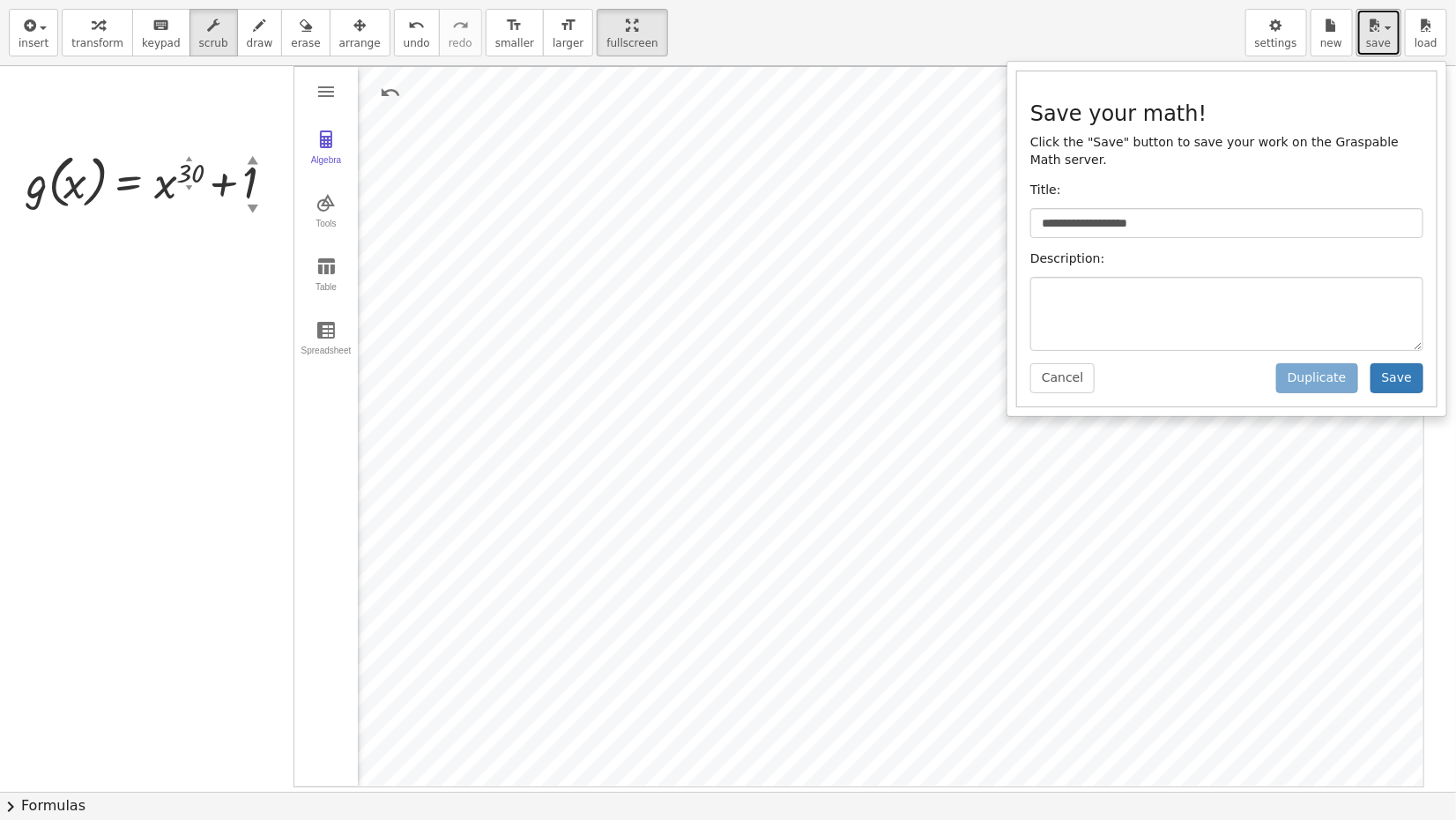
click at [592, 0] on html "**********" at bounding box center [728, 410] width 1456 height 820
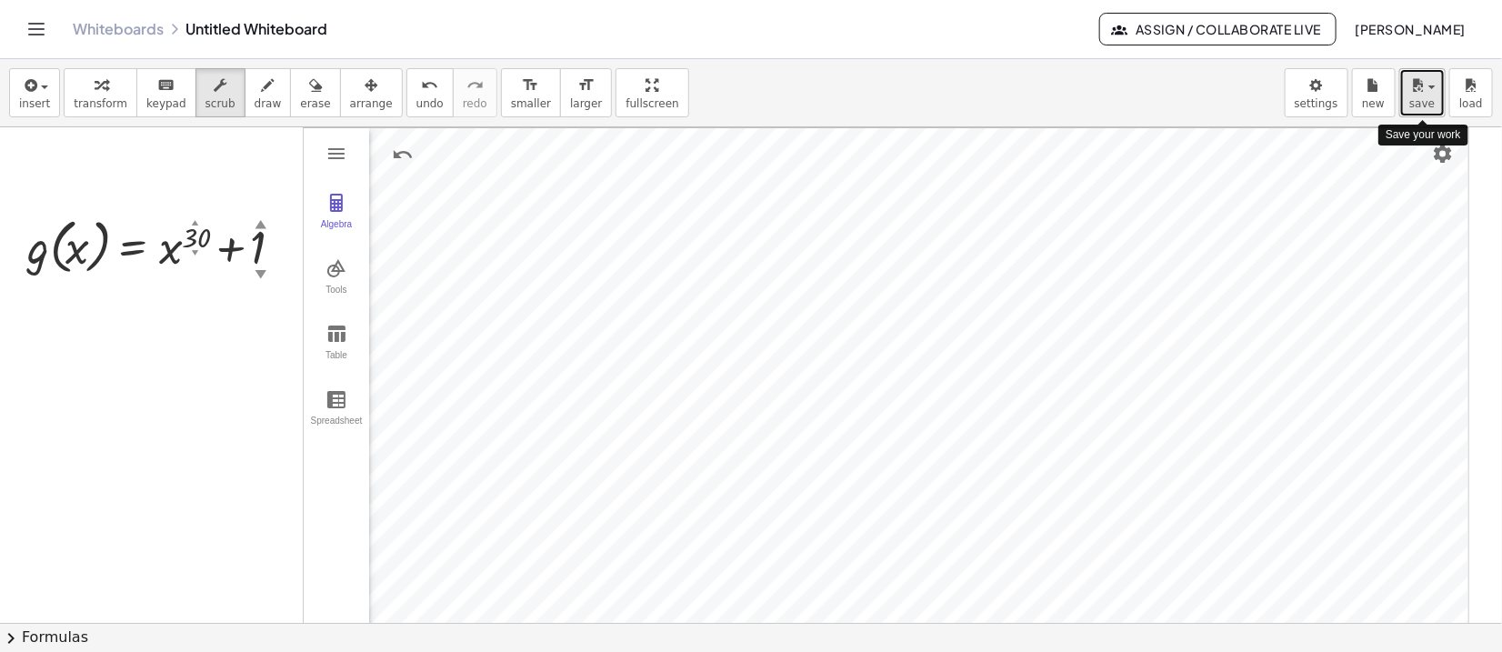
click at [1251, 105] on span "save" at bounding box center [1422, 103] width 25 height 13
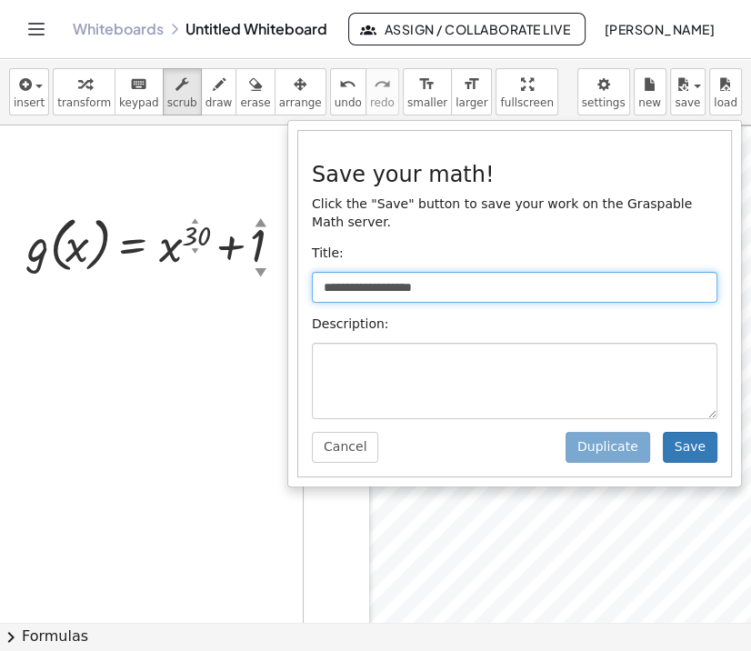
click at [341, 272] on input "**********" at bounding box center [515, 287] width 406 height 31
drag, startPoint x: 494, startPoint y: 269, endPoint x: 302, endPoint y: 269, distance: 191.9
click at [302, 269] on div "**********" at bounding box center [514, 304] width 433 height 346
type input "*"
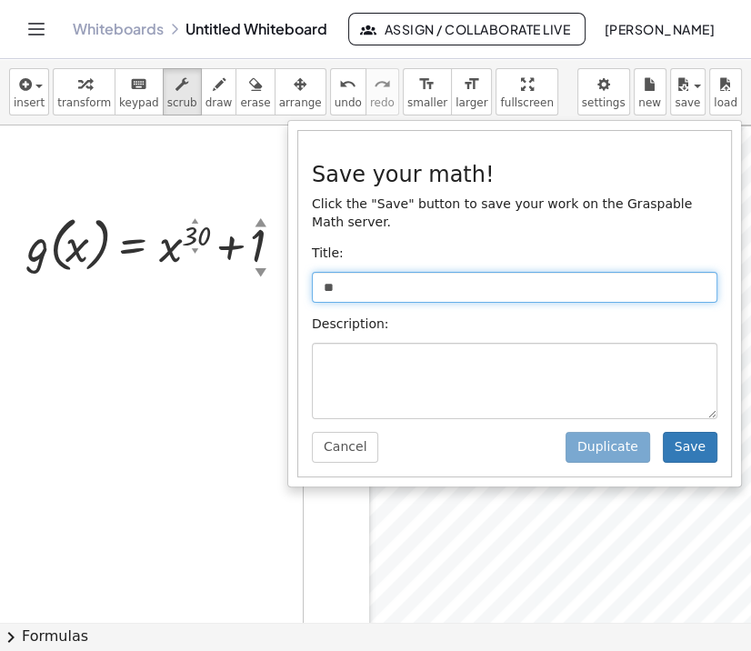
type input "*"
type input "**********"
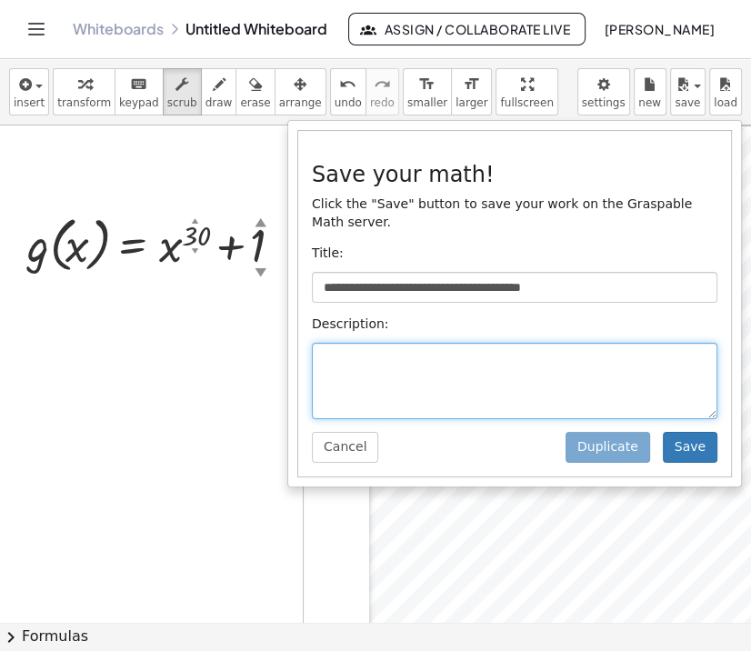
click at [341, 343] on textarea at bounding box center [515, 381] width 406 height 76
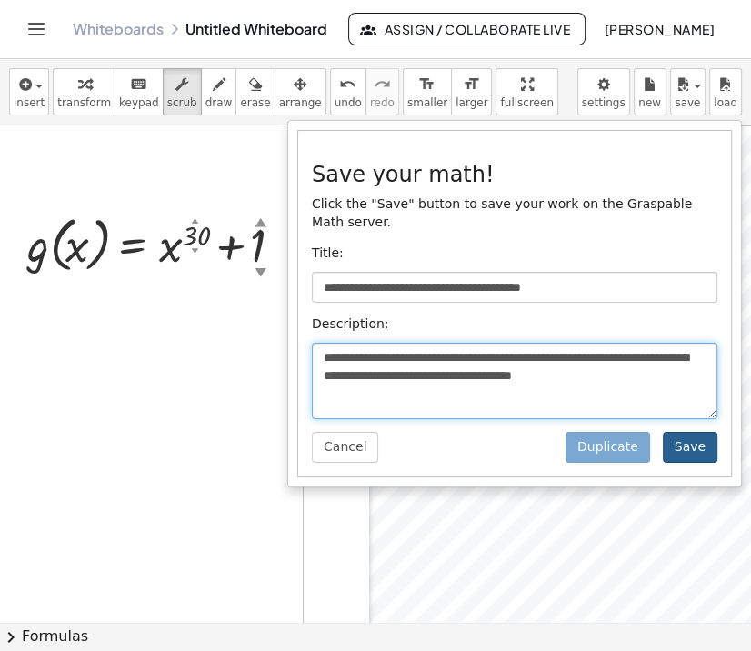
type textarea "**********"
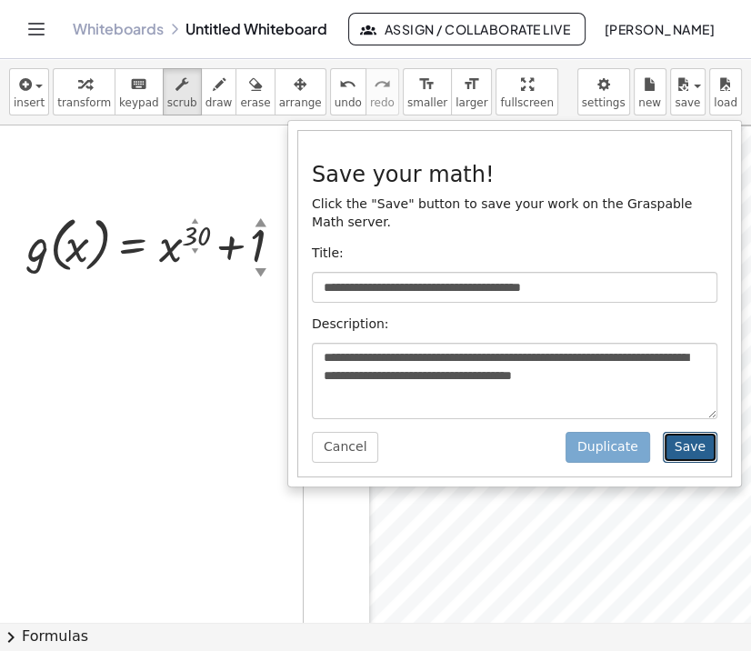
click at [699, 433] on button "Save" at bounding box center [690, 447] width 55 height 31
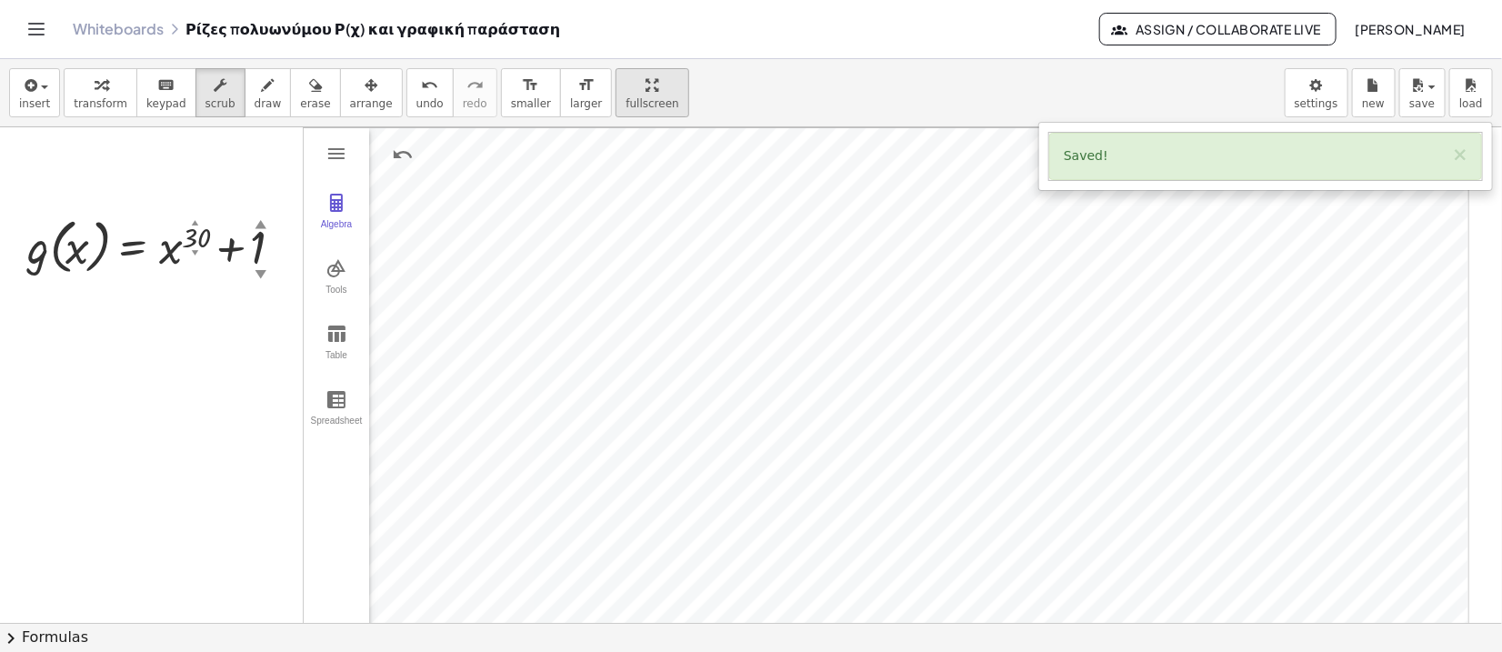
click at [593, 234] on div "insert select one: Math Expression Function Text Youtube Video Graphing Geometr…" at bounding box center [751, 355] width 1502 height 593
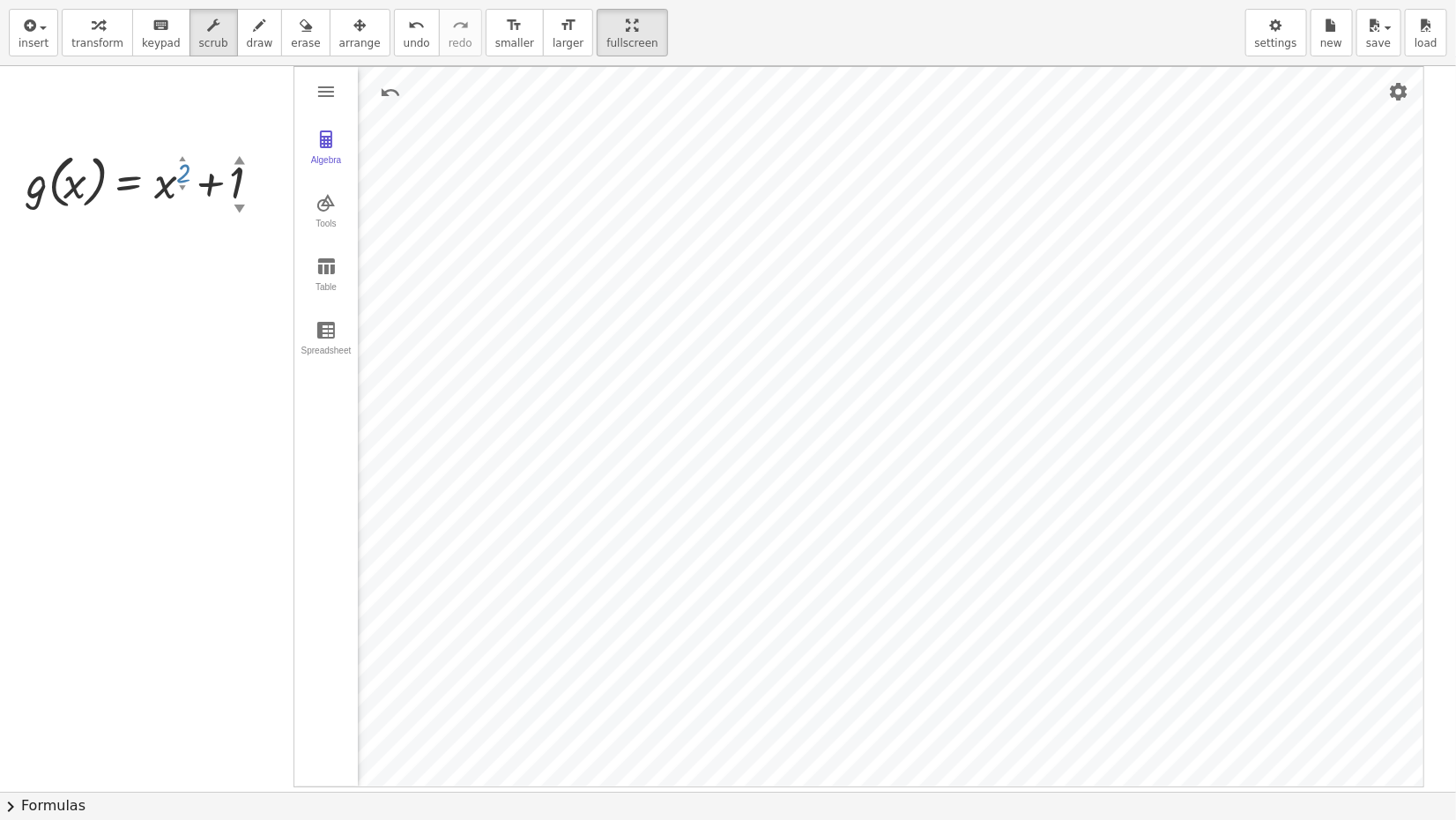
drag, startPoint x: 185, startPoint y: 187, endPoint x: 197, endPoint y: 304, distance: 117.6
drag, startPoint x: 238, startPoint y: 213, endPoint x: 236, endPoint y: 238, distance: 25.1
drag, startPoint x: 179, startPoint y: 186, endPoint x: 287, endPoint y: 0, distance: 215.1
drag, startPoint x: 190, startPoint y: 161, endPoint x: 220, endPoint y: 19, distance: 145.1
drag, startPoint x: 190, startPoint y: 159, endPoint x: 217, endPoint y: 0, distance: 161.3
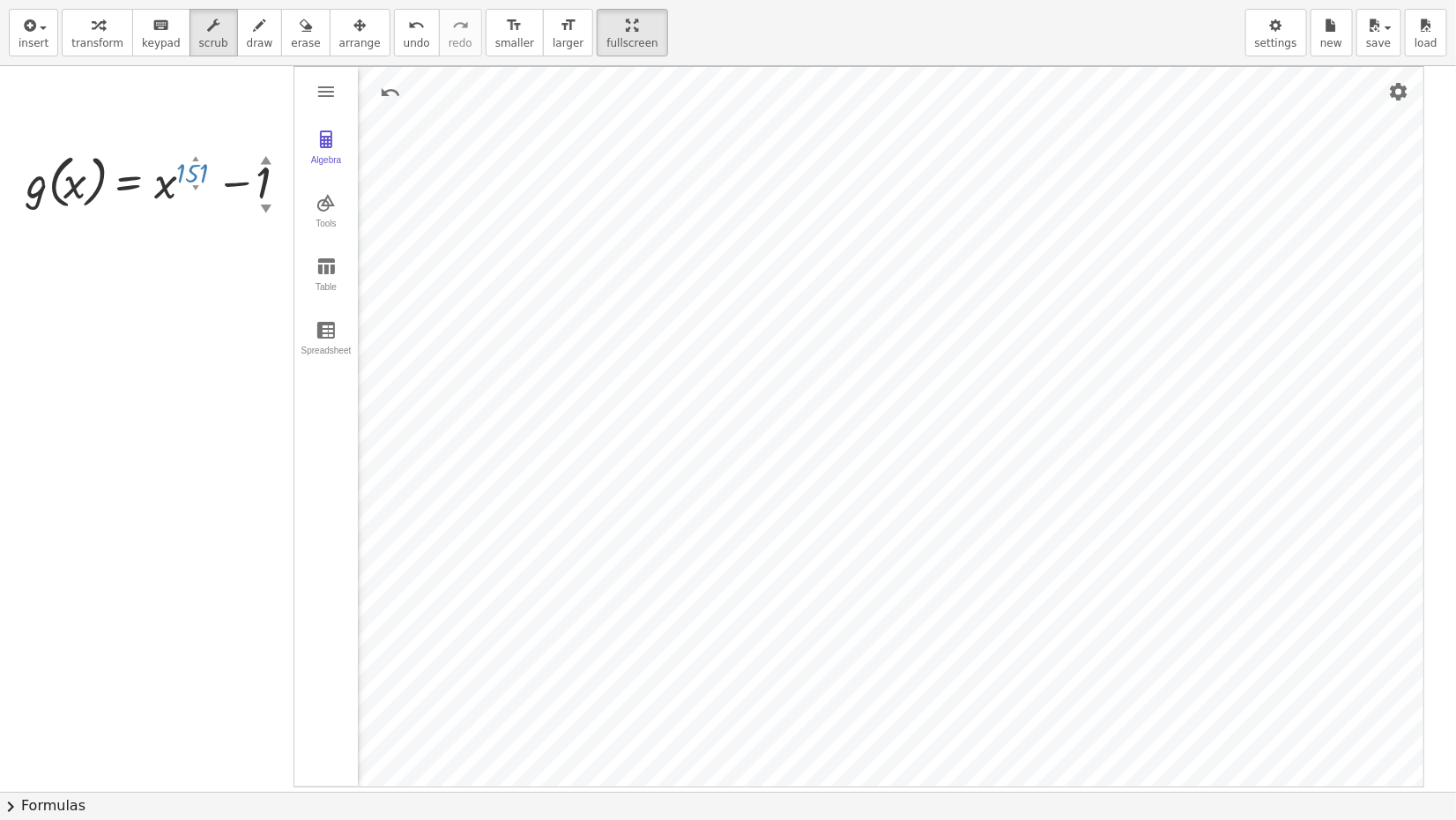
click at [217, 0] on div "insert select one: Math Expression Function Text Youtube Video Graphing Geometr…" at bounding box center [728, 410] width 1456 height 820
drag, startPoint x: 199, startPoint y: 155, endPoint x: 201, endPoint y: 448, distance: 293.0
drag, startPoint x: 252, startPoint y: 162, endPoint x: 259, endPoint y: 137, distance: 26.0
drag, startPoint x: 185, startPoint y: 186, endPoint x: 188, endPoint y: 254, distance: 68.1
drag, startPoint x: 584, startPoint y: 35, endPoint x: 583, endPoint y: -107, distance: 142.0
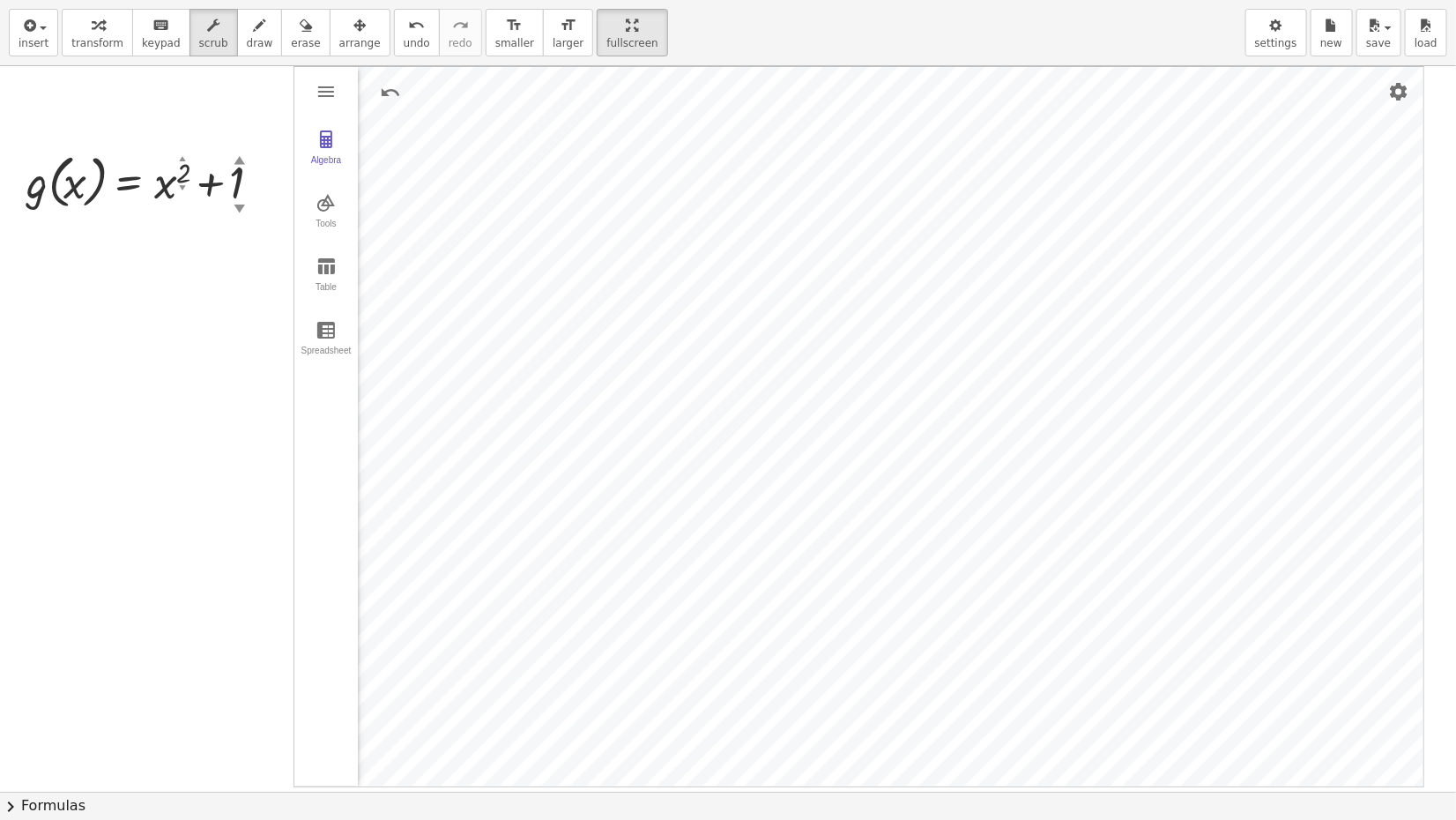
click at [583, 0] on html "Graspable Math Activities Get Started Activity Bank Assigned Work Classes White…" at bounding box center [728, 410] width 1456 height 820
